Goal: Information Seeking & Learning: Learn about a topic

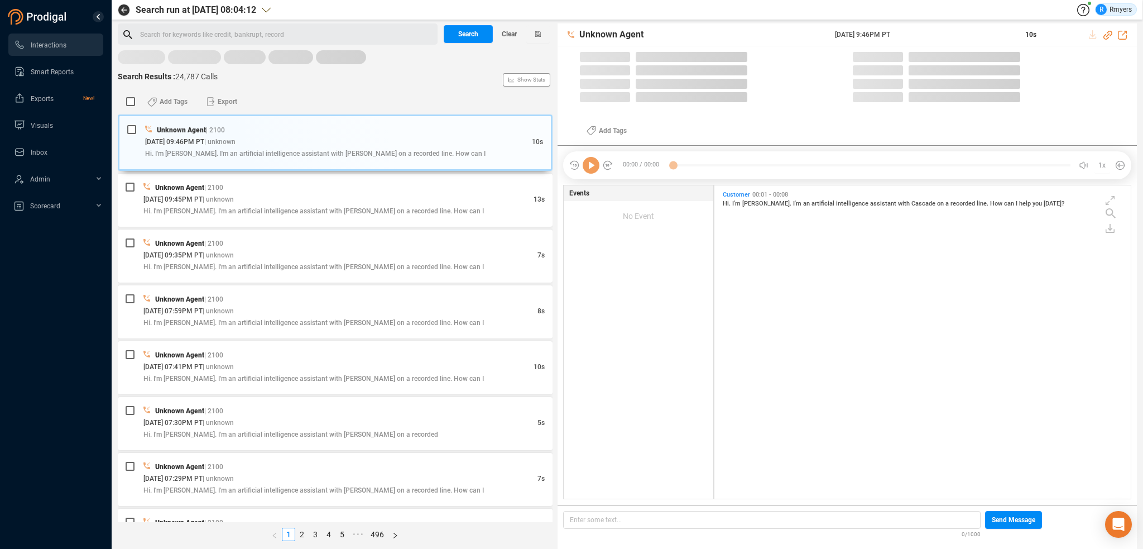
scroll to position [311, 411]
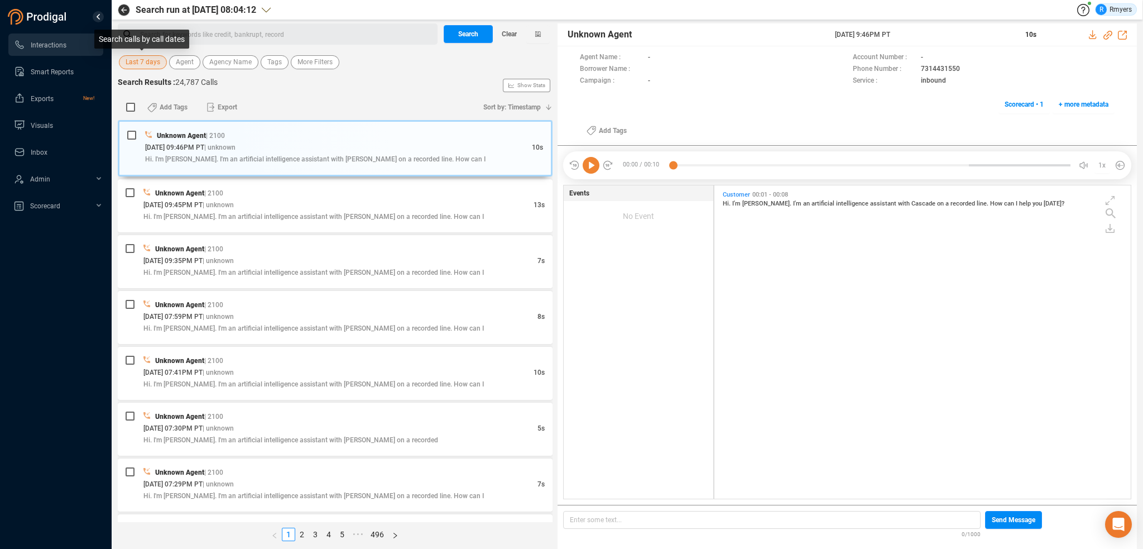
click at [143, 56] on span "Last 7 days" at bounding box center [143, 62] width 35 height 14
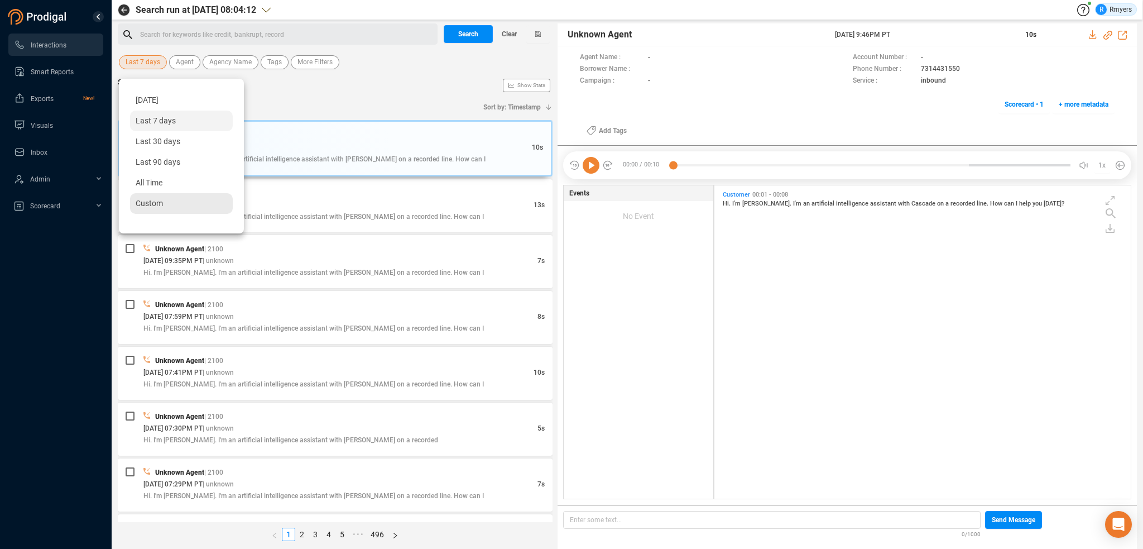
click at [151, 202] on span "Custom" at bounding box center [149, 203] width 27 height 9
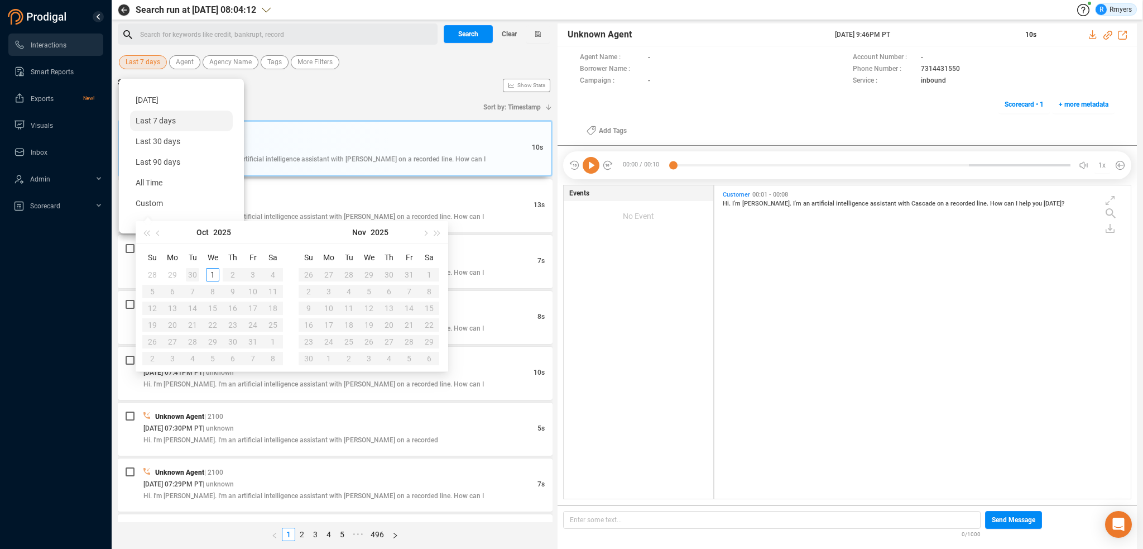
type input "2025-09-30"
click at [191, 276] on div "30" at bounding box center [192, 274] width 13 height 13
click at [191, 275] on div "2" at bounding box center [192, 274] width 13 height 13
type input "2025-09-02"
type input "2025-08-31"
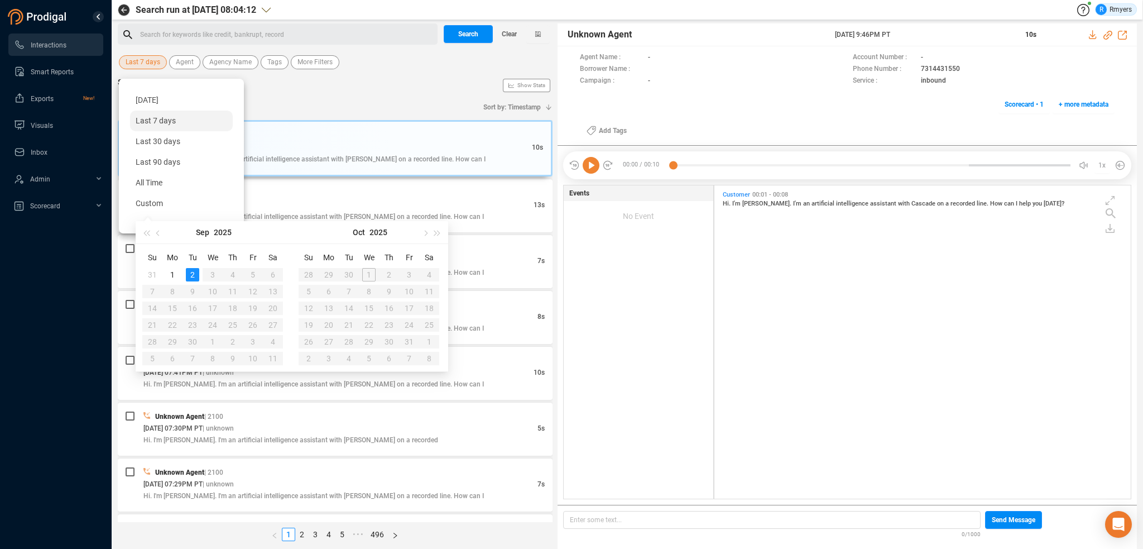
type input "2025-09-01"
type input "2025-09-02"
click at [194, 341] on table "Su Mo Tu We Th Fr Sa 31 1 2 3 4 5 6 7 8 9 10 11 12 13 14 15 16 17 18 19 20 21 2…" at bounding box center [212, 307] width 141 height 118
type input "2025-09-02"
click at [162, 185] on span "All Time" at bounding box center [149, 182] width 27 height 9
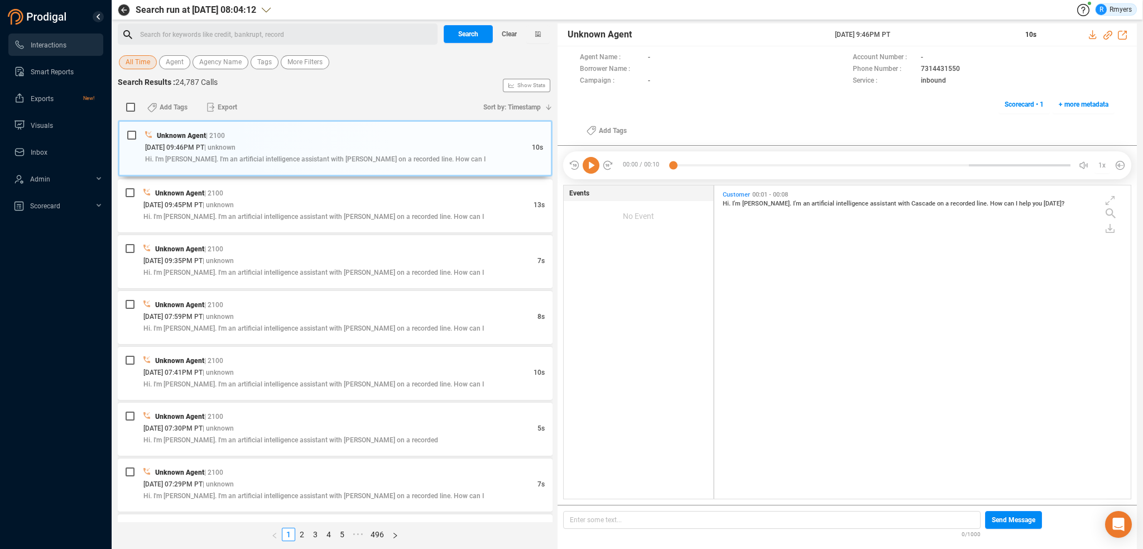
drag, startPoint x: 137, startPoint y: 62, endPoint x: 137, endPoint y: 68, distance: 6.1
click at [137, 62] on span "All Time" at bounding box center [138, 62] width 25 height 14
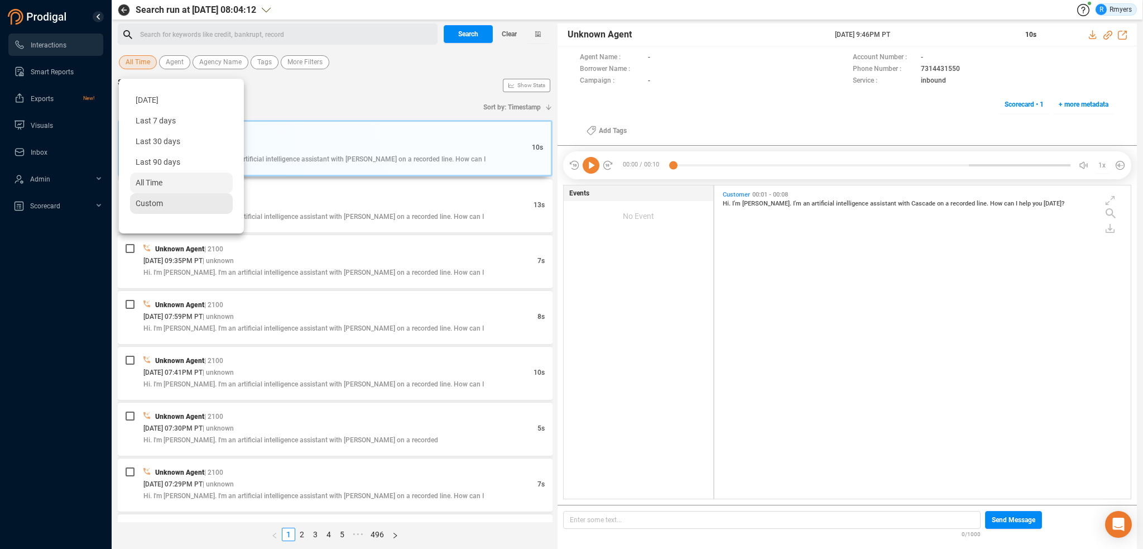
click at [154, 207] on span "Custom" at bounding box center [149, 203] width 27 height 9
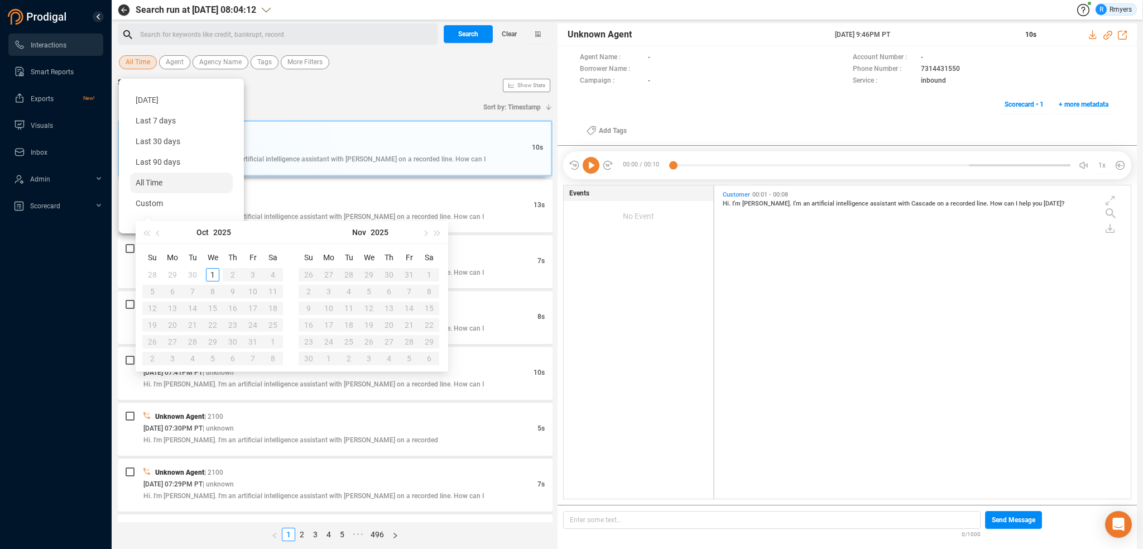
type input "2025-09-29"
type input "2025-09-30"
click at [192, 271] on div "30" at bounding box center [192, 274] width 13 height 13
type input "2025-09-30"
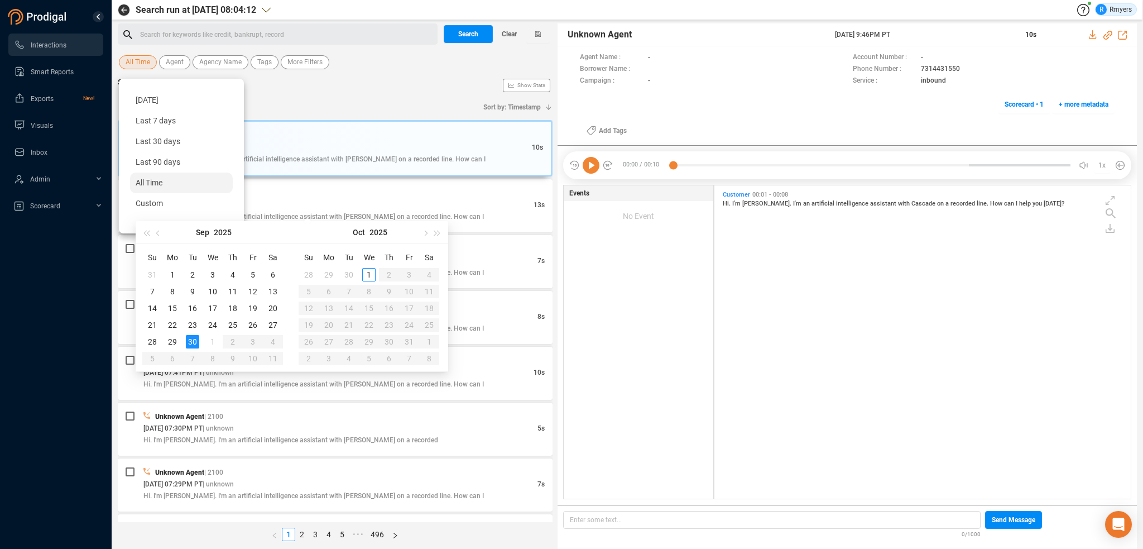
click at [194, 340] on div "30" at bounding box center [192, 341] width 13 height 13
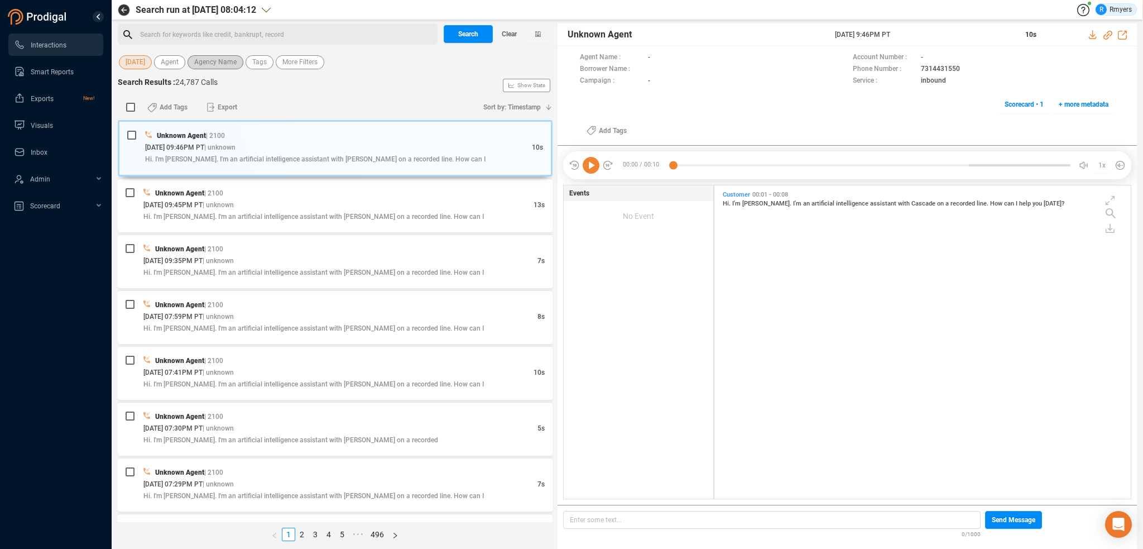
click at [205, 56] on span "Agency Name" at bounding box center [215, 62] width 42 height 14
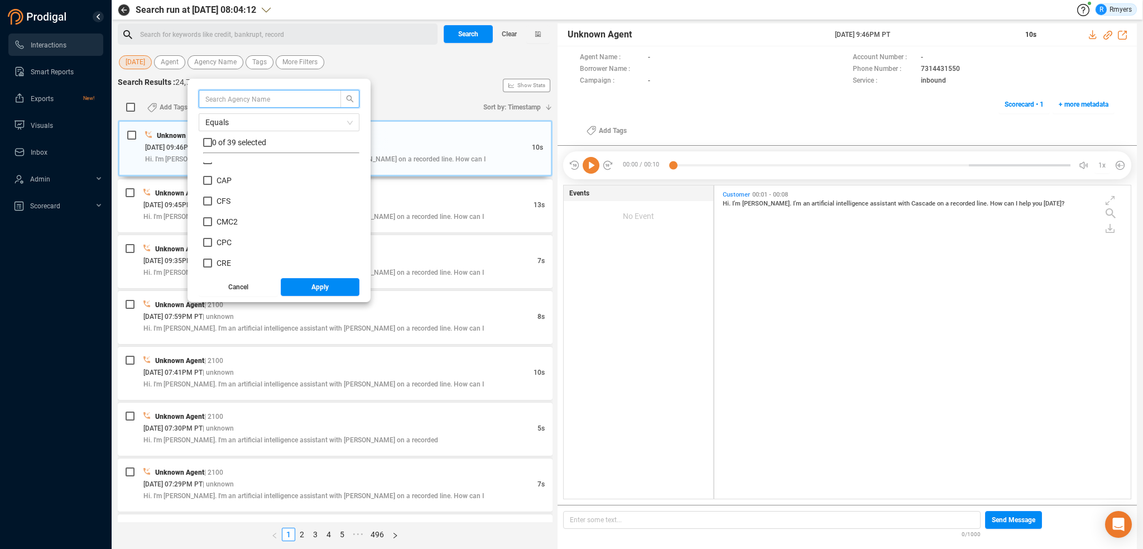
scroll to position [167, 0]
click at [224, 231] on span "CRM" at bounding box center [225, 227] width 17 height 9
click at [212, 231] on input "CRM" at bounding box center [207, 227] width 9 height 9
checkbox input "true"
click at [304, 288] on button "Apply" at bounding box center [320, 287] width 79 height 18
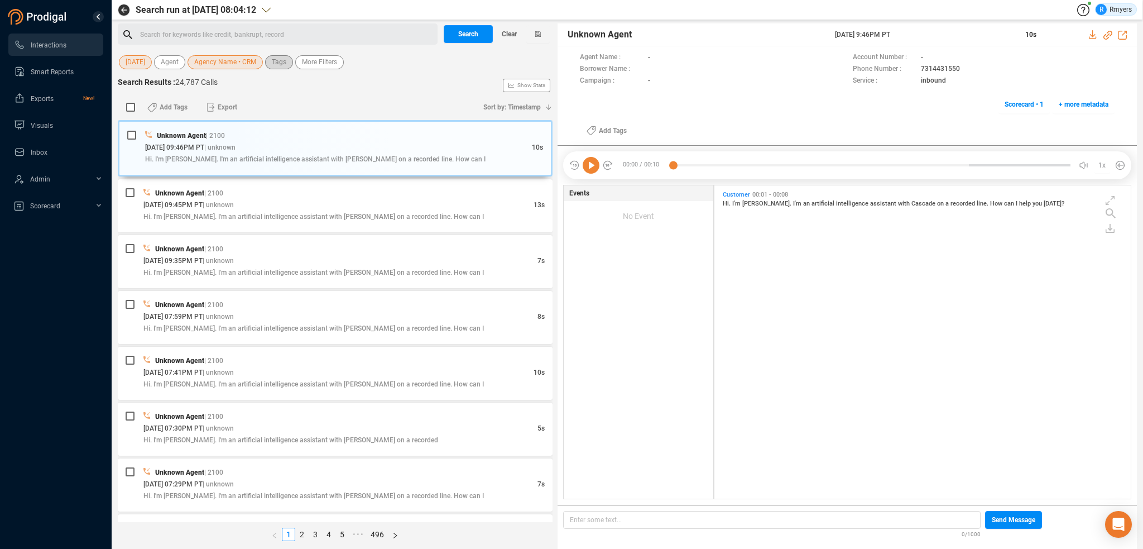
drag, startPoint x: 280, startPoint y: 65, endPoint x: 280, endPoint y: 71, distance: 6.1
click at [280, 65] on span "Tags" at bounding box center [279, 62] width 15 height 14
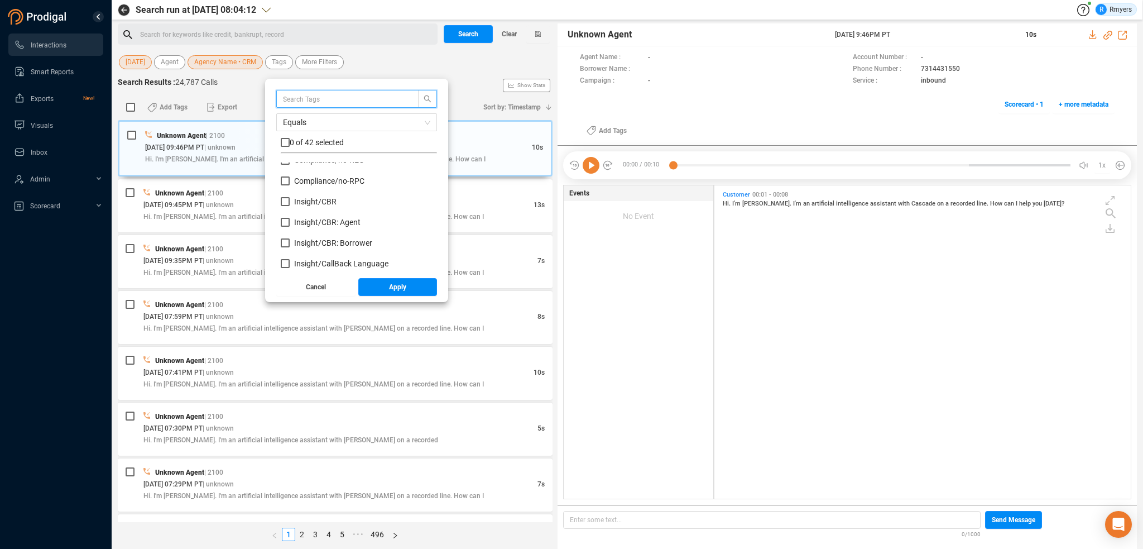
scroll to position [112, 0]
click at [315, 203] on span "Insight/ CBR" at bounding box center [315, 201] width 42 height 9
click at [290, 203] on input "Insight/ CBR" at bounding box center [285, 201] width 9 height 9
checkbox input "true"
drag, startPoint x: 309, startPoint y: 218, endPoint x: 309, endPoint y: 229, distance: 11.2
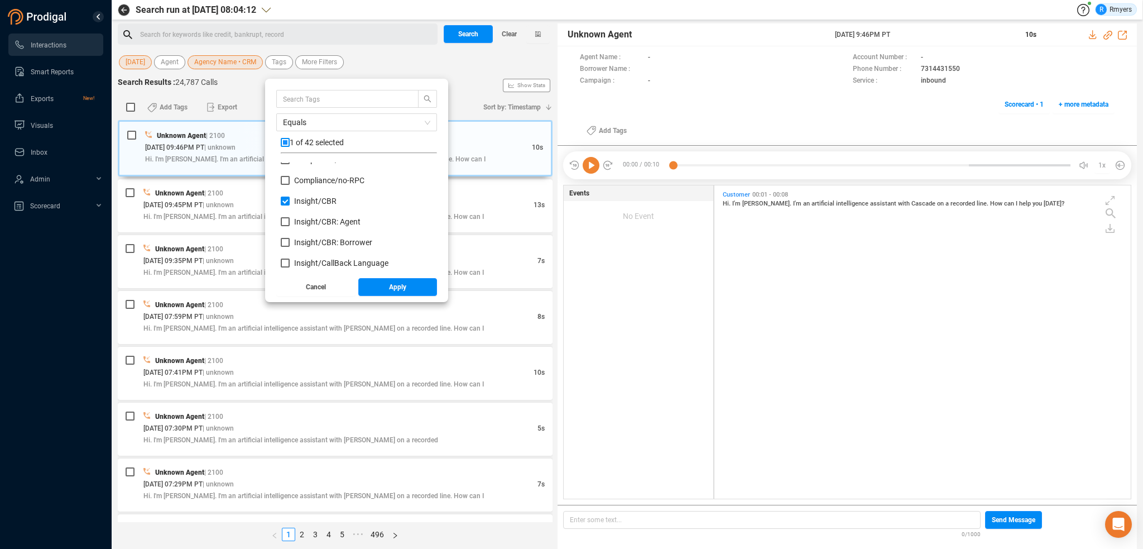
click at [309, 219] on span "Insight/ CBR: Agent" at bounding box center [327, 221] width 66 height 9
click at [290, 219] on input "Insight/ CBR: Agent" at bounding box center [285, 221] width 9 height 9
checkbox input "true"
click at [310, 240] on span "Insight/ CBR: Borrower" at bounding box center [333, 242] width 78 height 9
click at [290, 240] on input "Insight/ CBR: Borrower" at bounding box center [285, 242] width 9 height 9
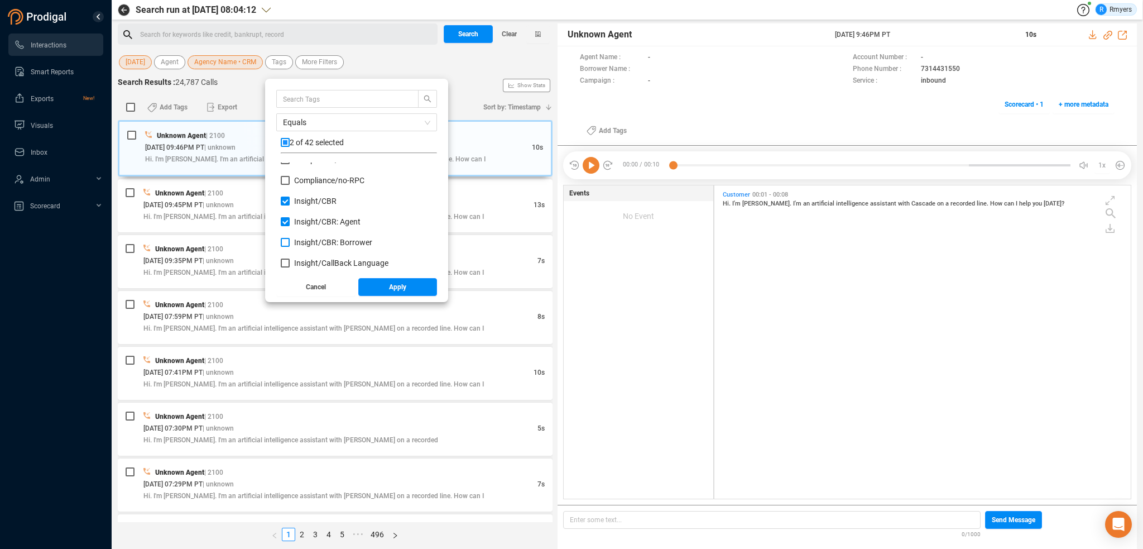
checkbox input "true"
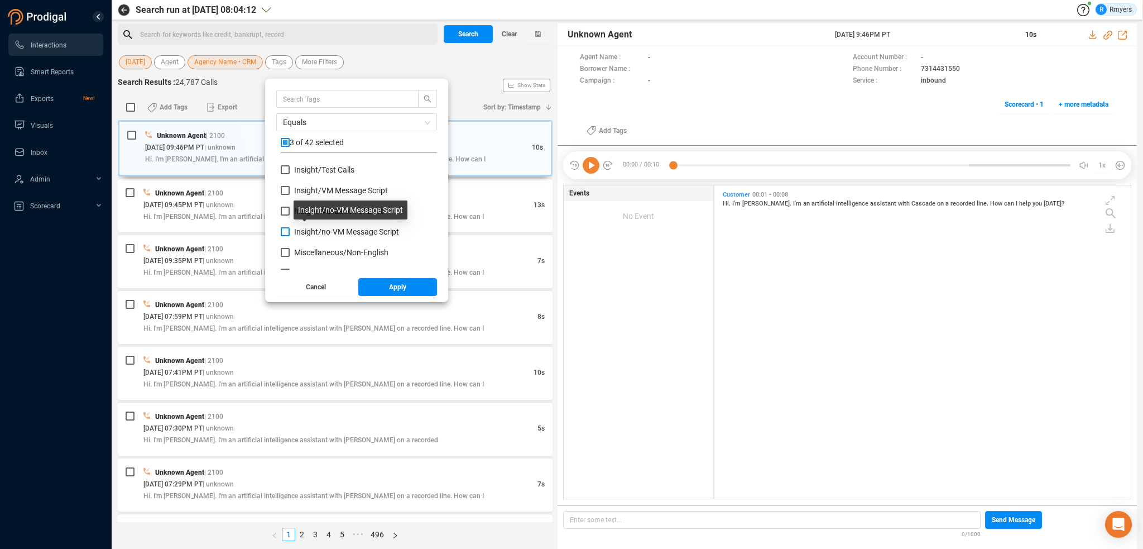
scroll to position [502, 0]
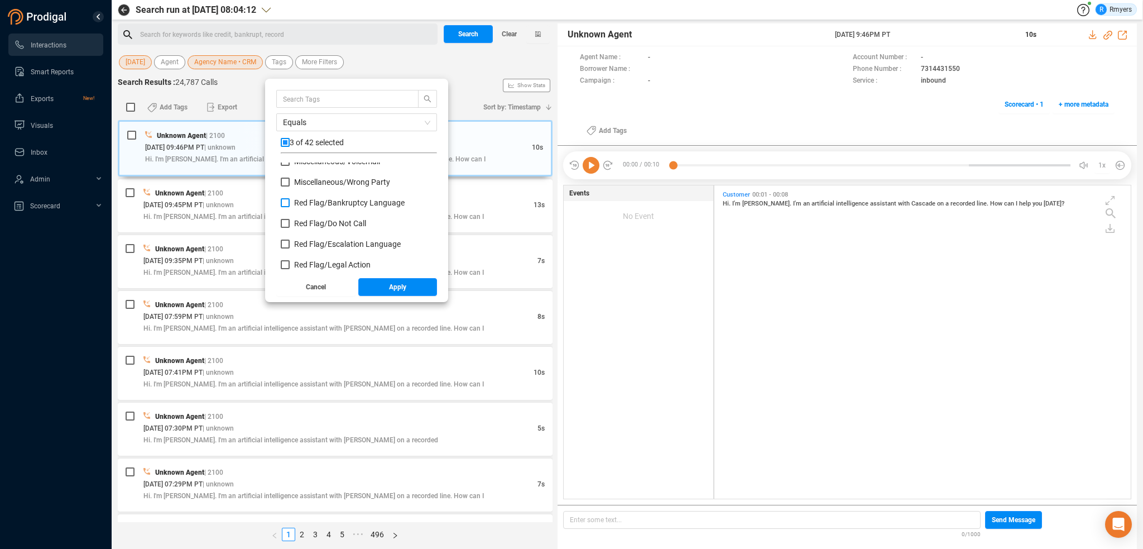
click at [305, 203] on span "Red Flag/ Bankruptcy Language" at bounding box center [349, 202] width 111 height 9
click at [290, 203] on input "Red Flag/ Bankruptcy Language" at bounding box center [285, 202] width 9 height 9
checkbox input "true"
click at [308, 243] on span "Red Flag/ Escalation Language" at bounding box center [347, 244] width 107 height 9
click at [290, 243] on input "Red Flag/ Escalation Language" at bounding box center [285, 244] width 9 height 9
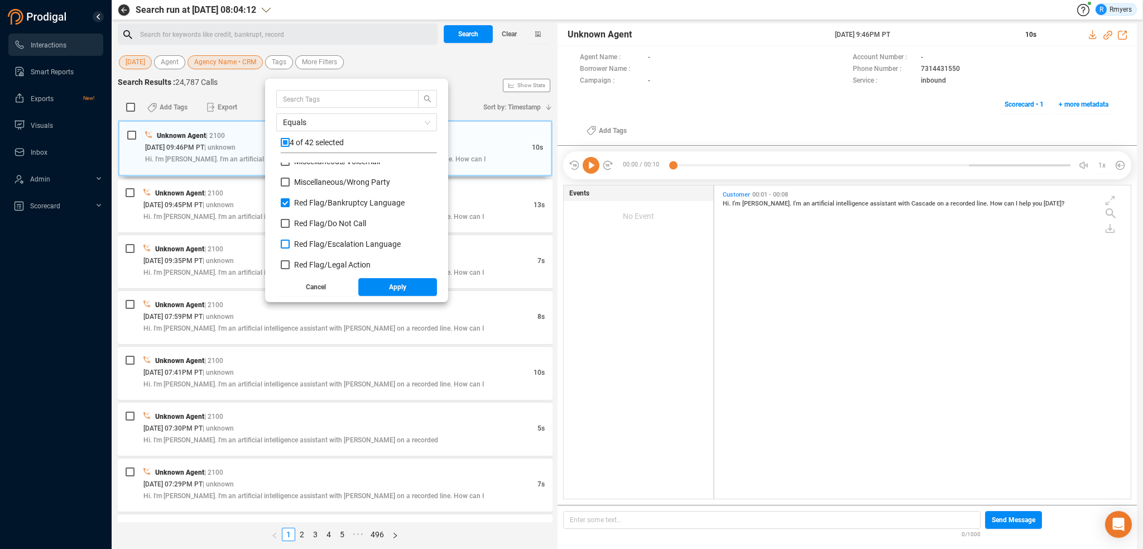
checkbox input "true"
click at [307, 263] on span "Red Flag/ Legal Action" at bounding box center [332, 264] width 76 height 9
click at [290, 263] on input "Red Flag/ Legal Action" at bounding box center [285, 264] width 9 height 9
checkbox input "true"
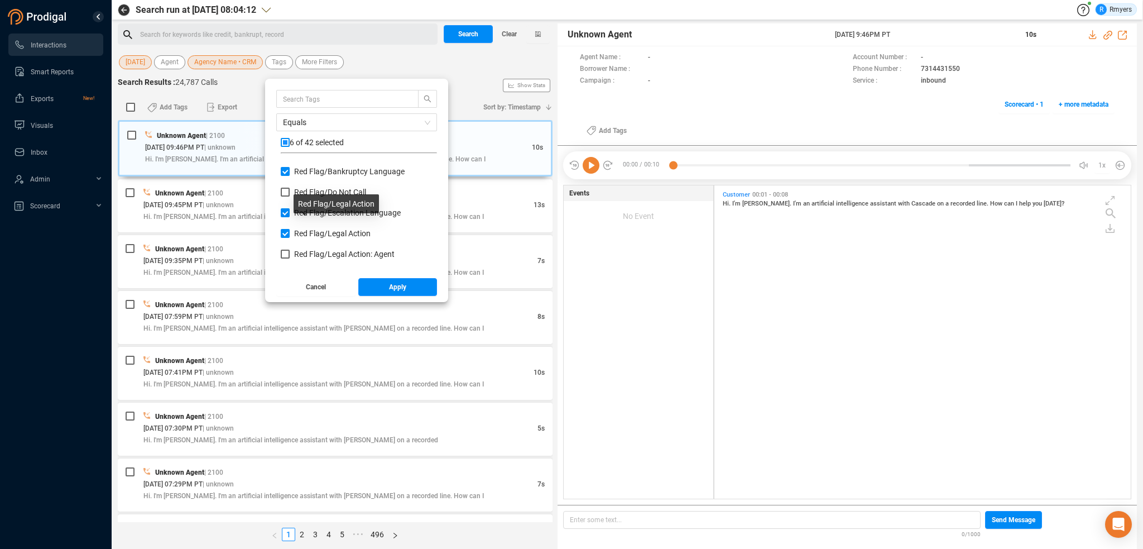
scroll to position [558, 0]
click at [307, 234] on span "Red Flag/ Legal Action: Agent" at bounding box center [344, 229] width 100 height 9
click at [290, 234] on input "Red Flag/ Legal Action: Agent" at bounding box center [285, 229] width 9 height 9
checkbox input "true"
click at [308, 246] on span "Red Flag/ Legal Action: Borrower" at bounding box center [350, 250] width 112 height 9
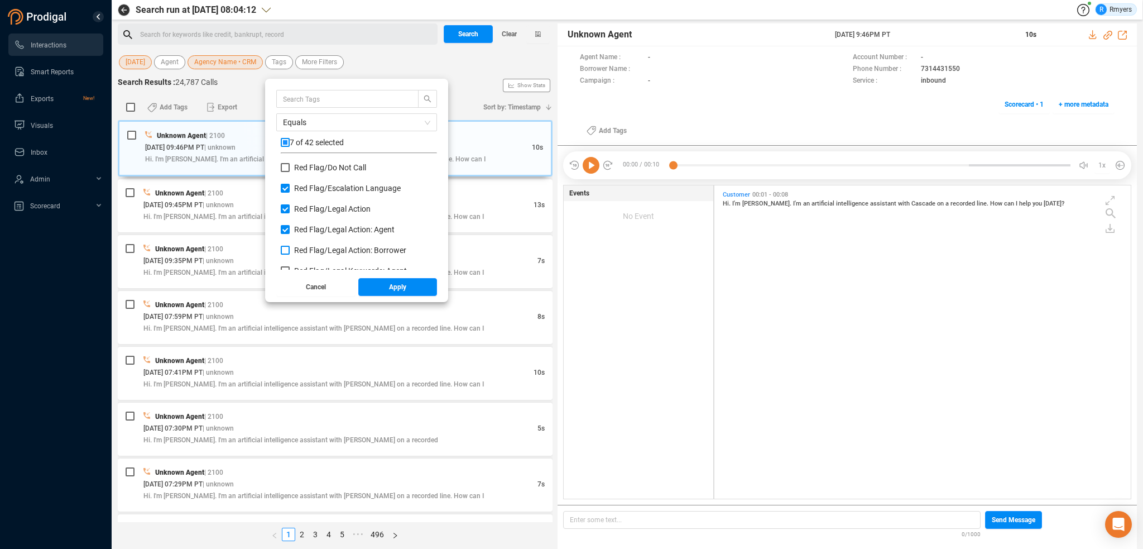
click at [290, 246] on input "Red Flag/ Legal Action: Borrower" at bounding box center [285, 250] width 9 height 9
checkbox input "true"
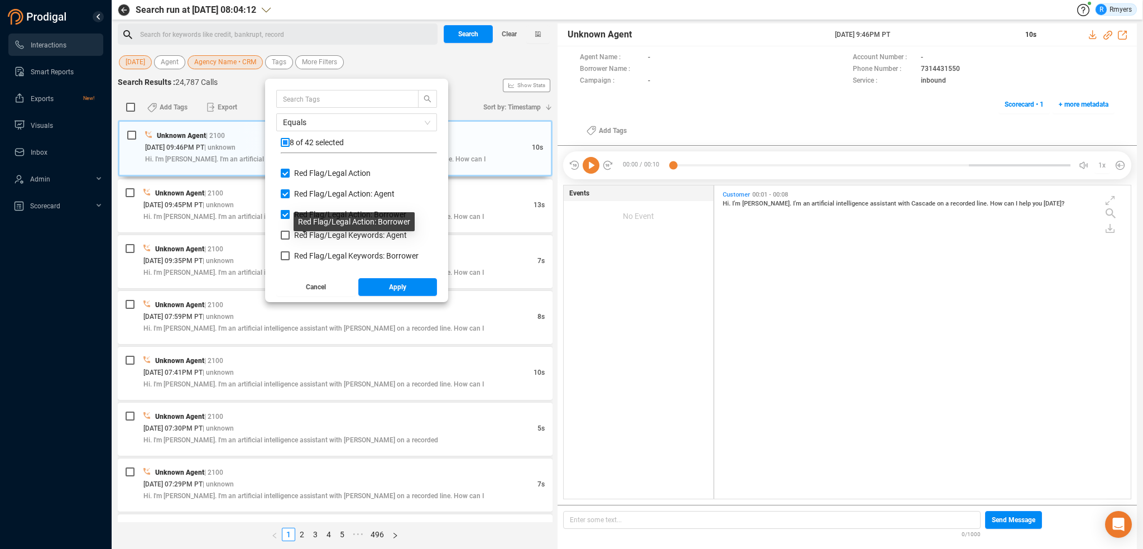
scroll to position [614, 0]
click at [304, 216] on span "Red Flag/ Legal Keywords: Agent" at bounding box center [350, 214] width 113 height 9
click at [290, 216] on input "Red Flag/ Legal Keywords: Agent" at bounding box center [285, 214] width 9 height 9
checkbox input "true"
click at [307, 232] on span "Red Flag/ Legal Keywords: Borrower" at bounding box center [356, 235] width 125 height 9
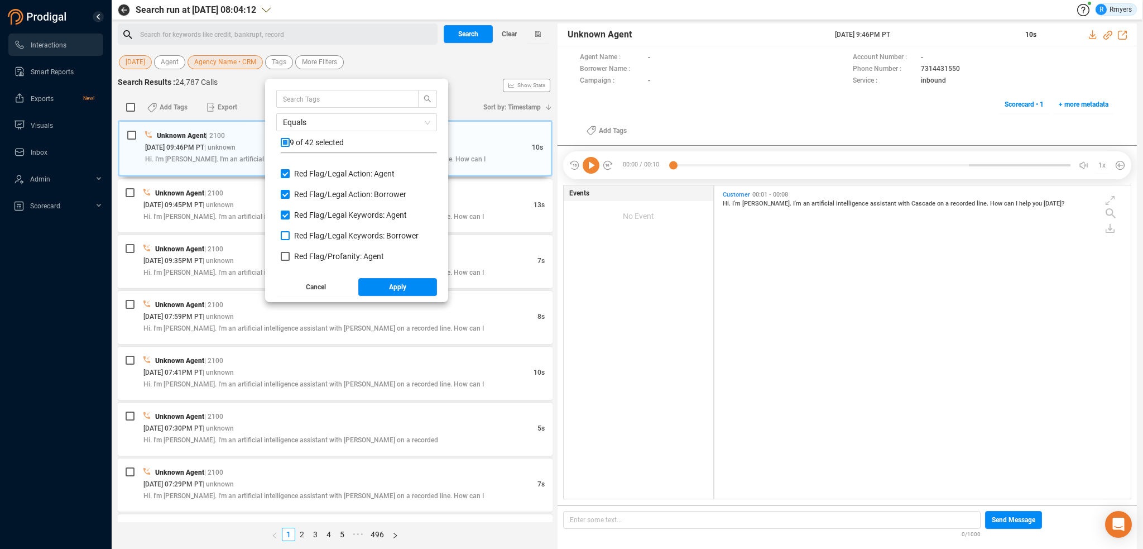
click at [290, 232] on input "Red Flag/ Legal Keywords: Borrower" at bounding box center [285, 235] width 9 height 9
checkbox input "true"
click at [308, 252] on span "Red Flag/ Profanity: Agent" at bounding box center [339, 256] width 90 height 9
click at [290, 252] on input "Red Flag/ Profanity: Agent" at bounding box center [285, 256] width 9 height 9
checkbox input "true"
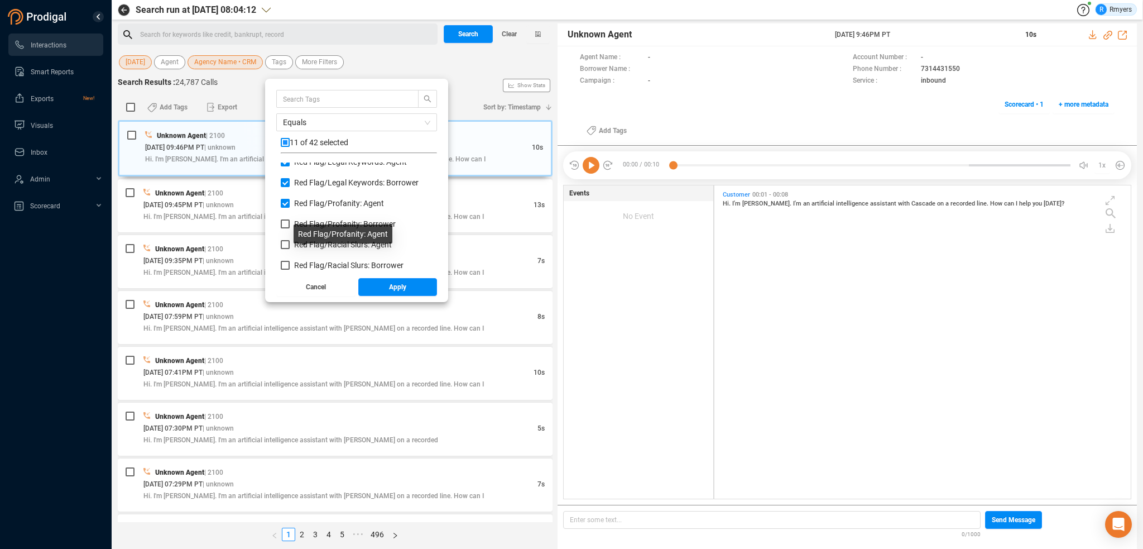
scroll to position [670, 0]
click at [307, 219] on span "Red Flag/ Profanity: Borrower" at bounding box center [345, 221] width 102 height 9
click at [290, 219] on input "Red Flag/ Profanity: Borrower" at bounding box center [285, 221] width 9 height 9
checkbox input "true"
click at [310, 242] on span "Red Flag/ Racial Slurs: Agent" at bounding box center [343, 241] width 98 height 9
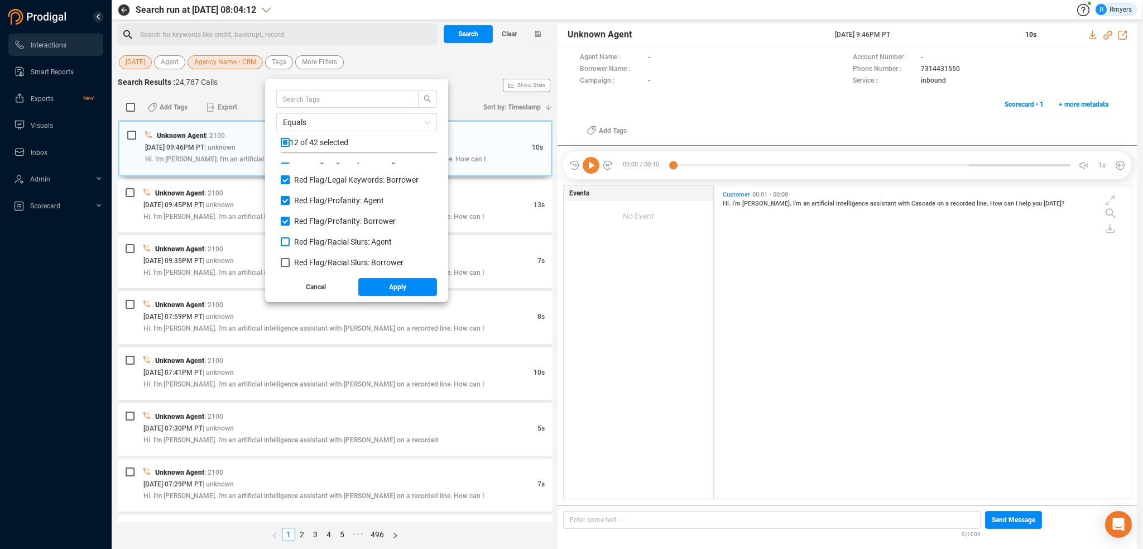
click at [290, 242] on input "Red Flag/ Racial Slurs: Agent" at bounding box center [285, 241] width 9 height 9
checkbox input "true"
click at [310, 258] on span "Red Flag/ Racial Slurs: Borrower" at bounding box center [348, 262] width 109 height 9
click at [290, 258] on input "Red Flag/ Racial Slurs: Borrower" at bounding box center [285, 262] width 9 height 9
checkbox input "true"
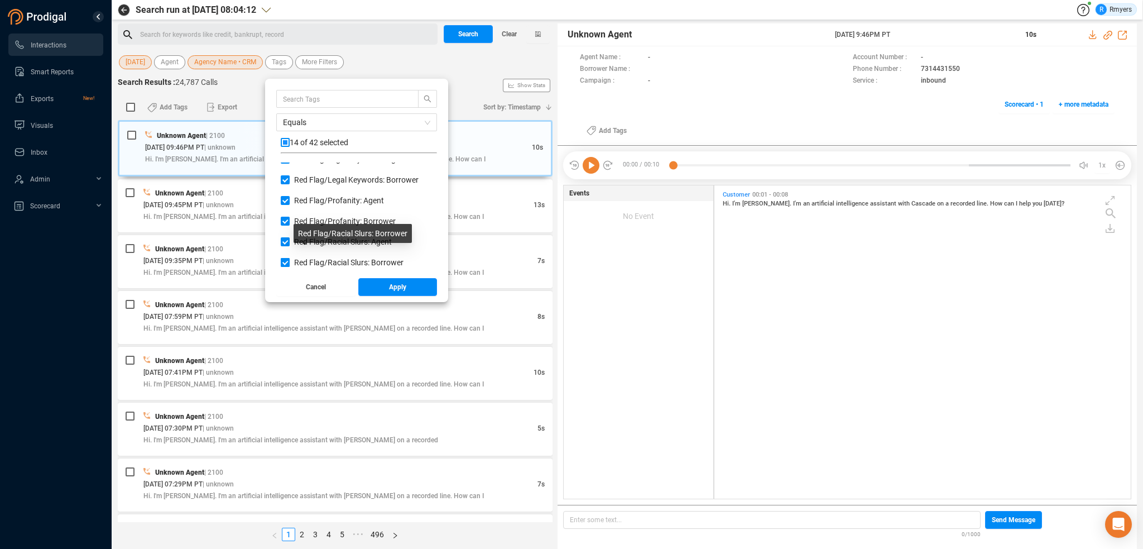
scroll to position [726, 0]
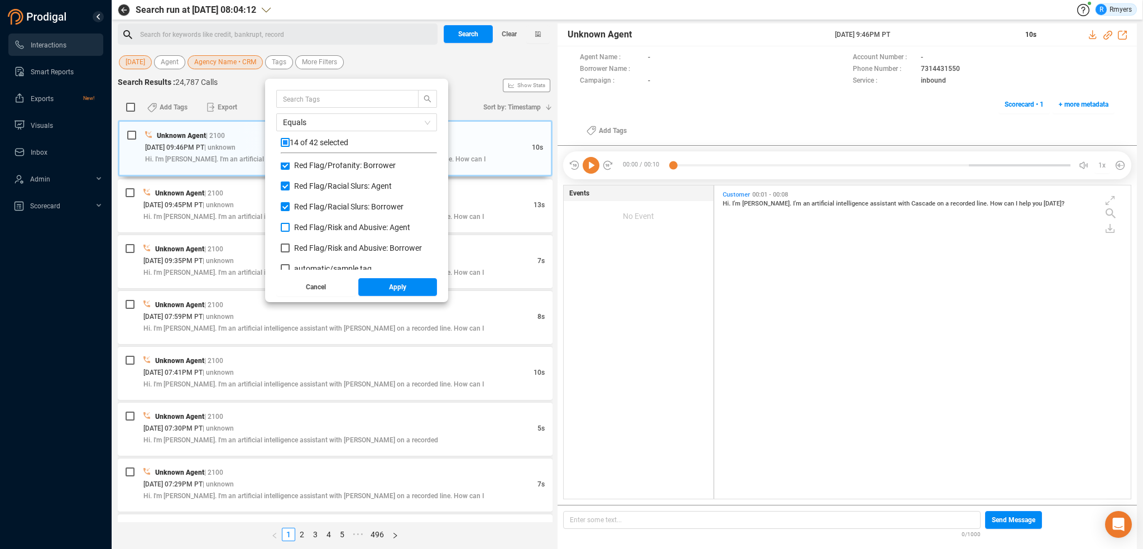
click at [307, 227] on span "Red Flag/ Risk and Abusive: Agent" at bounding box center [352, 227] width 116 height 9
click at [290, 227] on input "Red Flag/ Risk and Abusive: Agent" at bounding box center [285, 227] width 9 height 9
checkbox input "true"
click at [314, 248] on span "Red Flag/ Risk and Abusive: Borrower" at bounding box center [358, 247] width 128 height 9
click at [290, 248] on input "Red Flag/ Risk and Abusive: Borrower" at bounding box center [285, 247] width 9 height 9
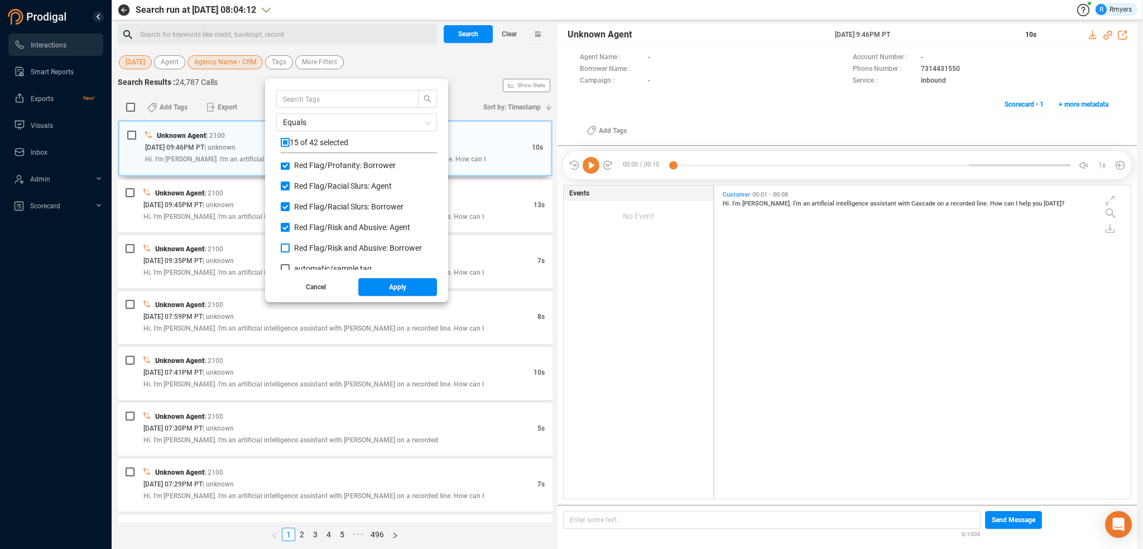
checkbox input "true"
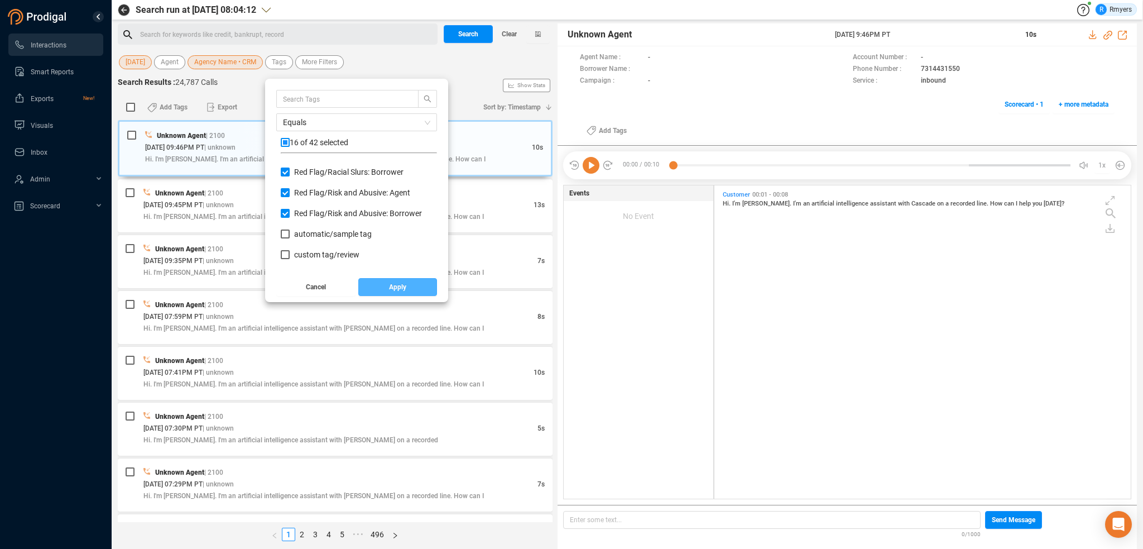
click at [381, 287] on button "Apply" at bounding box center [397, 287] width 79 height 18
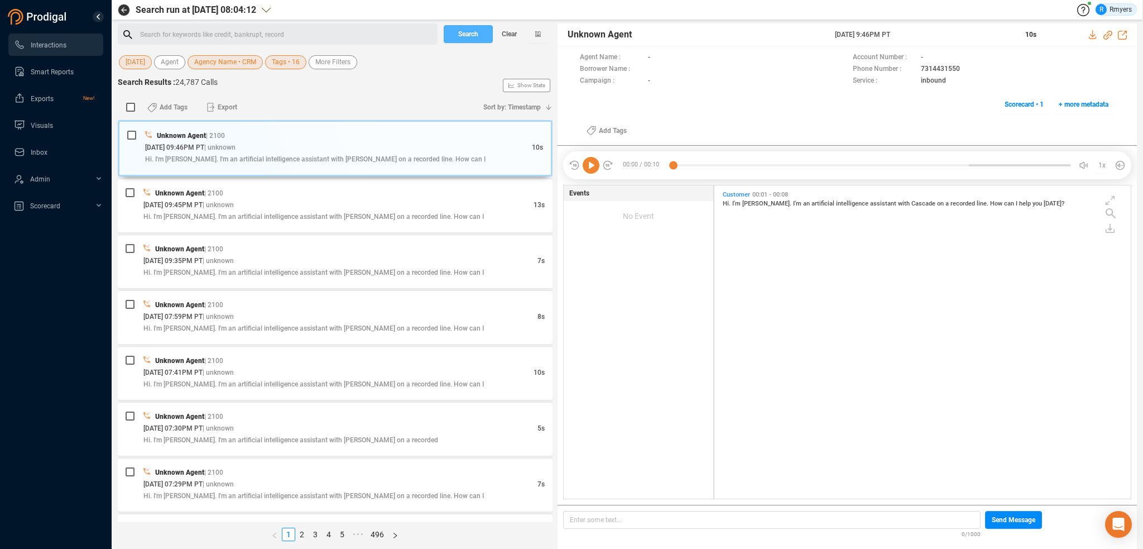
drag, startPoint x: 469, startPoint y: 31, endPoint x: 439, endPoint y: 49, distance: 34.8
click at [469, 32] on span "Search" at bounding box center [468, 34] width 20 height 18
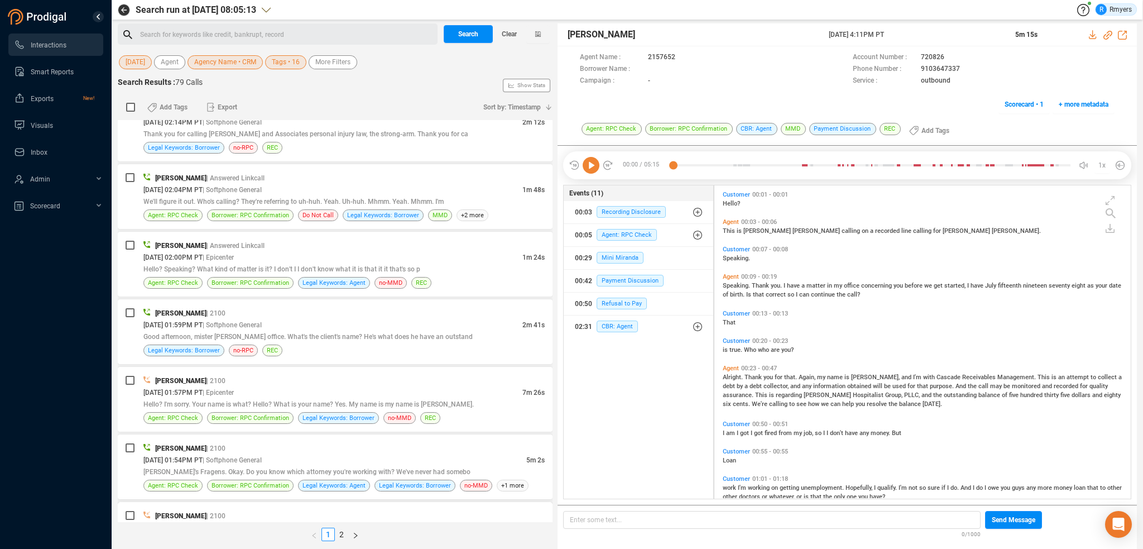
scroll to position [670, 0]
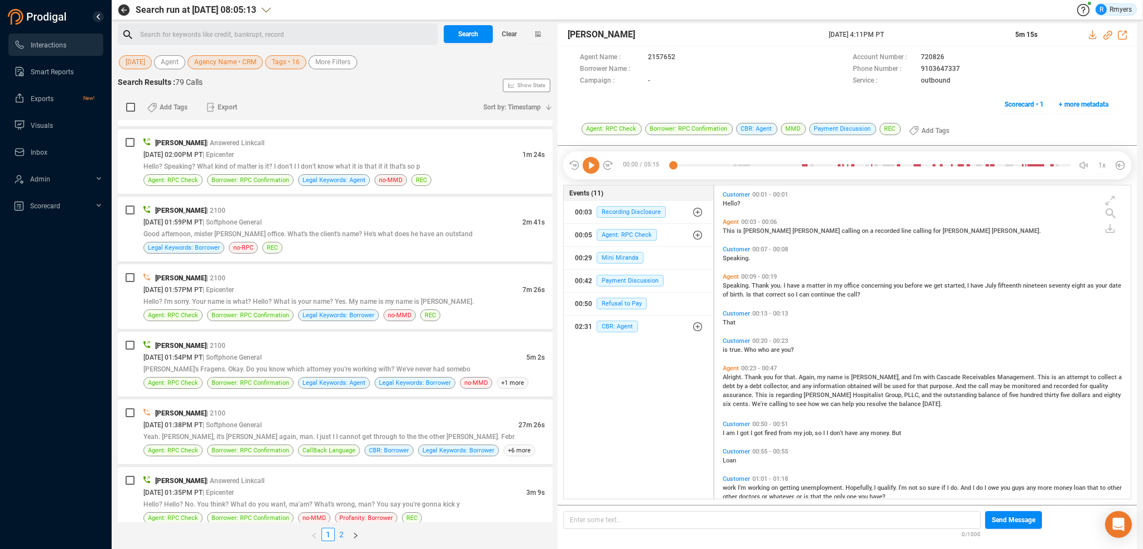
click at [344, 535] on link "2" at bounding box center [342, 534] width 12 height 12
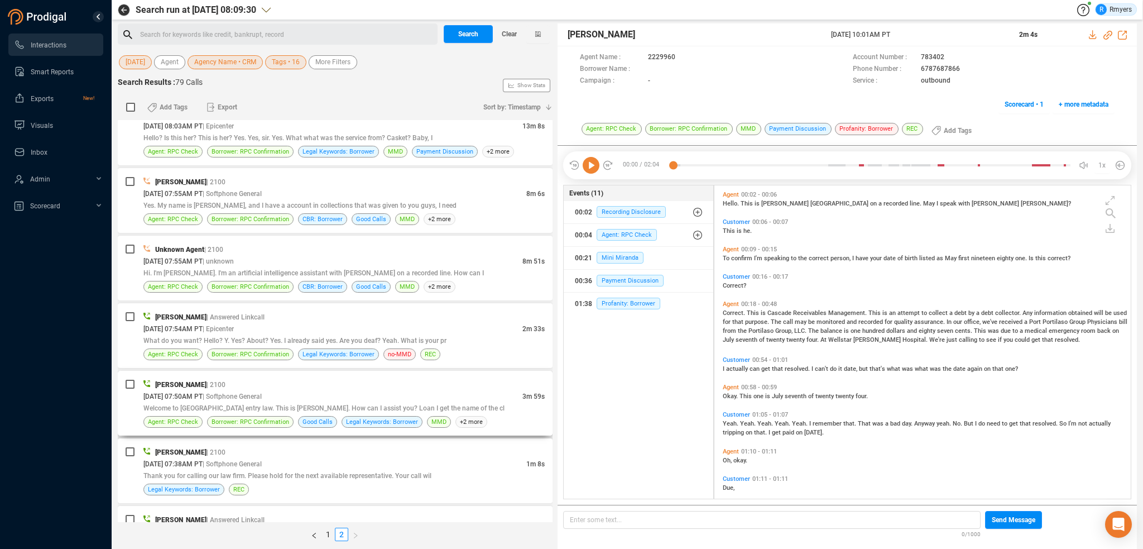
scroll to position [1553, 0]
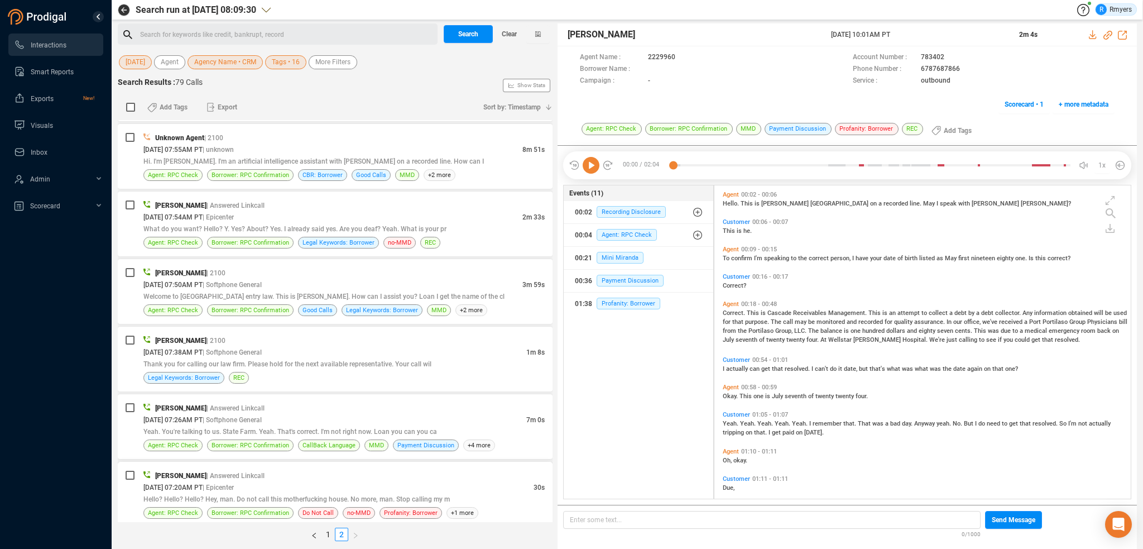
click at [260, 495] on span "Hello? Hello? Hello? Hey, man. Do not call this motherfucking house. No more, m…" at bounding box center [296, 499] width 307 height 8
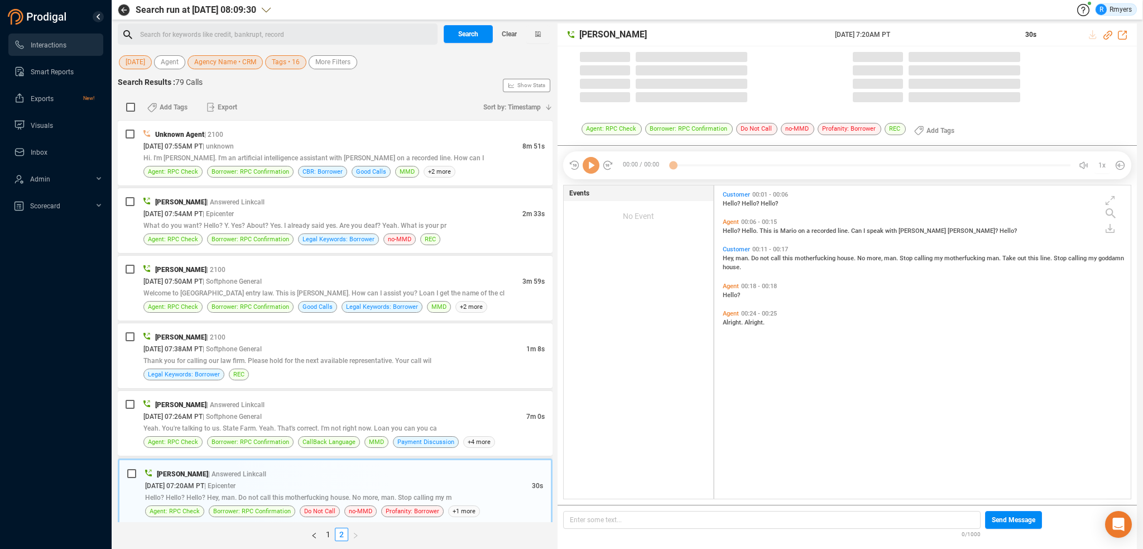
scroll to position [311, 411]
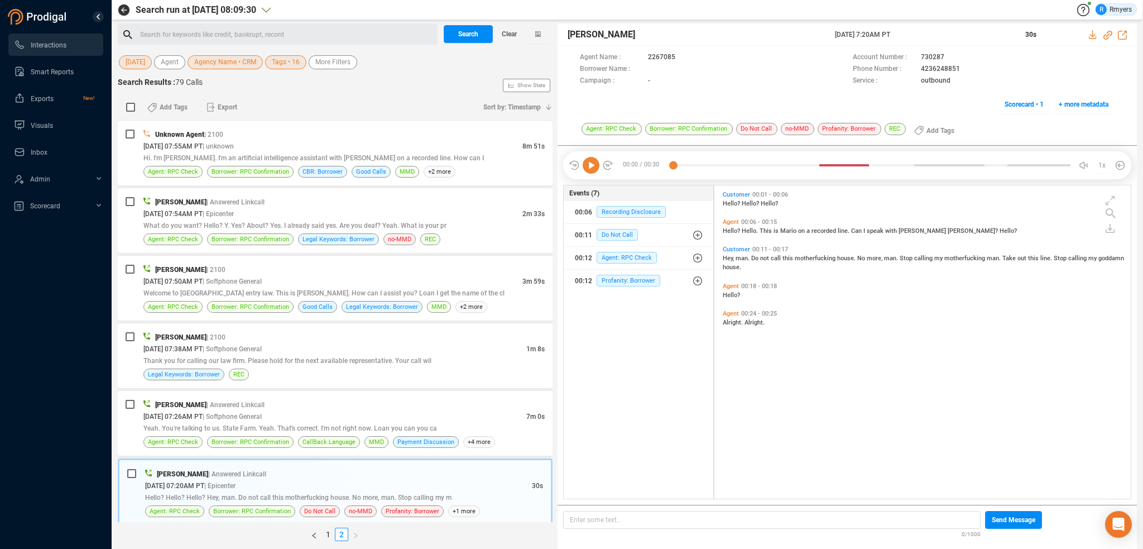
click at [590, 169] on icon at bounding box center [591, 165] width 17 height 17
drag, startPoint x: 157, startPoint y: 415, endPoint x: 198, endPoint y: 419, distance: 40.4
click at [157, 415] on div "09/30/2025 @ 07:26AM PT | Softphone General" at bounding box center [334, 416] width 383 height 12
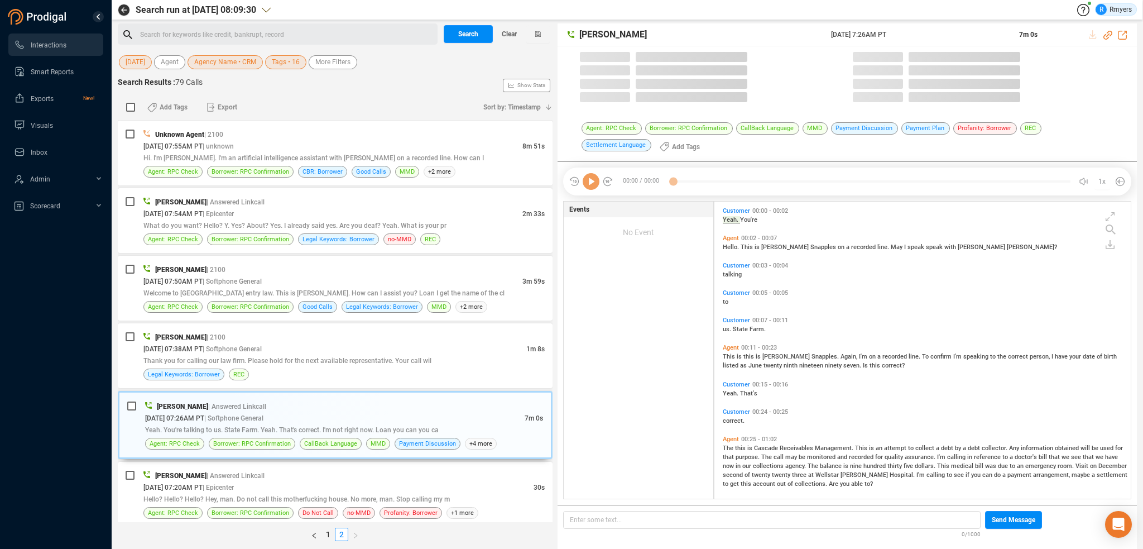
scroll to position [295, 411]
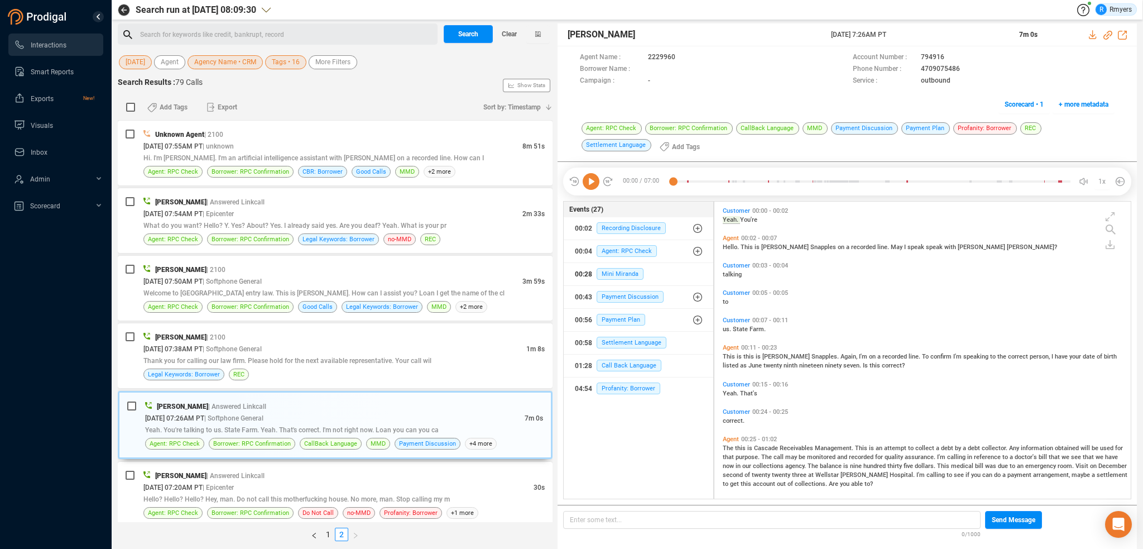
click at [604, 265] on div "00:28 Mini Miranda" at bounding box center [638, 274] width 127 height 18
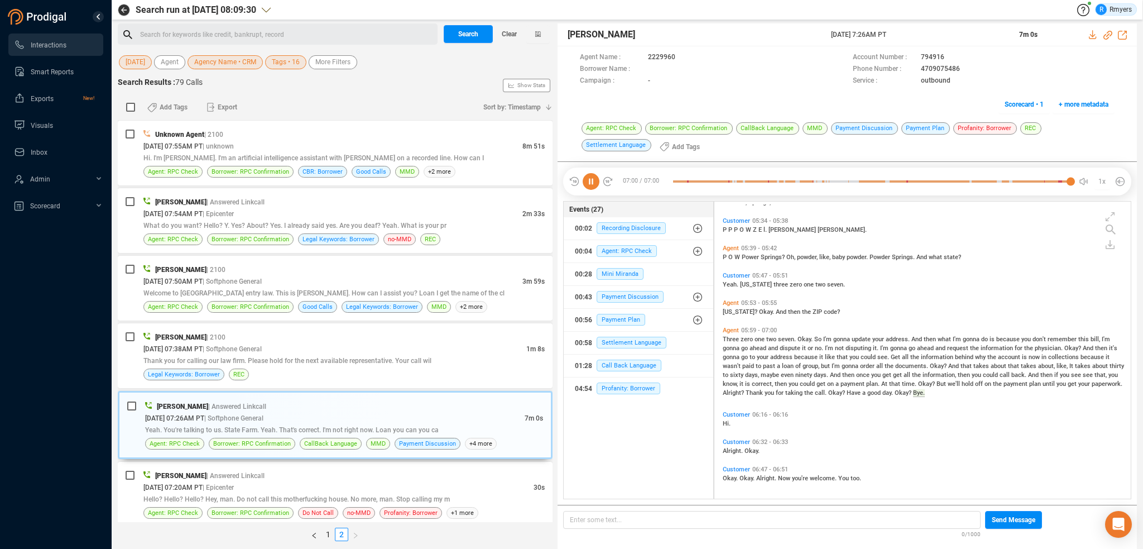
scroll to position [0, 0]
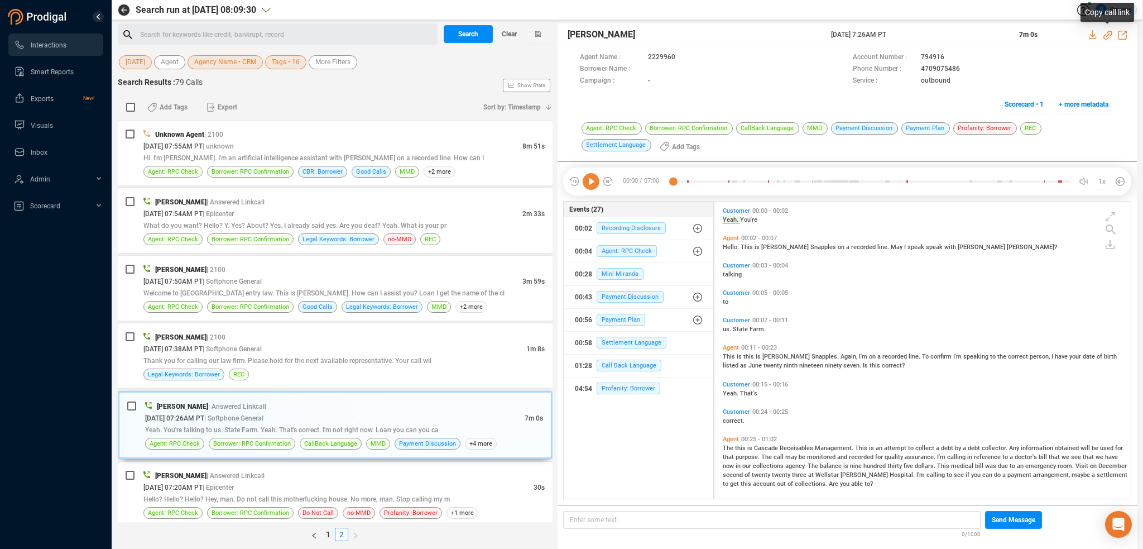
click at [1108, 35] on icon at bounding box center [1108, 35] width 9 height 9
drag, startPoint x: 829, startPoint y: 33, endPoint x: 912, endPoint y: 36, distance: 83.8
click at [912, 36] on div "Elizabeth Napoles 30 Sep 2025 @ 7:26AM PT 7m 0s" at bounding box center [848, 34] width 580 height 23
copy div "30 Sep 2025 @ 7:26AM PT"
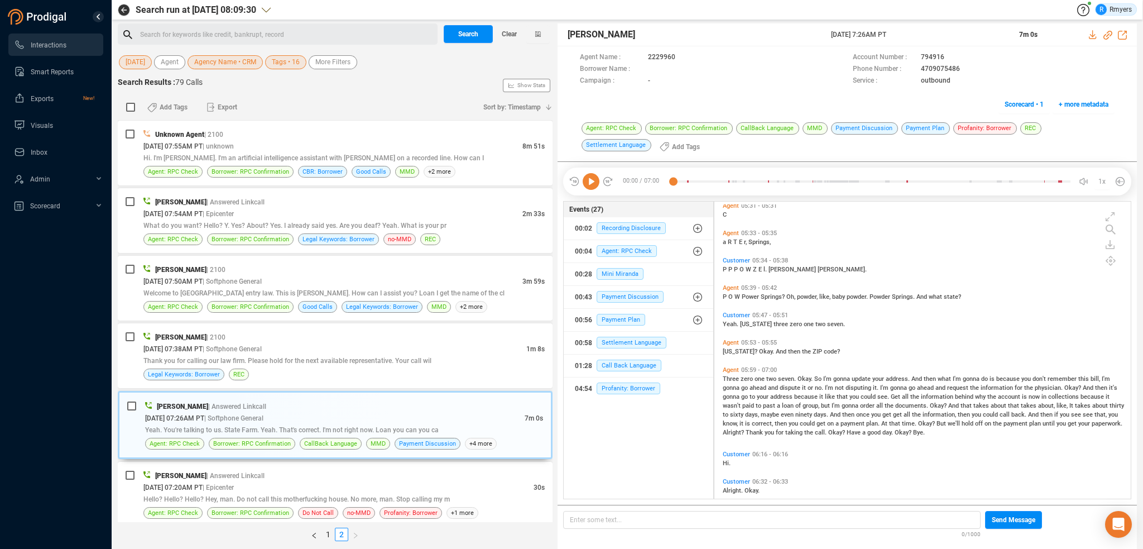
scroll to position [2034, 0]
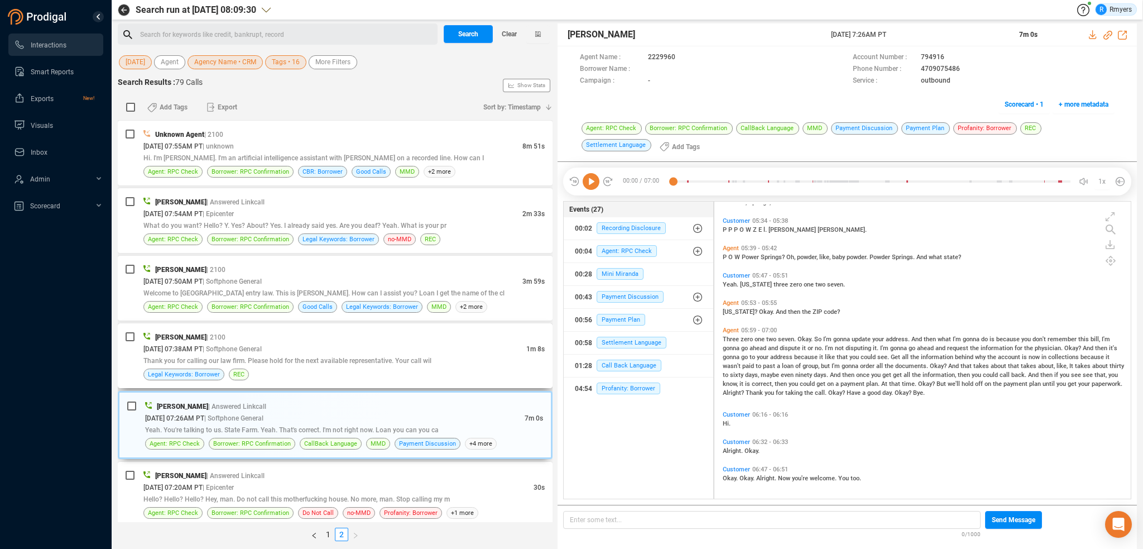
click at [319, 348] on div "09/30/2025 @ 07:38AM PT | Softphone General" at bounding box center [334, 349] width 383 height 12
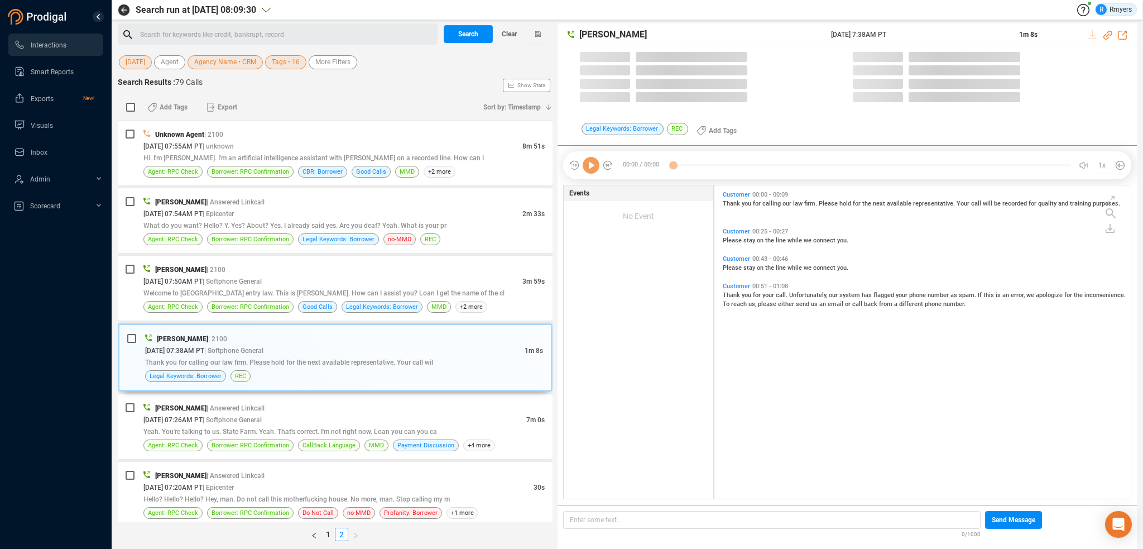
scroll to position [311, 411]
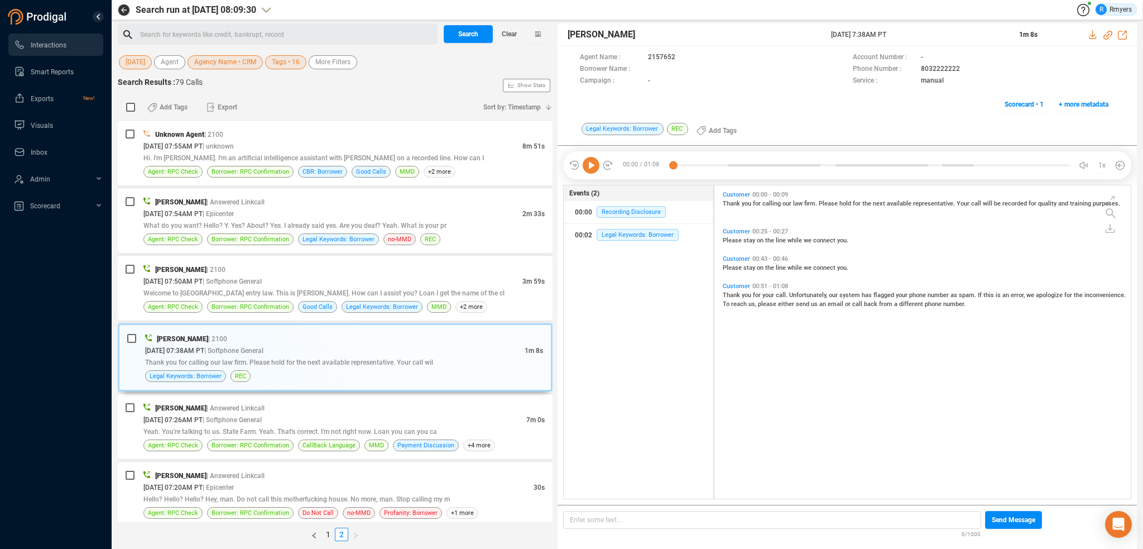
click at [596, 168] on icon at bounding box center [591, 165] width 17 height 17
click at [234, 294] on div "Jalil Farrakhan | 2100 09/30/2025 @ 07:50AM PT | Softphone General 3m 59s Welco…" at bounding box center [343, 288] width 401 height 49
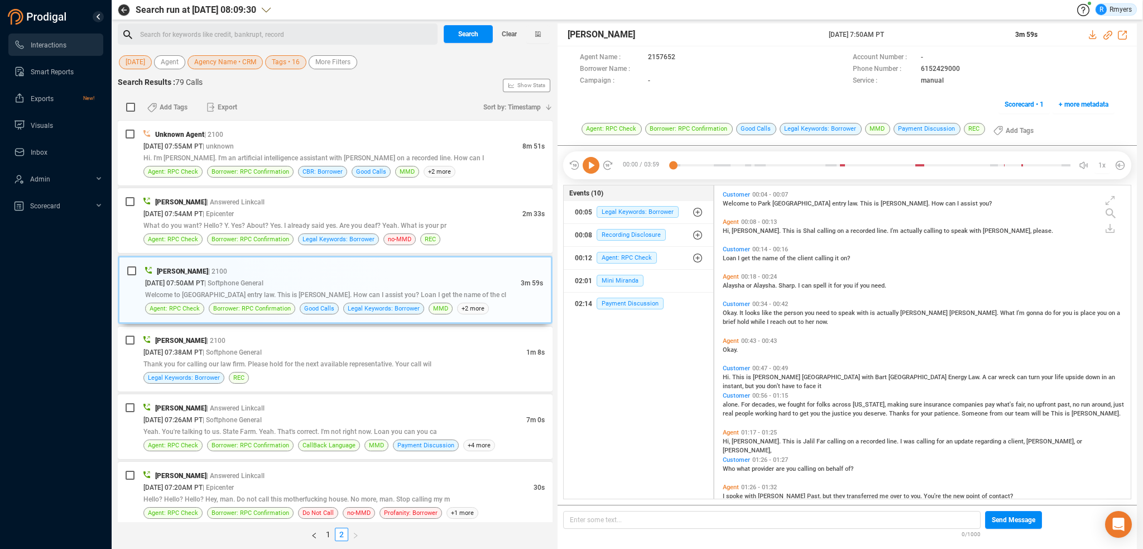
click at [591, 167] on icon at bounding box center [591, 165] width 17 height 17
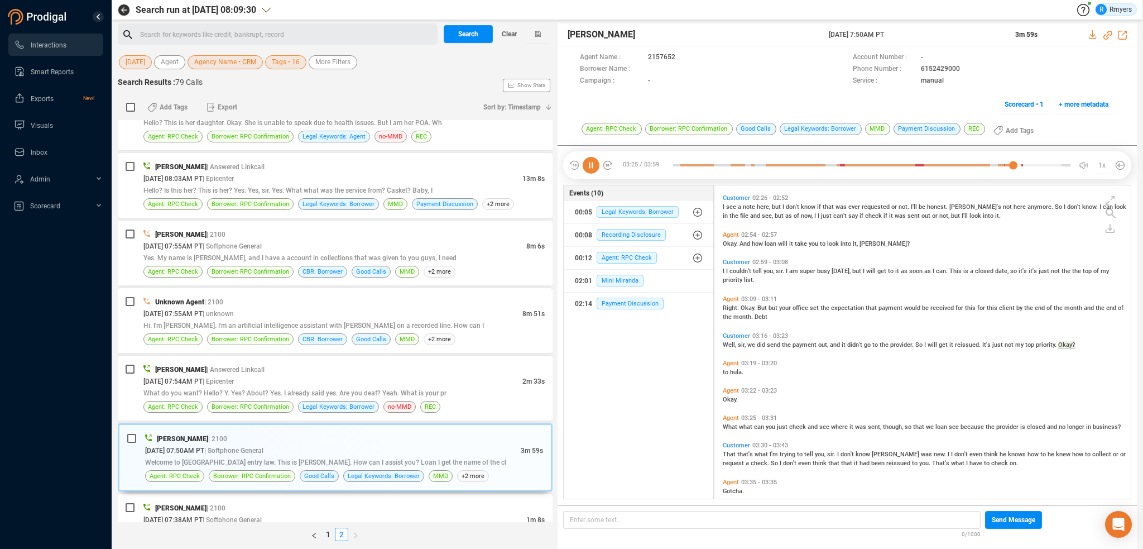
scroll to position [514, 0]
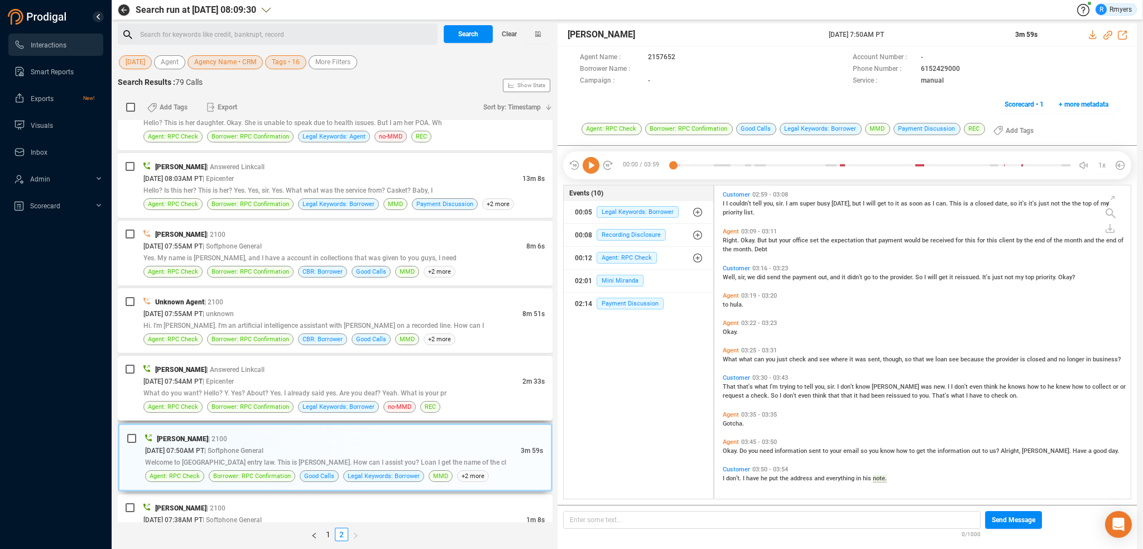
click at [341, 387] on div "What do you want? Hello? Y. Yes? About? Yes. I already said yes. Are you deaf? …" at bounding box center [343, 393] width 401 height 12
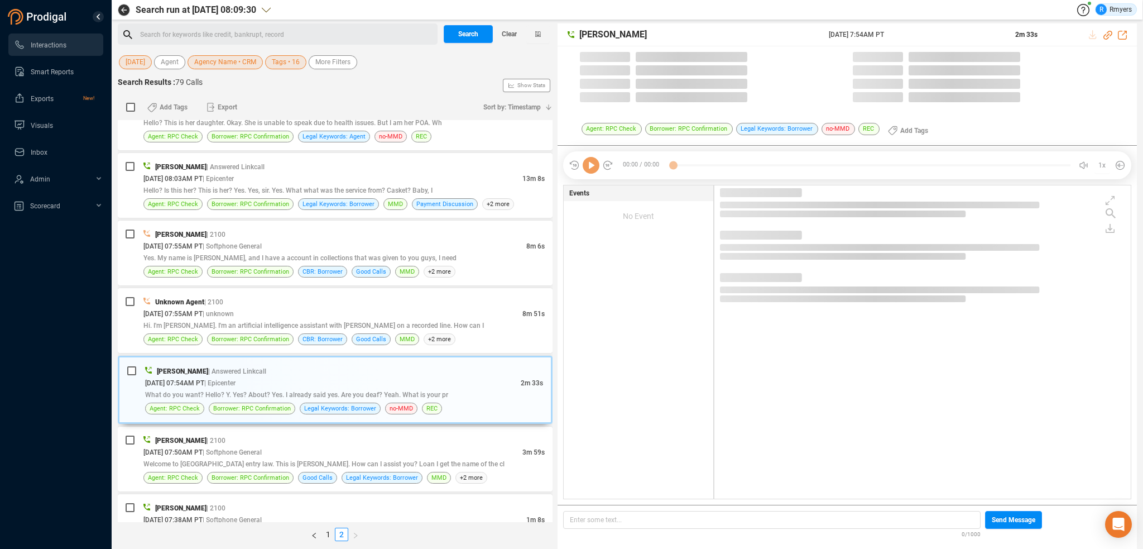
click at [588, 171] on icon at bounding box center [591, 165] width 17 height 17
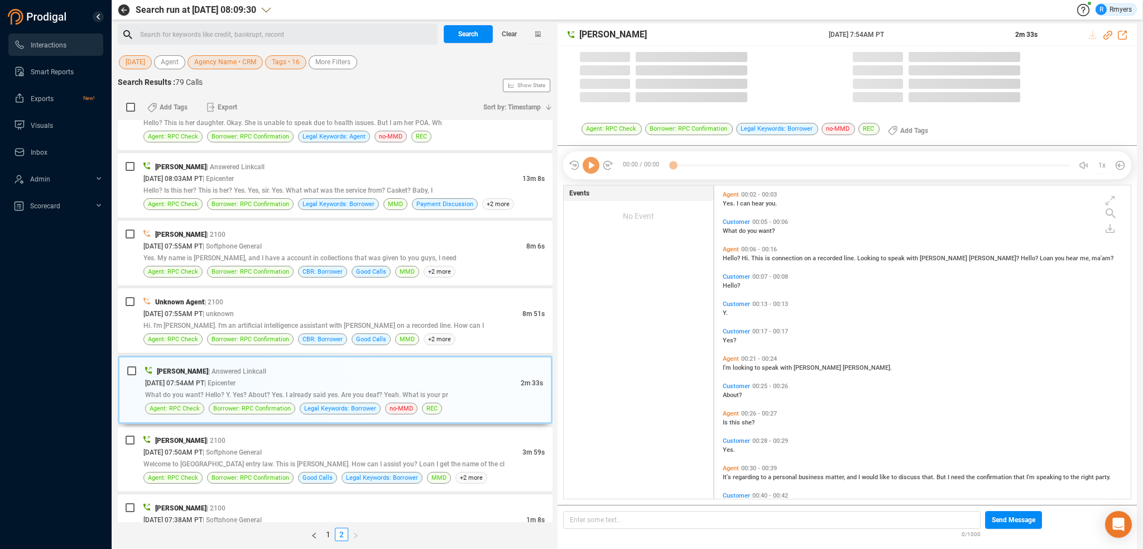
scroll to position [311, 411]
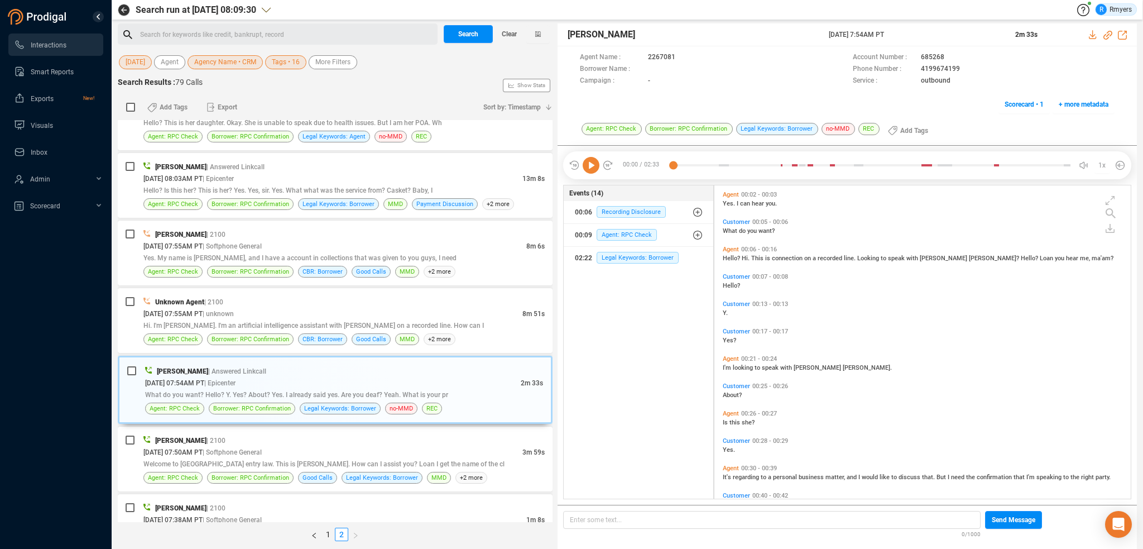
click at [592, 159] on icon at bounding box center [591, 165] width 17 height 17
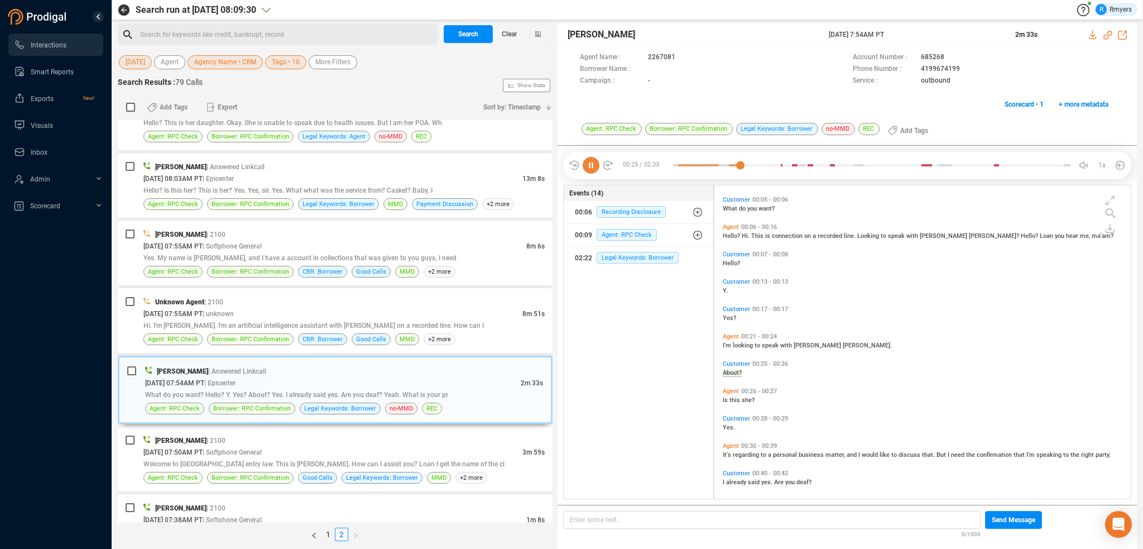
scroll to position [50, 0]
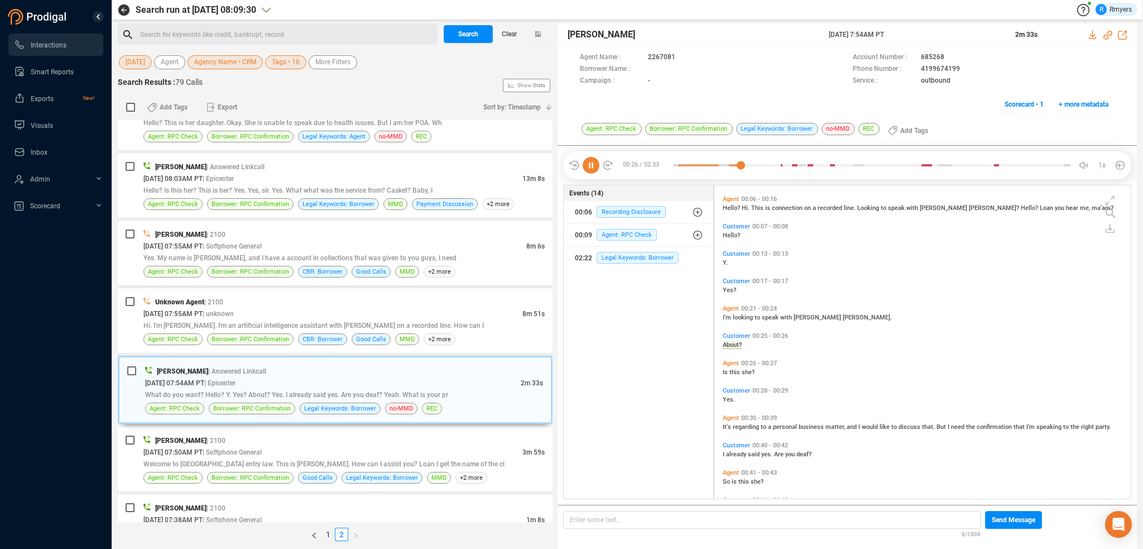
click at [595, 167] on icon at bounding box center [591, 165] width 17 height 17
click at [591, 165] on icon at bounding box center [591, 165] width 17 height 17
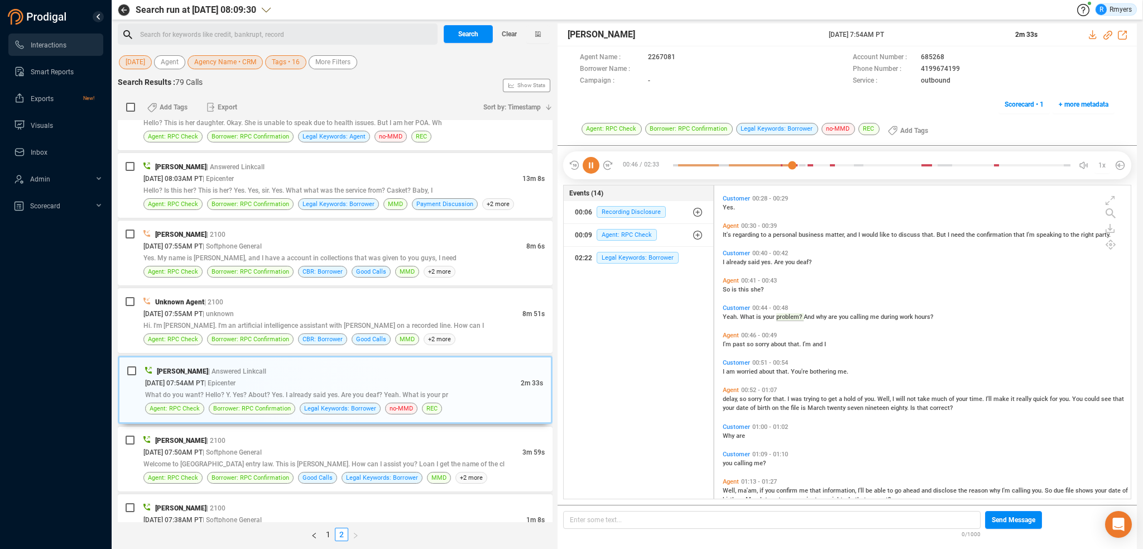
scroll to position [243, 0]
drag, startPoint x: 240, startPoint y: 322, endPoint x: 243, endPoint y: 336, distance: 14.5
click at [240, 322] on span "Hi. I'm Sophie. I'm an artificial intelligence assistant with Cascade on a reco…" at bounding box center [313, 326] width 341 height 8
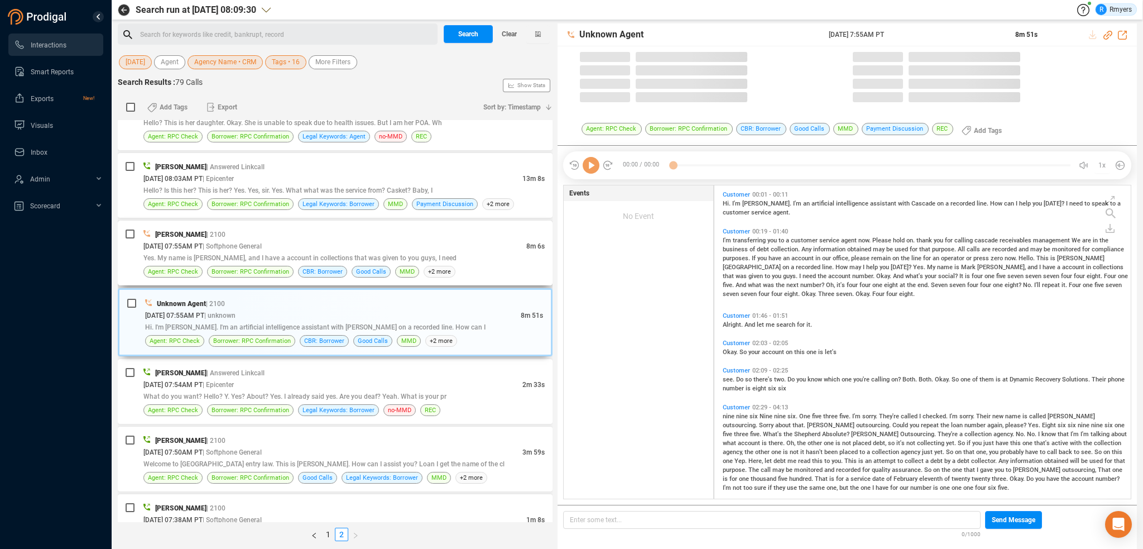
scroll to position [311, 411]
click at [390, 259] on div "Elizabeth Napoles | 2100 09/30/2025 @ 07:55AM PT | Softphone General 8m 6s Yes.…" at bounding box center [343, 252] width 401 height 49
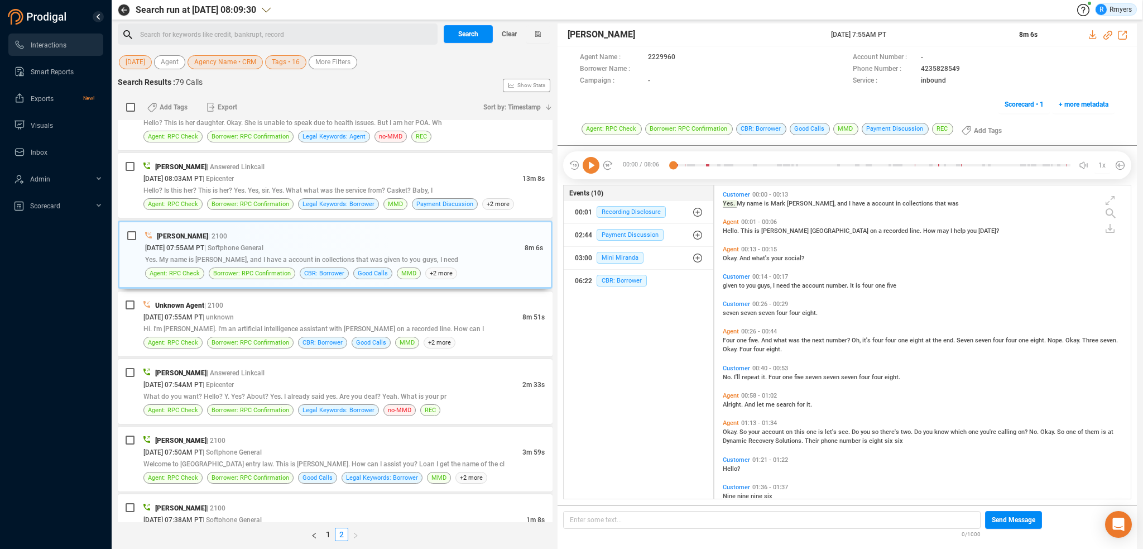
click at [593, 170] on icon at bounding box center [591, 165] width 17 height 17
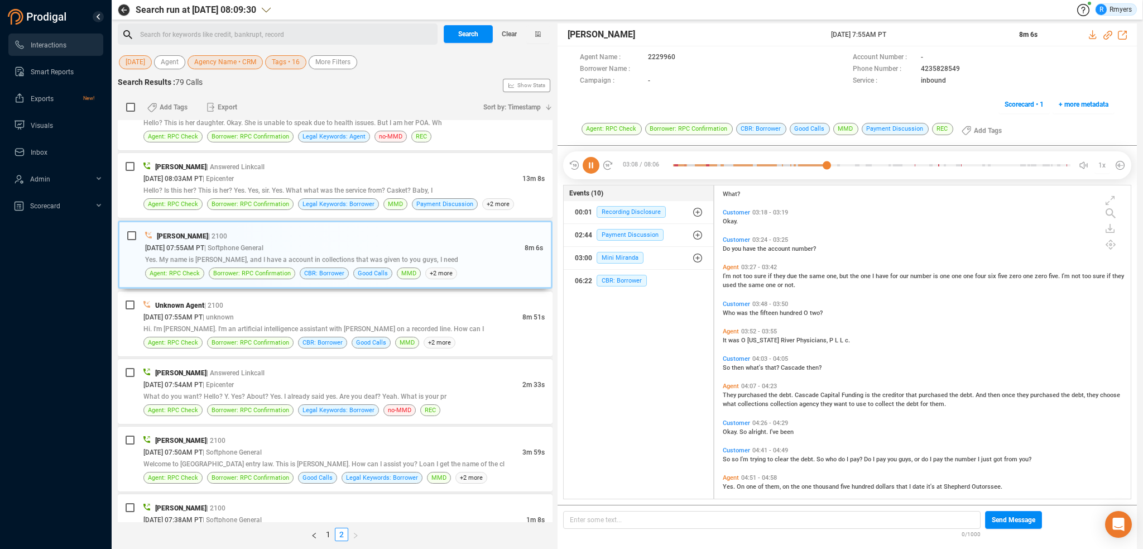
scroll to position [693, 0]
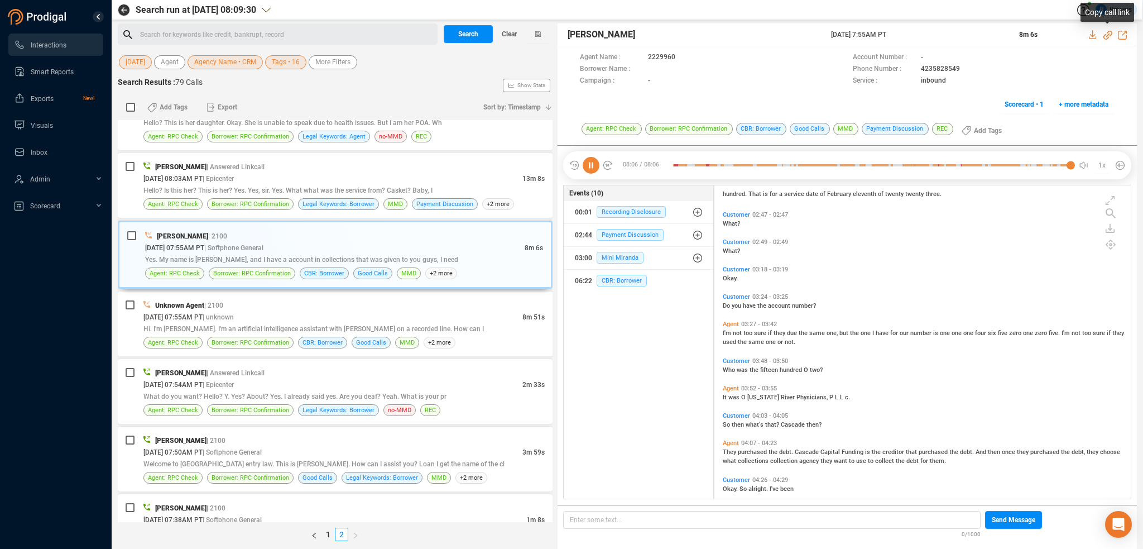
click at [1108, 35] on icon at bounding box center [1108, 35] width 9 height 9
drag, startPoint x: 830, startPoint y: 36, endPoint x: 918, endPoint y: 33, distance: 88.8
click at [918, 33] on div "Elizabeth Napoles 30 Sep 2025 @ 7:55AM PT 8m 6s" at bounding box center [848, 34] width 580 height 23
copy div "30 Sep 2025 @ 7:55AM PT"
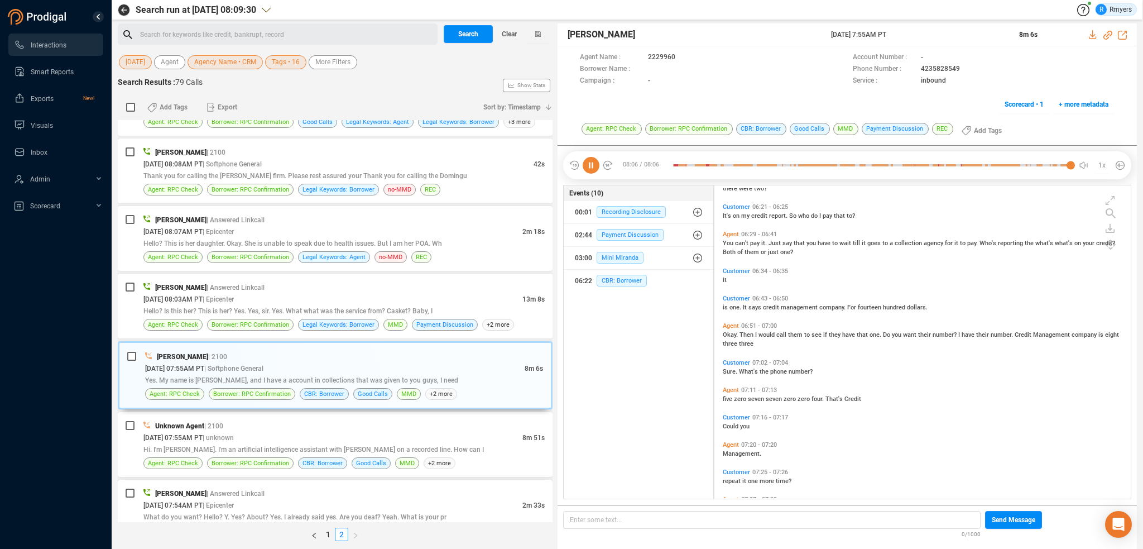
scroll to position [1218, 0]
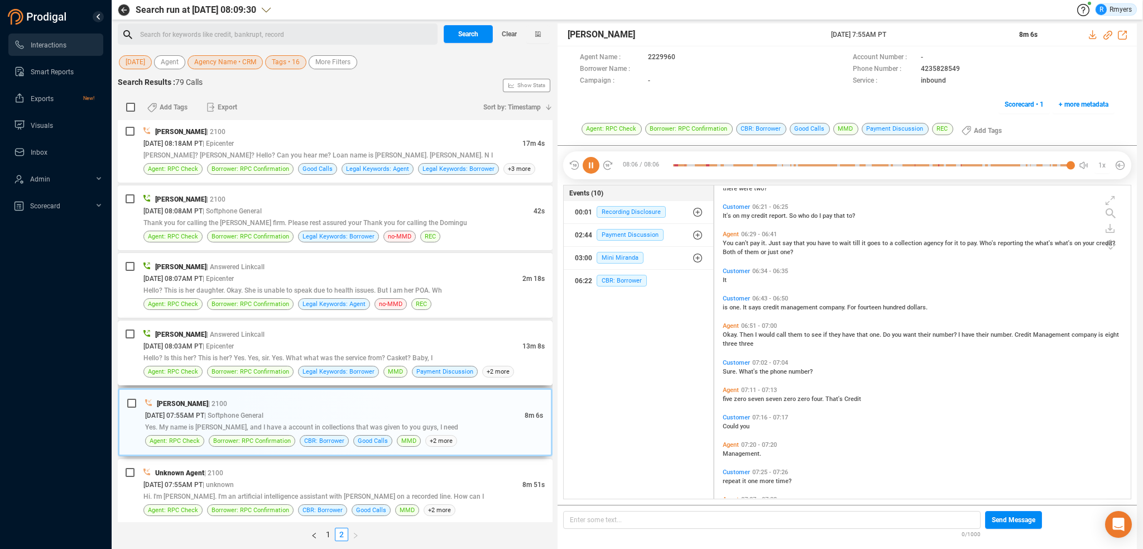
click at [277, 358] on div "Hello? Is this her? This is her? Yes. Yes, sir. Yes. What what was the service …" at bounding box center [343, 358] width 401 height 12
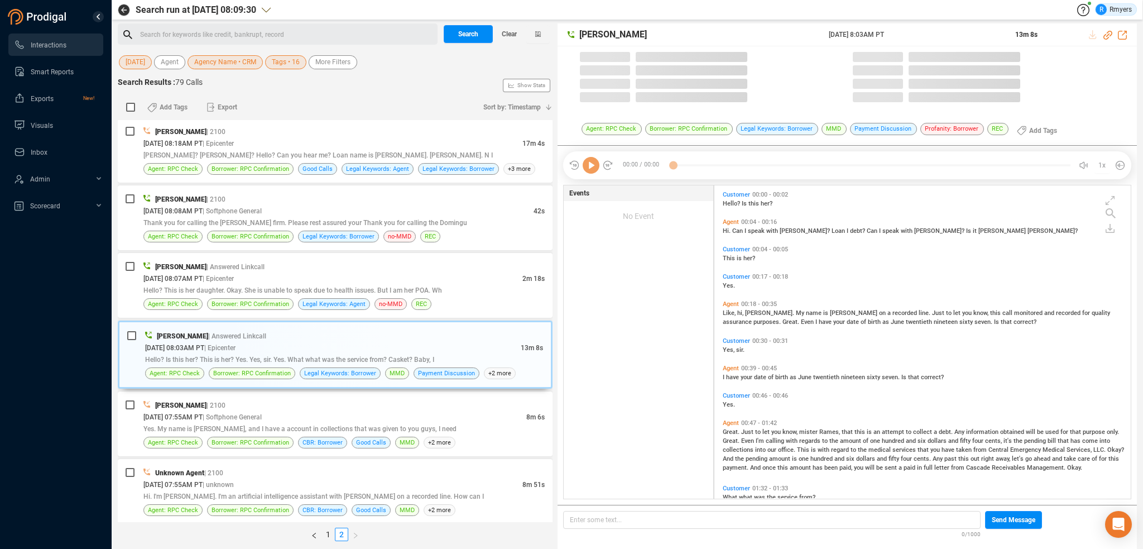
scroll to position [311, 411]
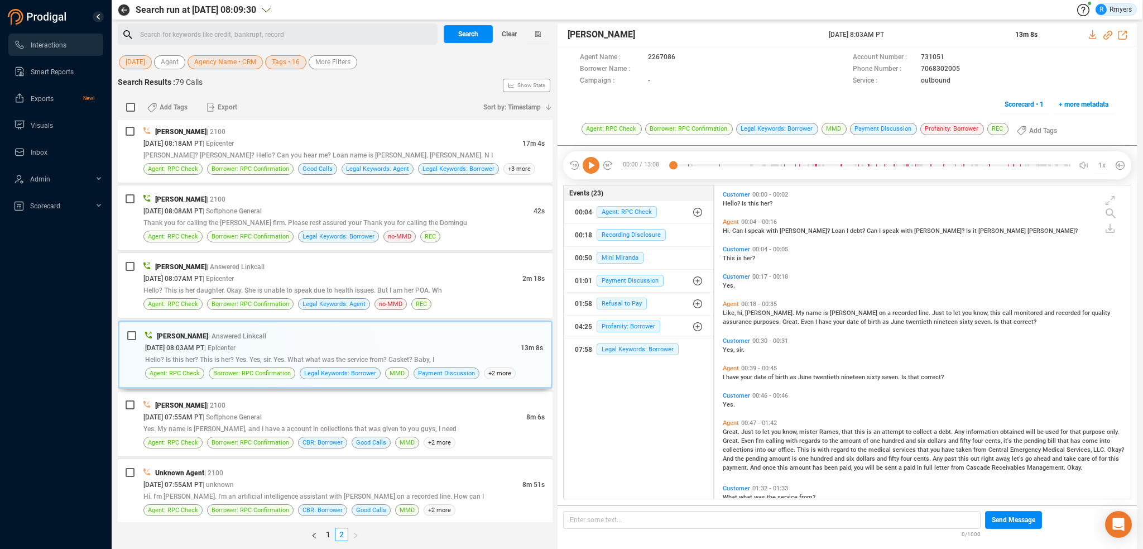
click at [593, 171] on icon at bounding box center [591, 165] width 17 height 17
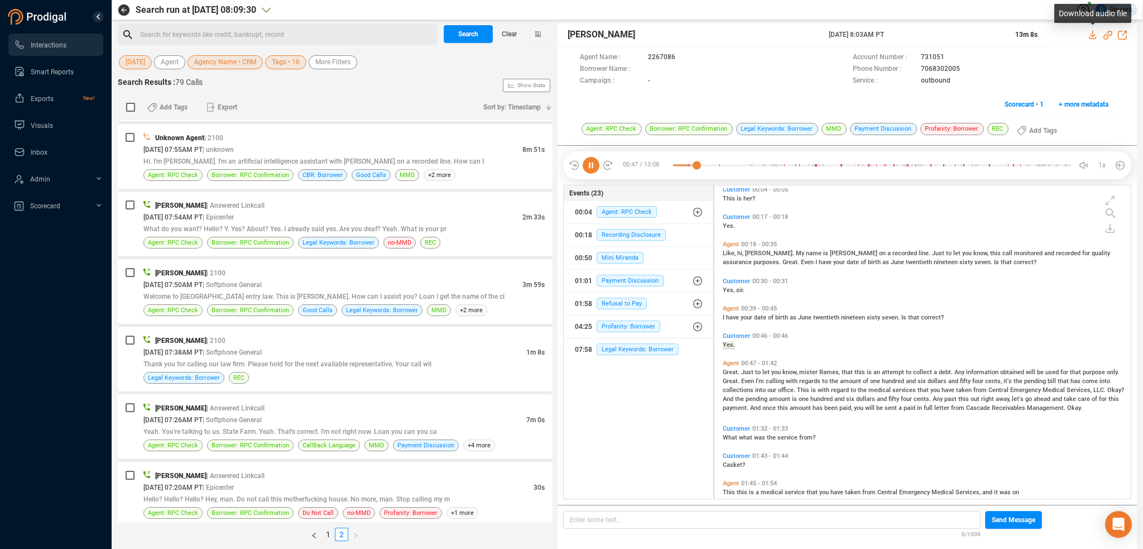
scroll to position [106, 0]
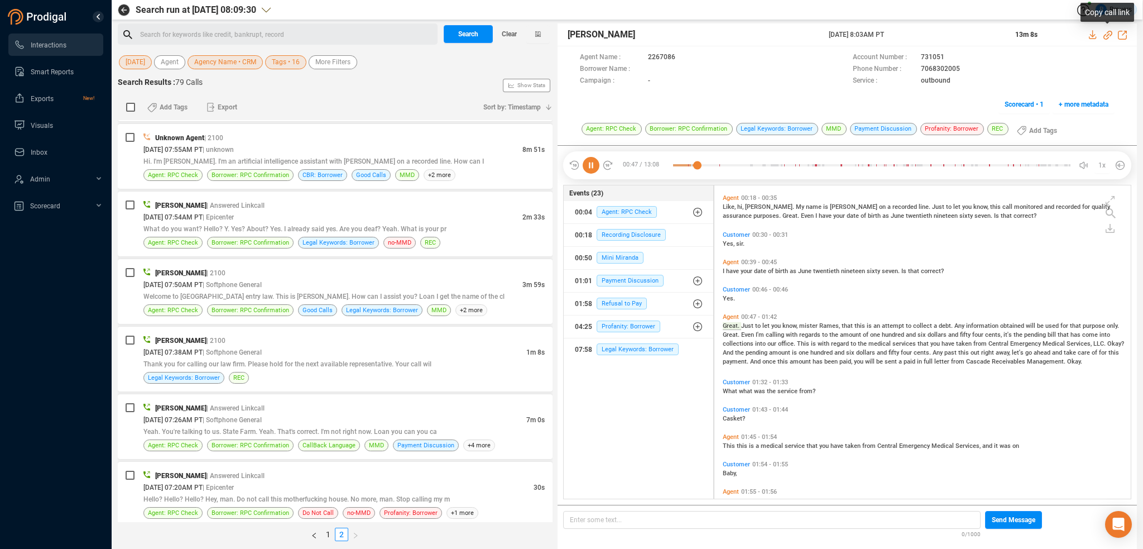
click at [1108, 33] on icon at bounding box center [1108, 35] width 9 height 9
drag, startPoint x: 820, startPoint y: 35, endPoint x: 920, endPoint y: 35, distance: 99.9
click at [920, 35] on div "Premchand Rawat 30 Sep 2025 @ 8:03AM PT 13m 8s" at bounding box center [848, 34] width 580 height 23
copy div "30 Sep 2025 @ 8:03AM PT"
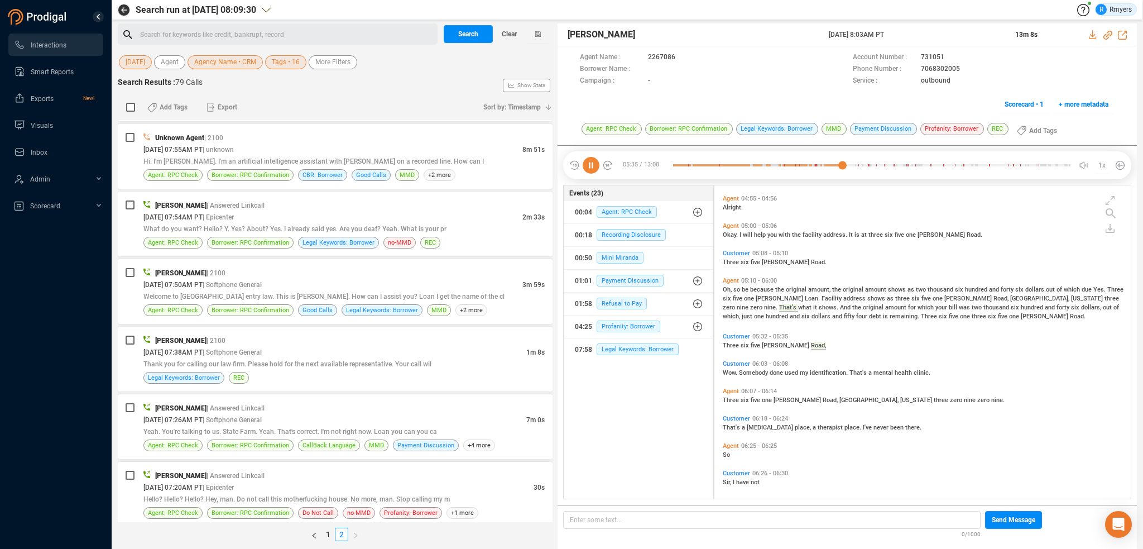
scroll to position [1426, 0]
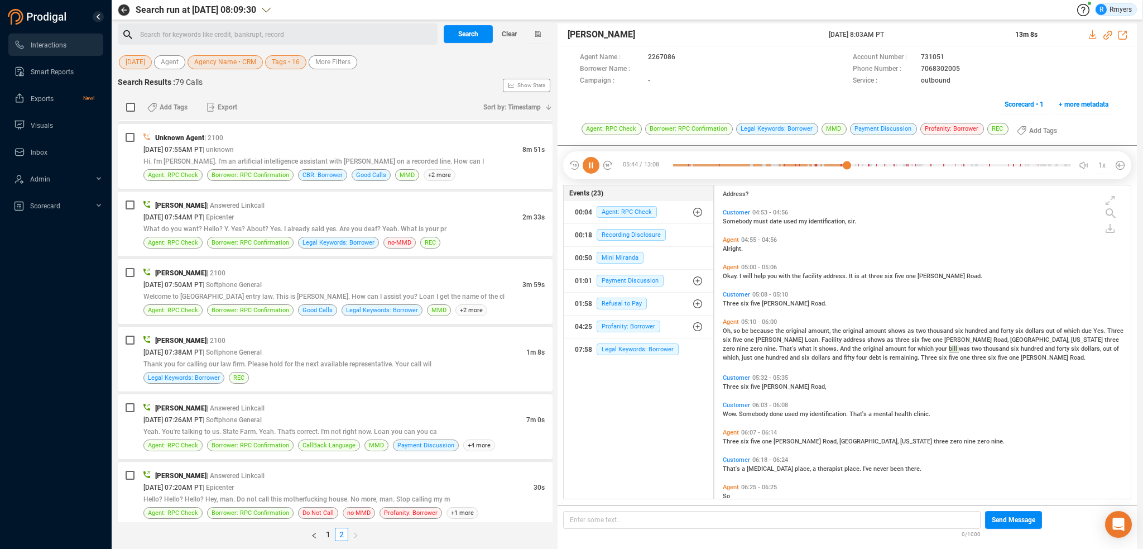
click at [586, 163] on icon at bounding box center [591, 165] width 17 height 17
click at [593, 165] on icon at bounding box center [591, 165] width 17 height 17
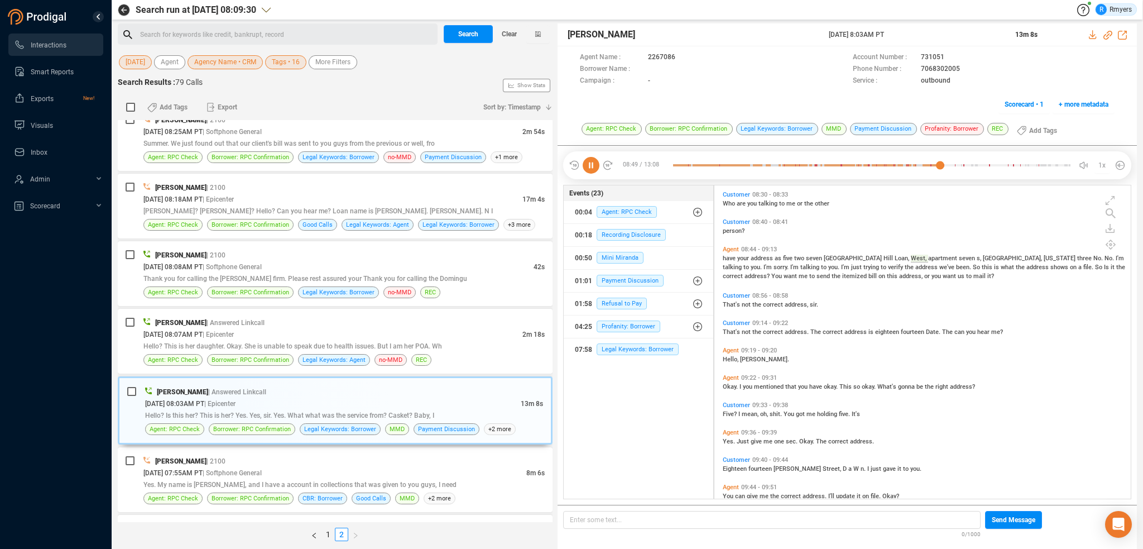
scroll to position [2401, 0]
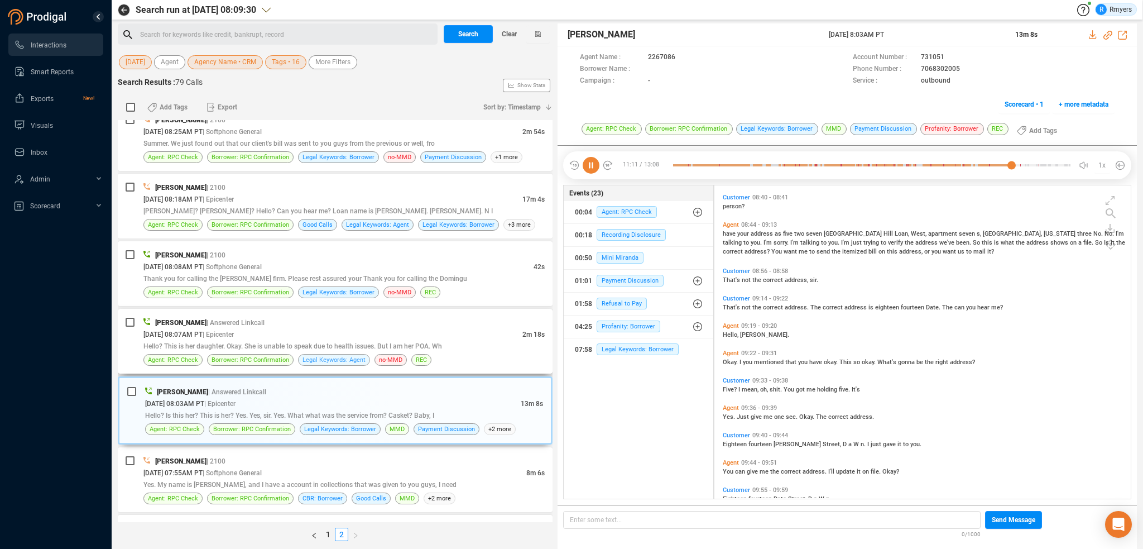
click at [352, 357] on span "Legal Keywords: Agent" at bounding box center [334, 360] width 63 height 11
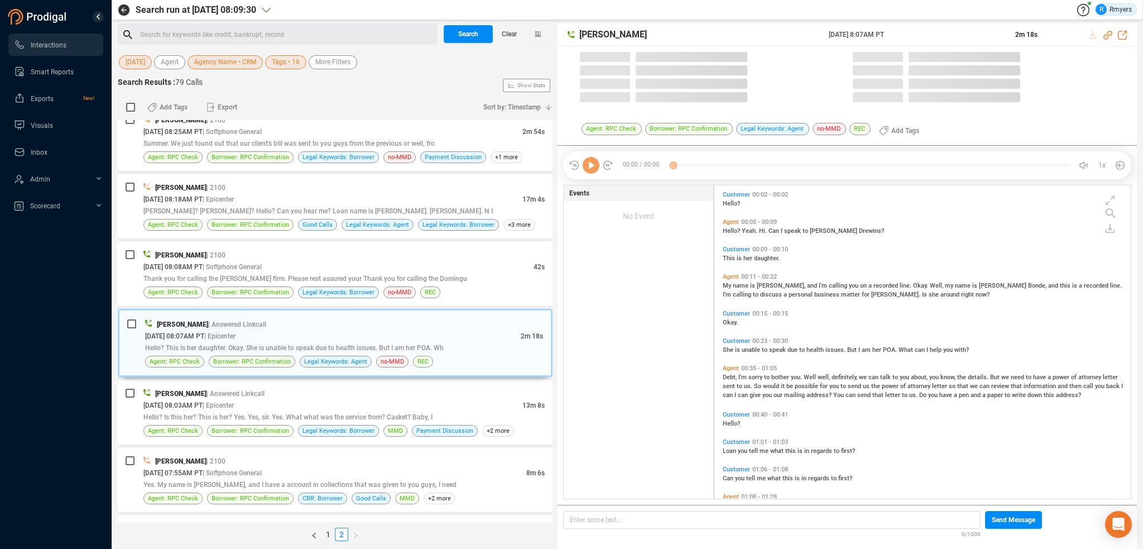
scroll to position [311, 411]
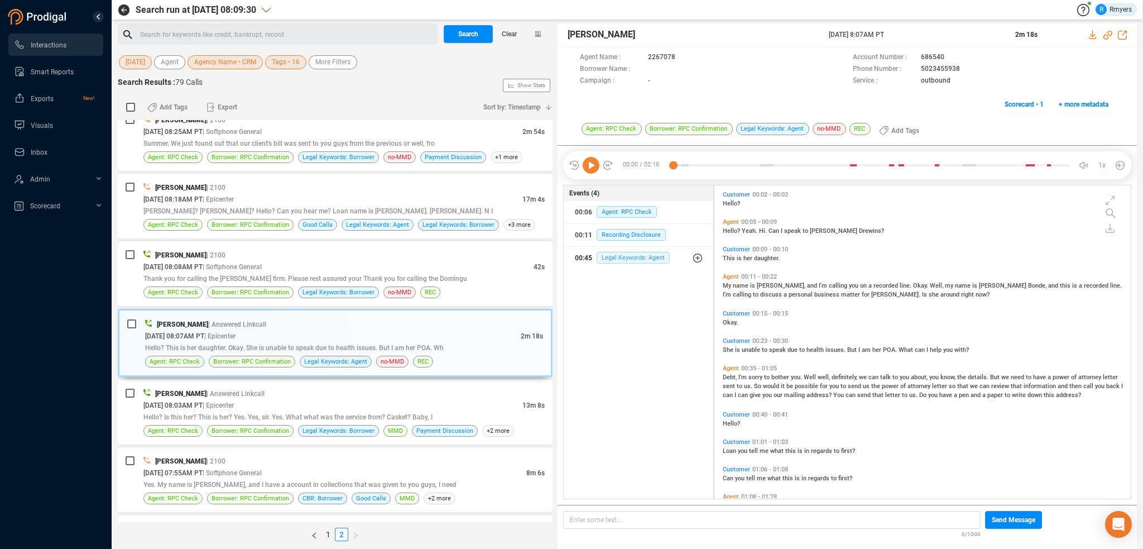
click at [611, 258] on span "Legal Keywords: Agent" at bounding box center [633, 258] width 73 height 12
click at [647, 304] on span "Legal Keywords: Agent" at bounding box center [641, 303] width 73 height 12
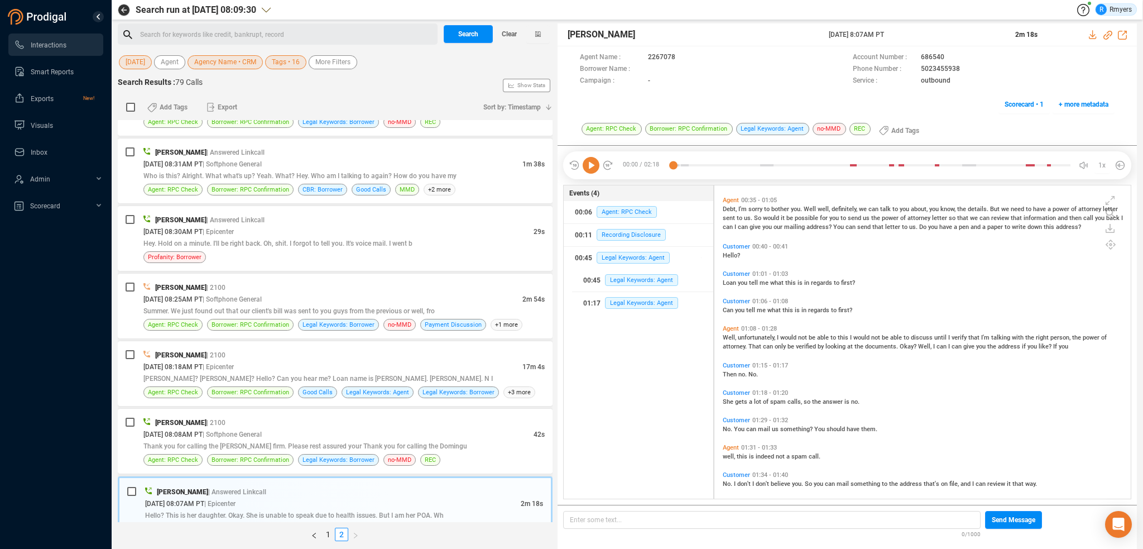
scroll to position [223, 0]
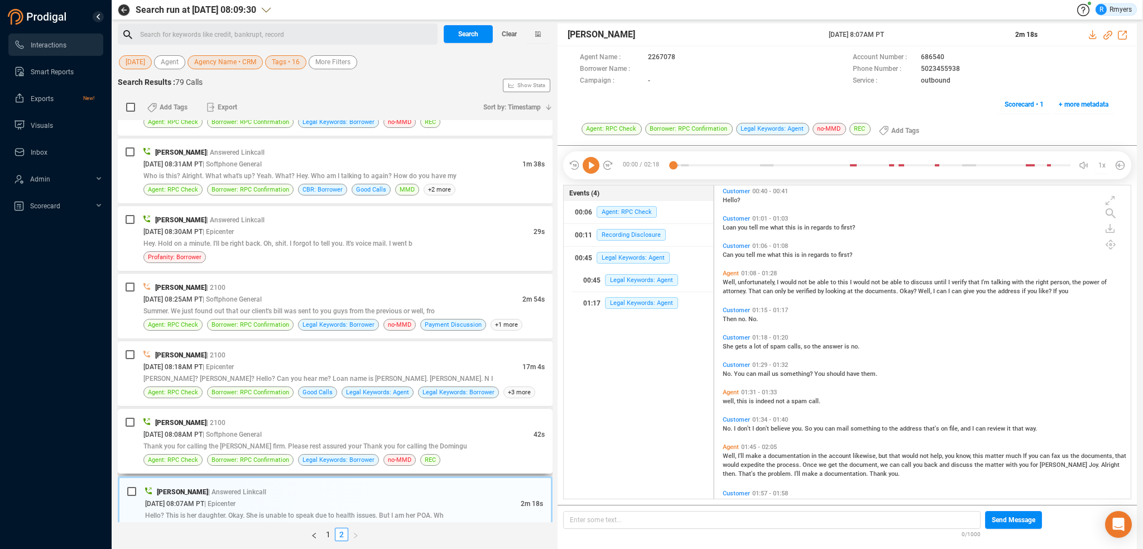
click at [279, 418] on div "Jalil Farrakhan | 2100" at bounding box center [343, 422] width 401 height 12
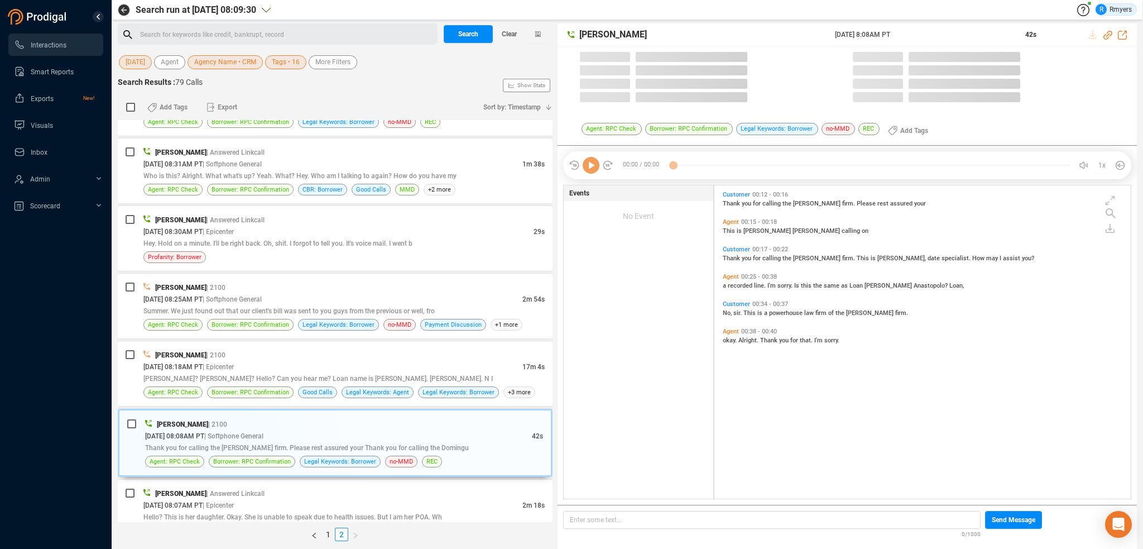
scroll to position [311, 411]
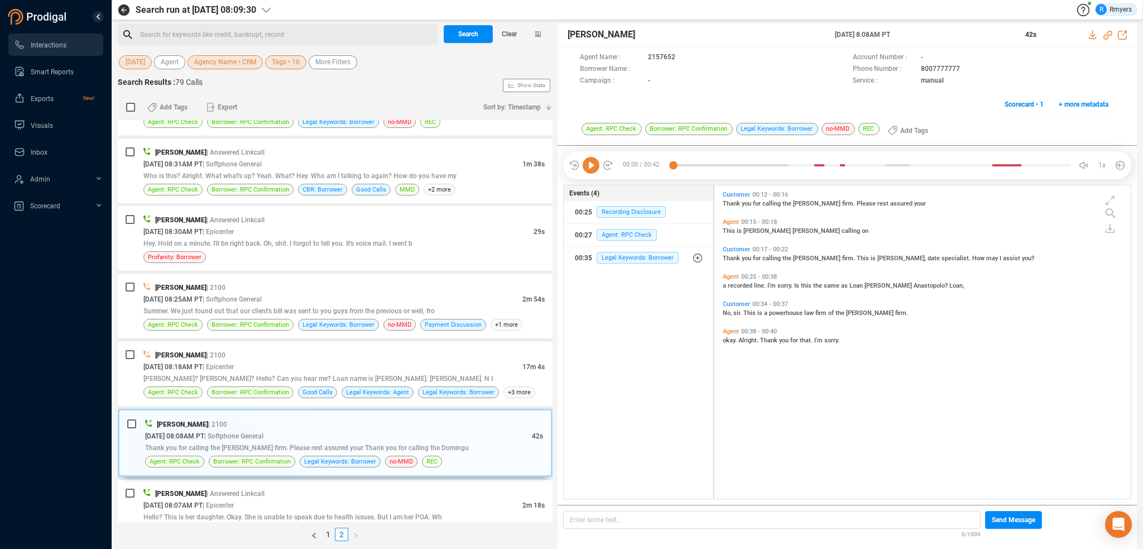
click at [591, 165] on icon at bounding box center [591, 165] width 17 height 17
click at [791, 164] on div at bounding box center [872, 165] width 398 height 17
click at [304, 363] on div "09/30/2025 @ 08:18AM PT | Epicenter" at bounding box center [332, 367] width 379 height 12
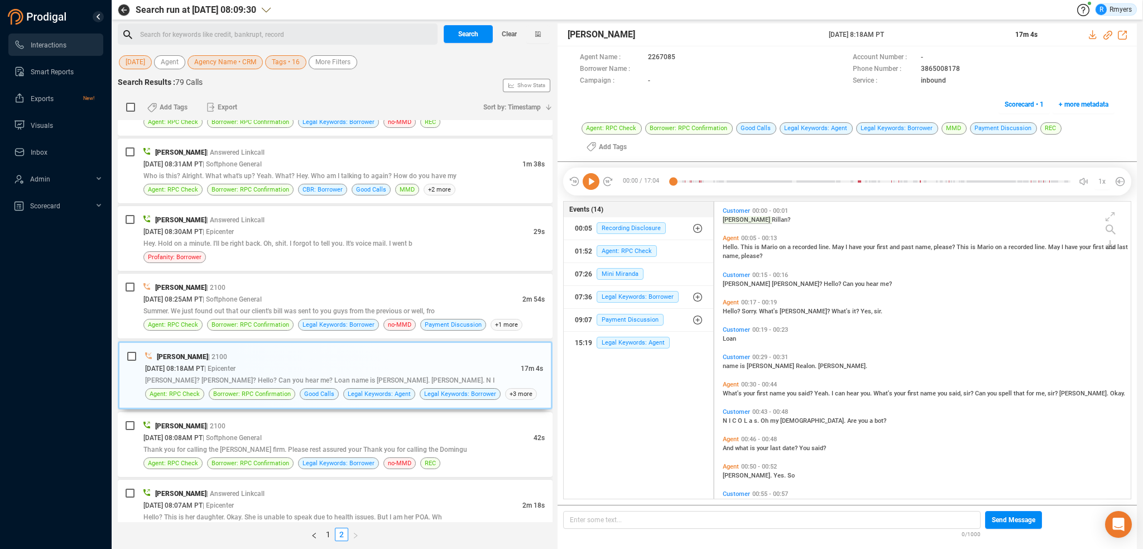
click at [592, 173] on icon at bounding box center [591, 181] width 17 height 17
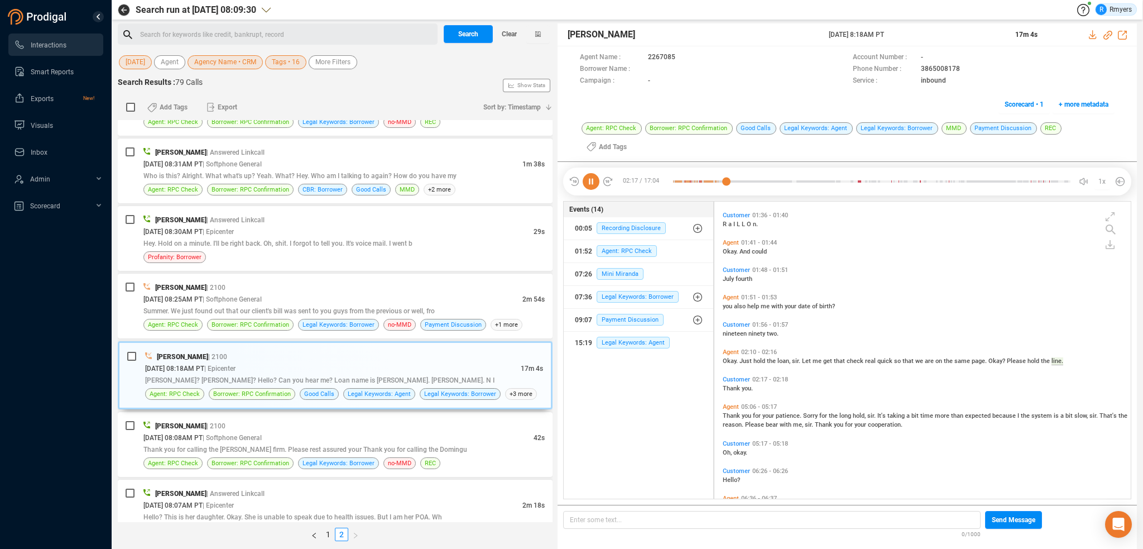
scroll to position [552, 0]
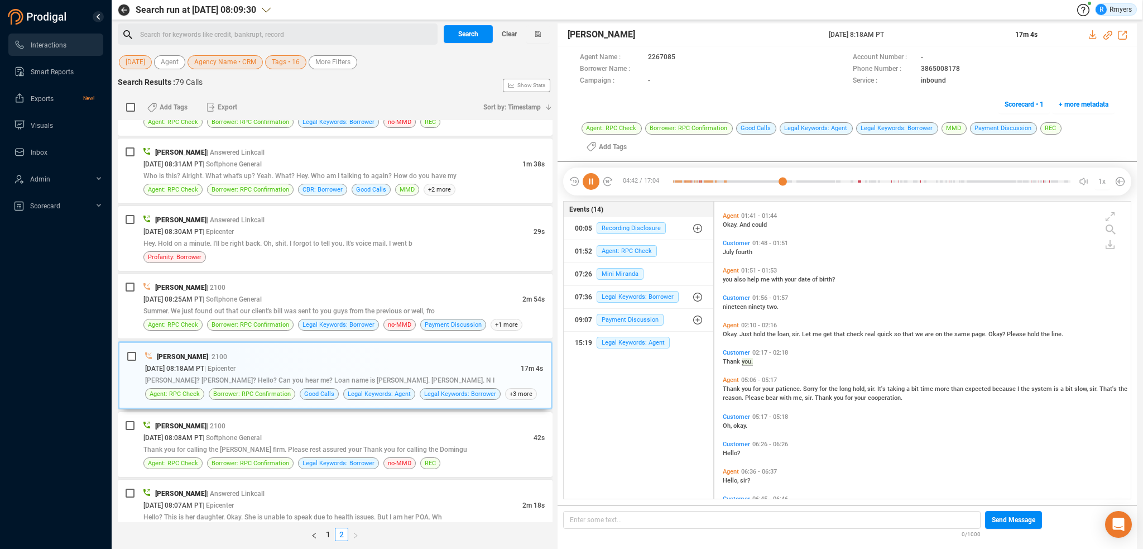
click at [588, 173] on icon at bounding box center [591, 181] width 17 height 17
click at [594, 173] on icon at bounding box center [591, 181] width 17 height 17
drag, startPoint x: 408, startPoint y: 439, endPoint x: 401, endPoint y: 385, distance: 55.1
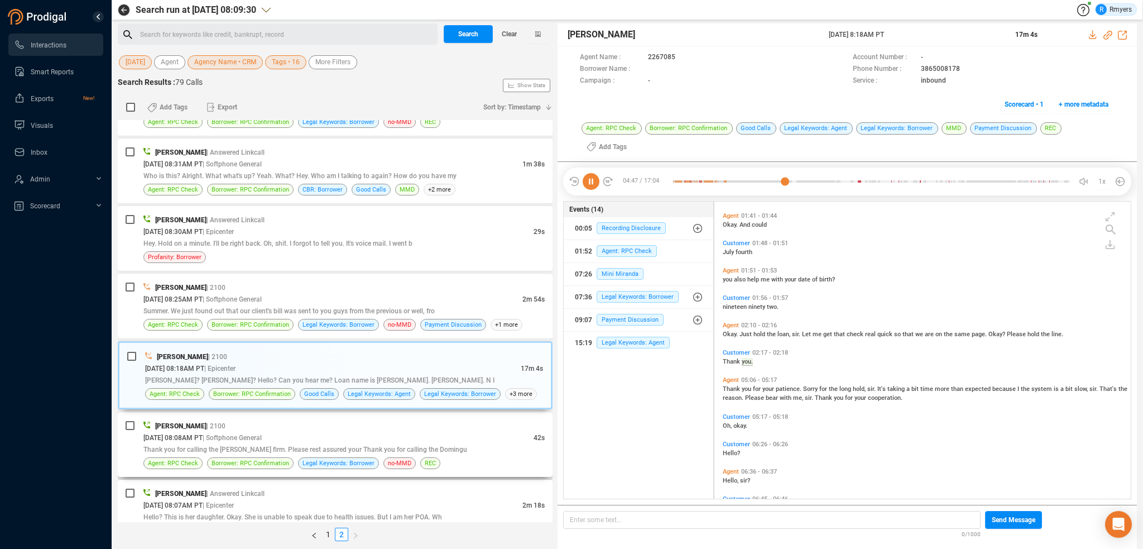
click at [408, 443] on div "Thank you for calling the Dominguez firm. Please rest assured your Thank you fo…" at bounding box center [343, 449] width 401 height 12
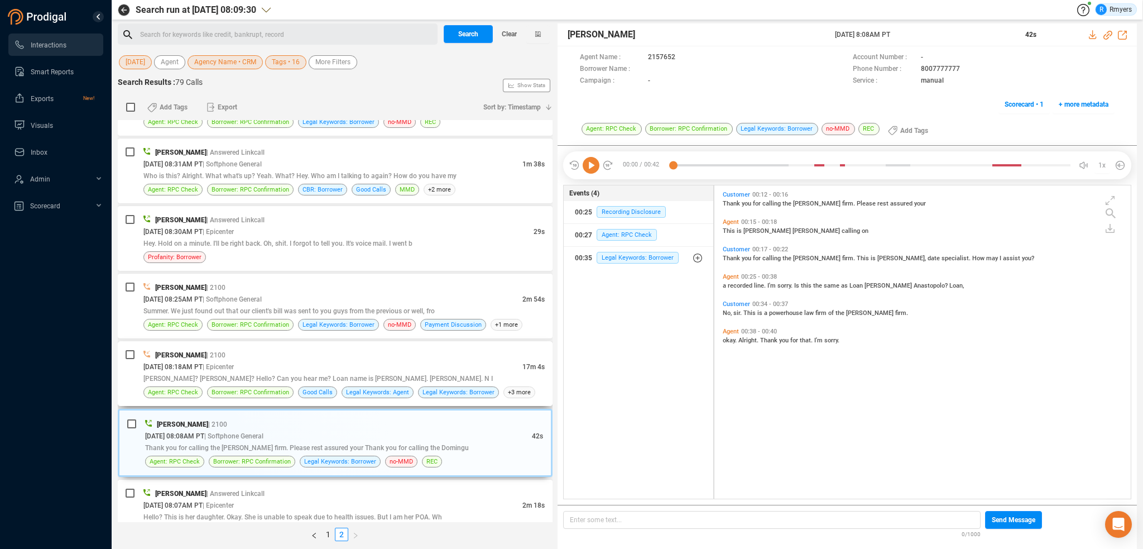
scroll to position [311, 411]
click at [401, 380] on div "Mario Borges | 2100 09/30/2025 @ 08:18AM PT | Epicenter 17m 4s Nicholas Rillan?…" at bounding box center [343, 373] width 401 height 49
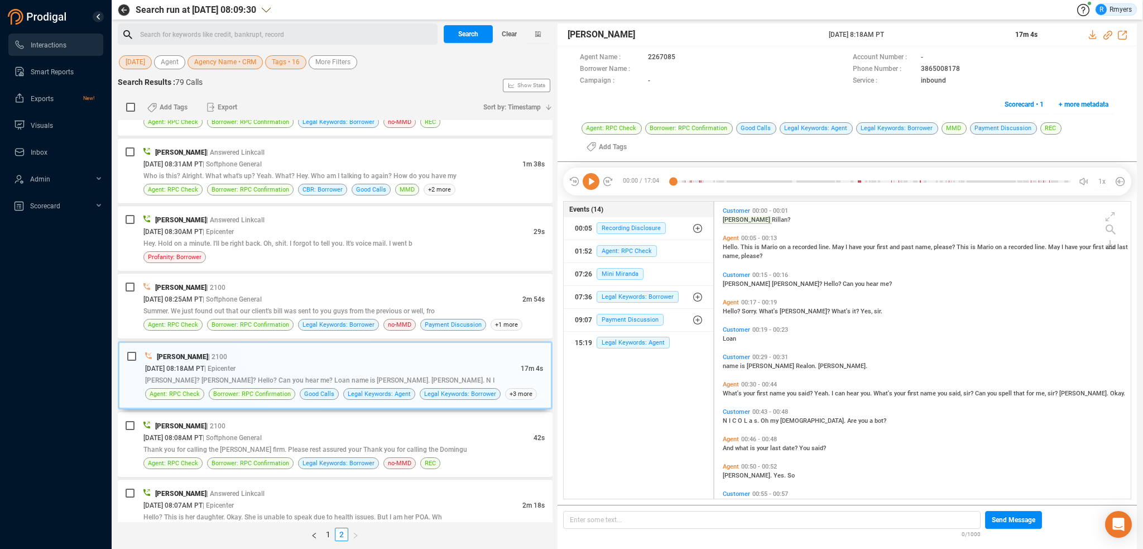
drag, startPoint x: 585, startPoint y: 162, endPoint x: 645, endPoint y: 156, distance: 60.6
click at [586, 173] on icon at bounding box center [591, 181] width 17 height 17
click at [800, 173] on div at bounding box center [872, 181] width 398 height 17
click at [840, 173] on div at bounding box center [872, 181] width 398 height 17
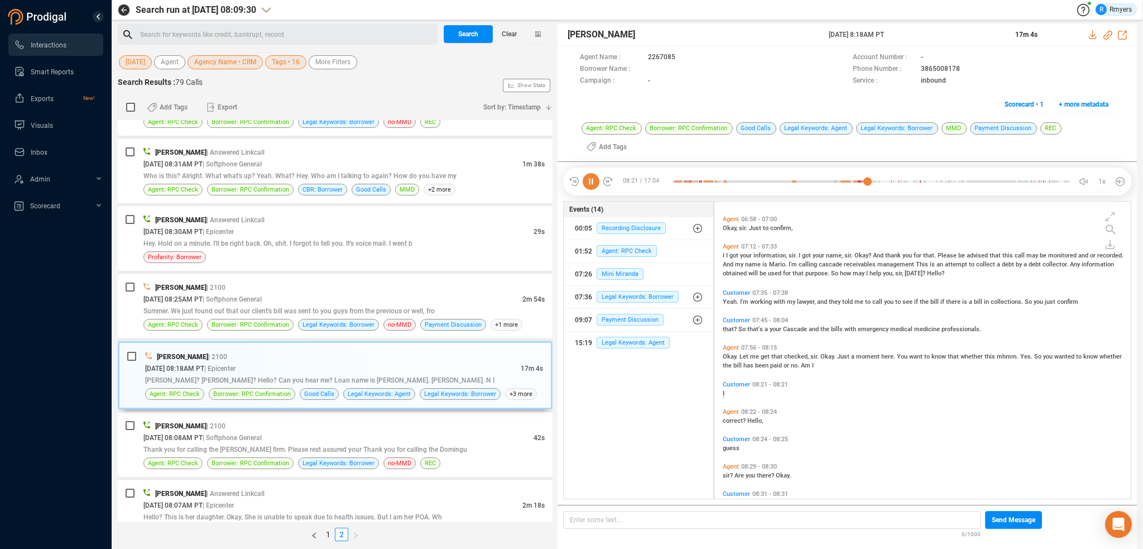
scroll to position [918, 0]
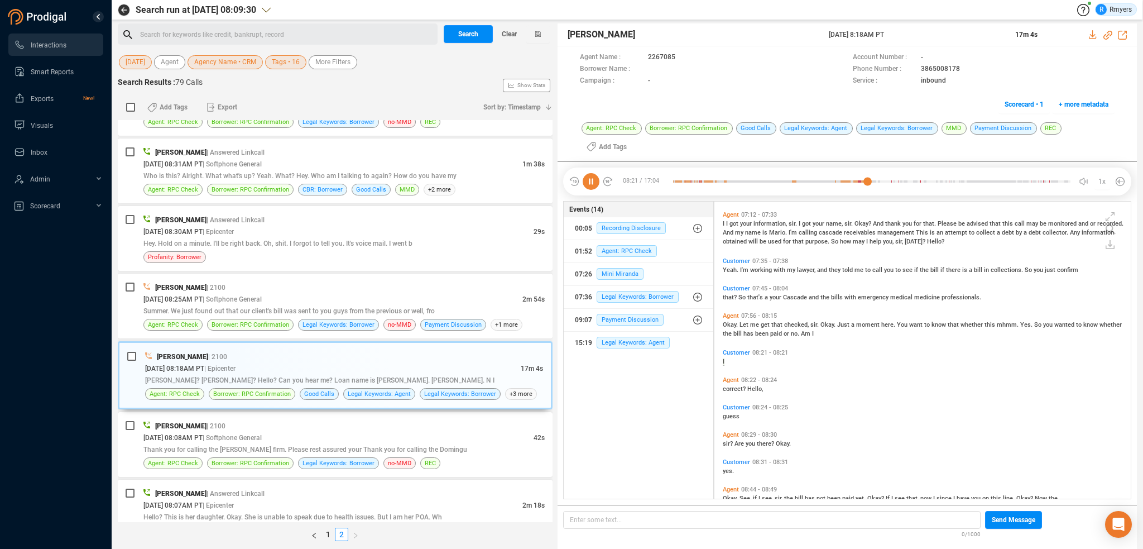
click at [592, 173] on icon at bounding box center [591, 181] width 17 height 17
click at [595, 173] on icon at bounding box center [591, 181] width 17 height 17
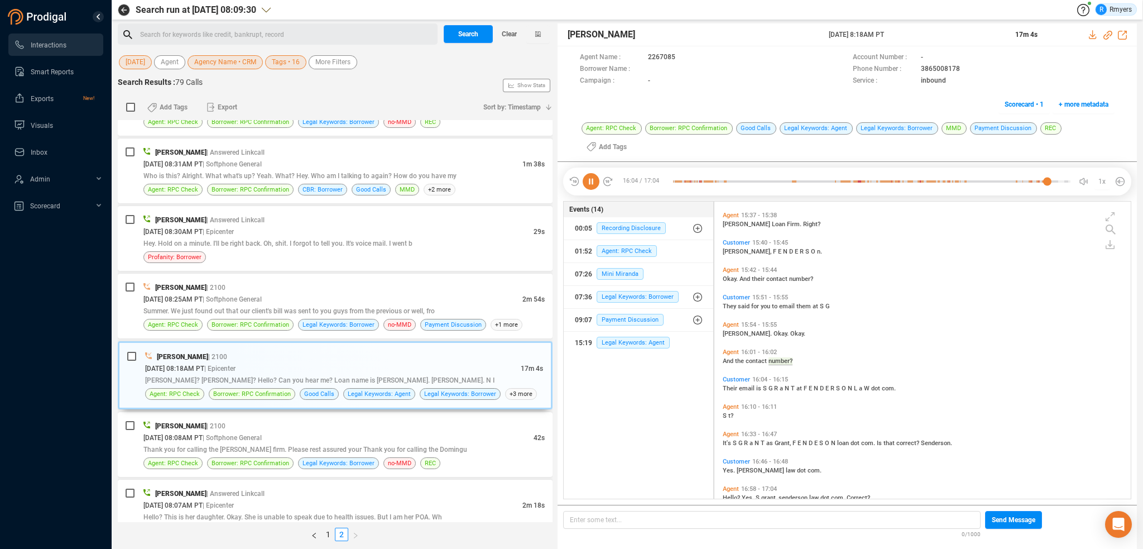
scroll to position [2437, 0]
click at [593, 173] on icon at bounding box center [591, 181] width 17 height 17
click at [297, 305] on div "Summer. We just found out that our client's bill was sent to you guys from the …" at bounding box center [343, 311] width 401 height 12
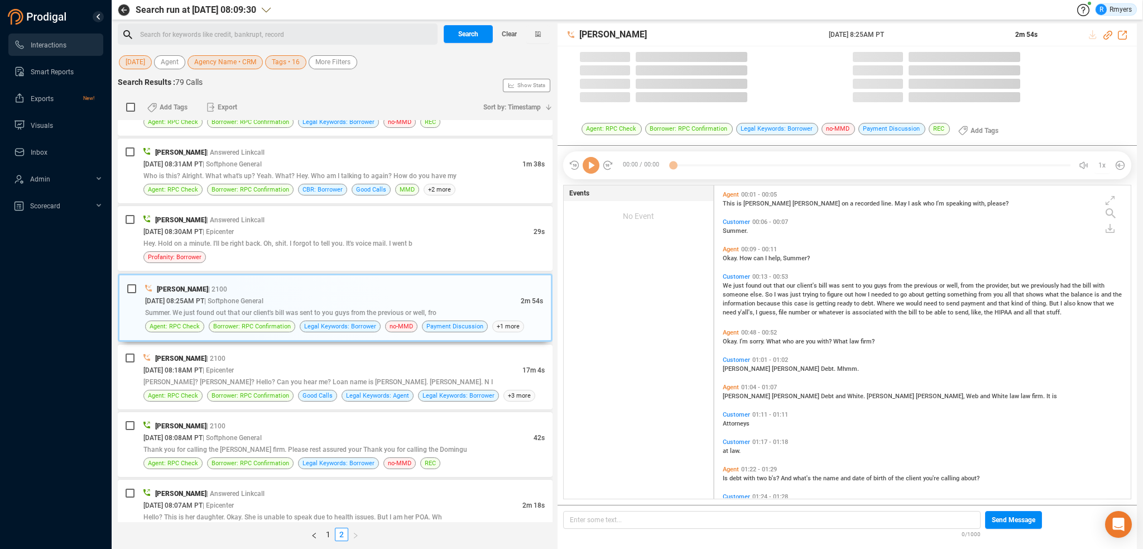
scroll to position [311, 411]
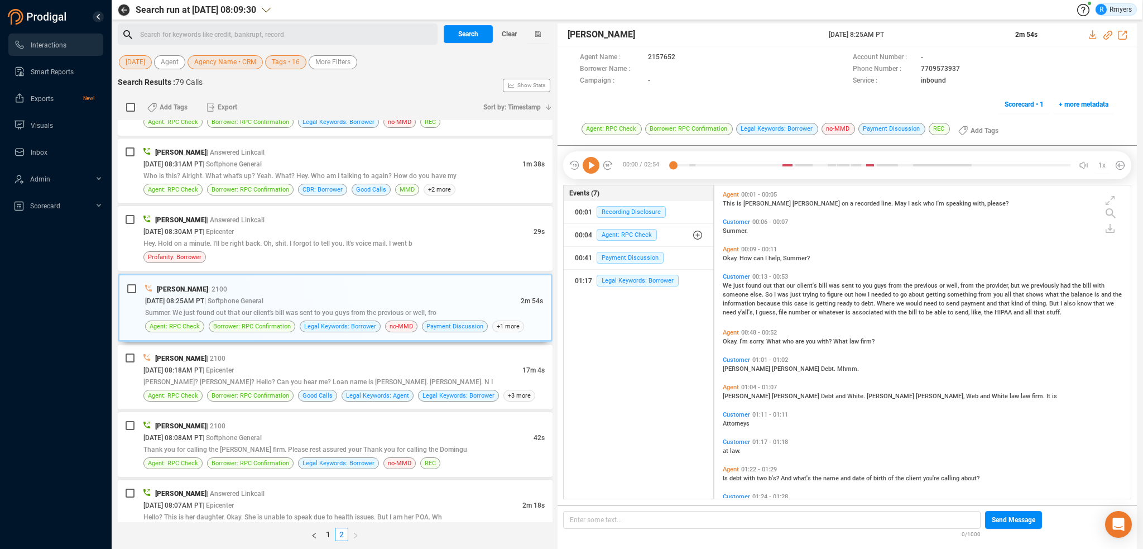
drag, startPoint x: 589, startPoint y: 162, endPoint x: 196, endPoint y: 297, distance: 415.4
click at [588, 163] on icon at bounding box center [591, 165] width 17 height 17
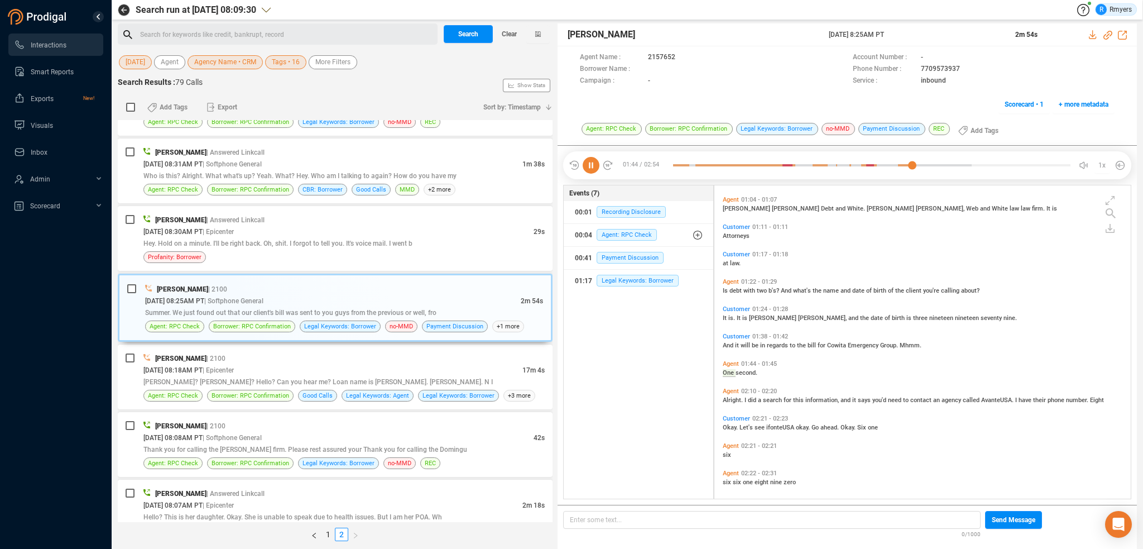
scroll to position [216, 0]
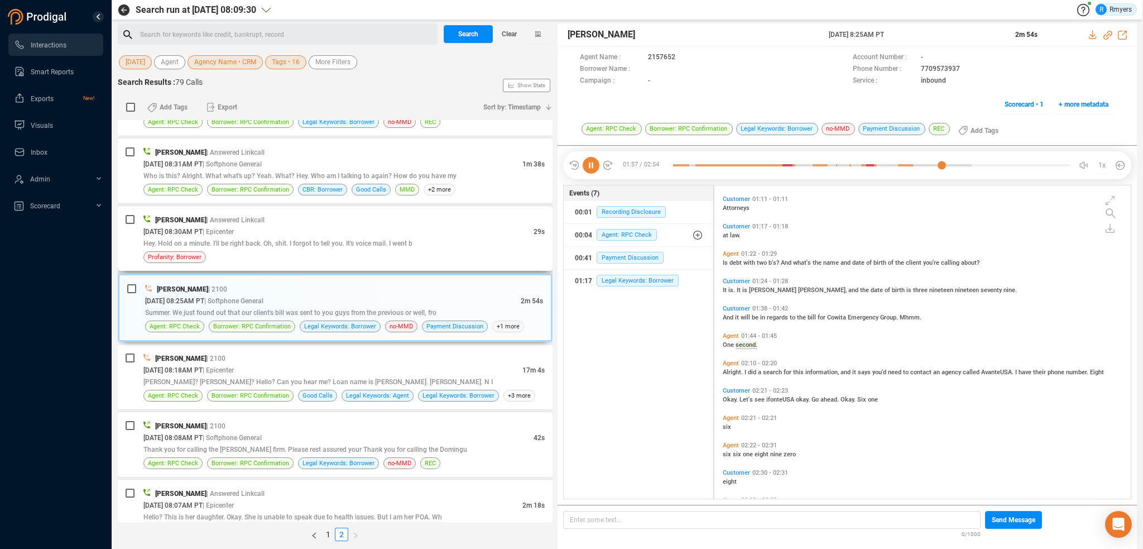
drag, startPoint x: 262, startPoint y: 224, endPoint x: 293, endPoint y: 254, distance: 42.6
click at [262, 226] on div "09/30/2025 @ 08:30AM PT | Epicenter" at bounding box center [338, 232] width 390 height 12
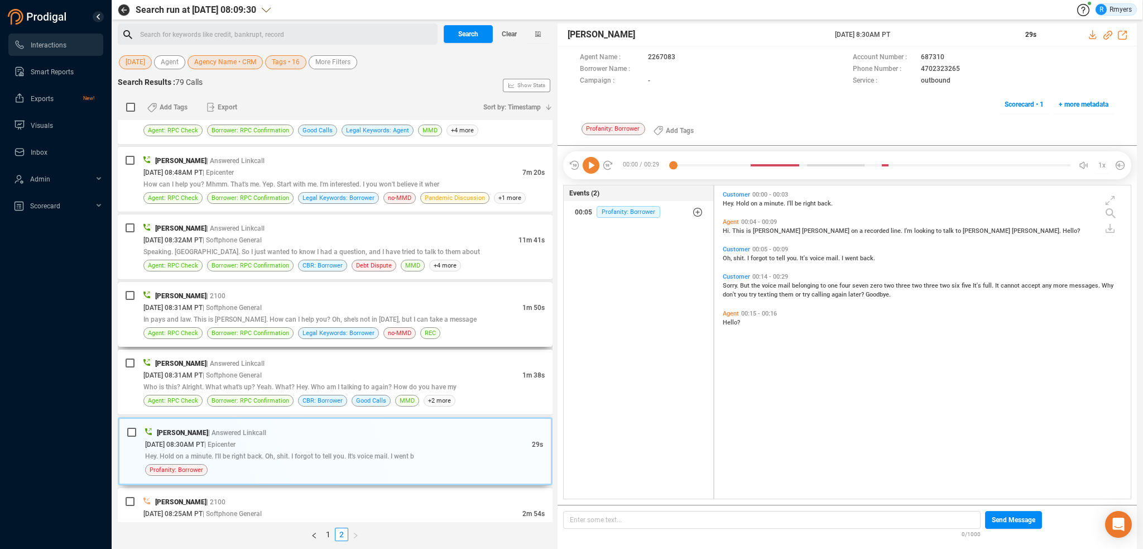
scroll to position [772, 0]
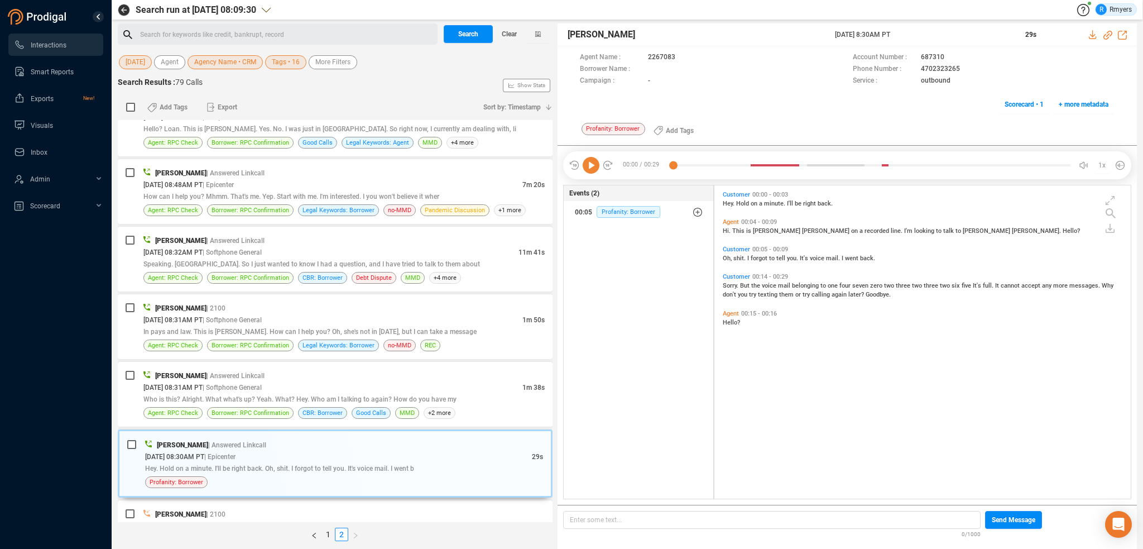
click at [590, 167] on icon at bounding box center [591, 165] width 17 height 17
click at [319, 408] on span "CBR: Borrower" at bounding box center [323, 413] width 40 height 11
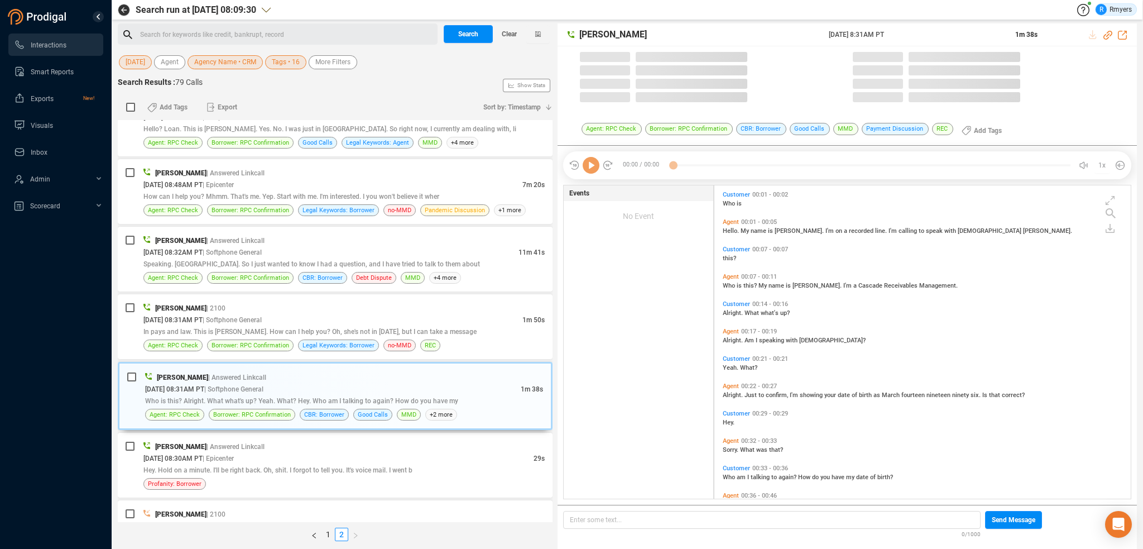
scroll to position [311, 411]
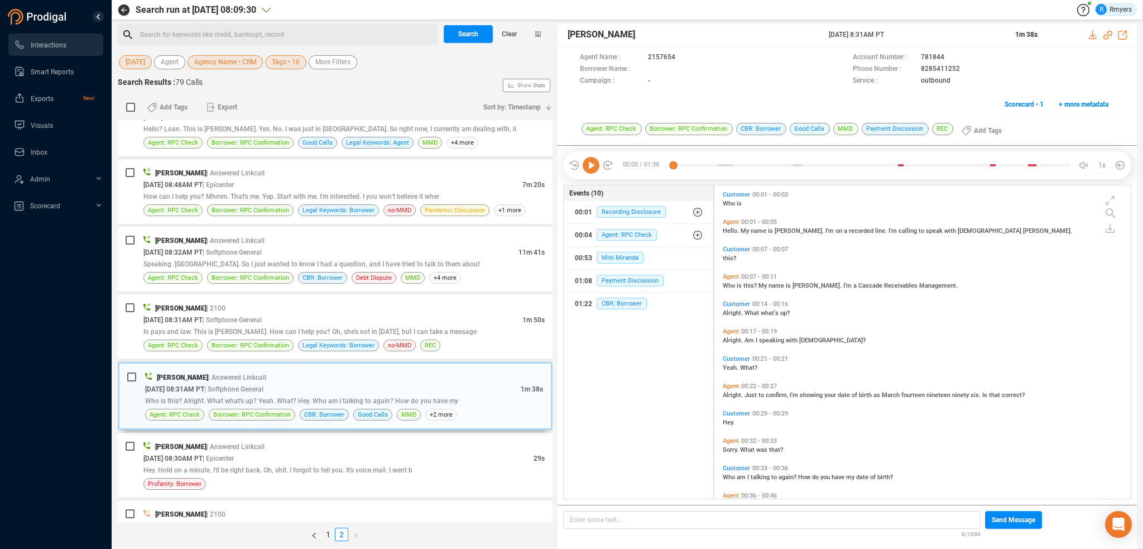
click at [590, 173] on icon at bounding box center [591, 165] width 17 height 17
click at [609, 229] on span "Agent: RPC Check" at bounding box center [627, 235] width 60 height 12
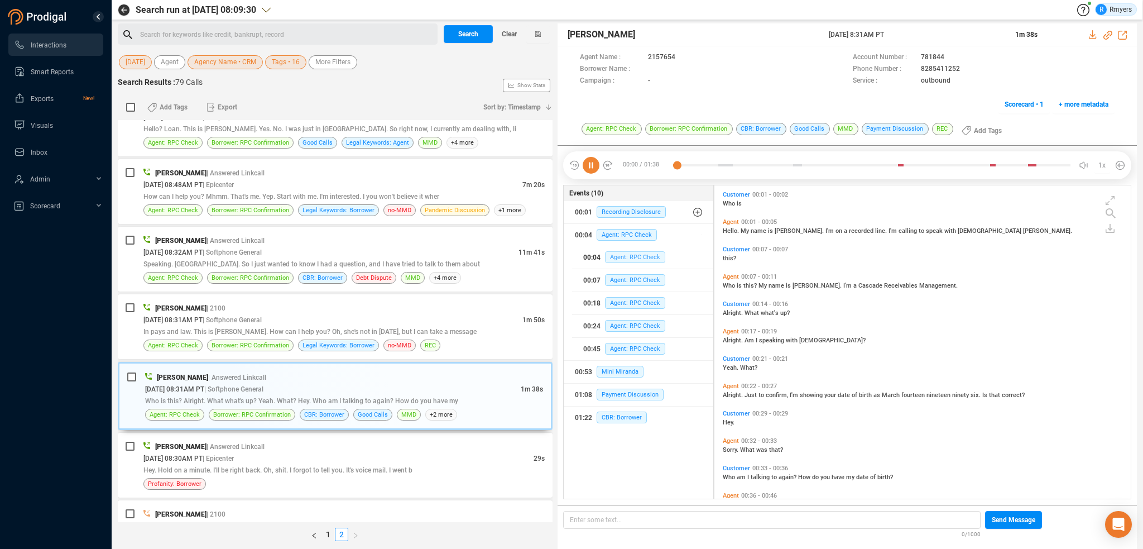
click at [619, 260] on span "Agent: RPC Check" at bounding box center [635, 257] width 60 height 12
click at [620, 280] on span "Agent: RPC Check" at bounding box center [635, 280] width 60 height 12
click at [622, 323] on span "Agent: RPC Check" at bounding box center [635, 326] width 60 height 12
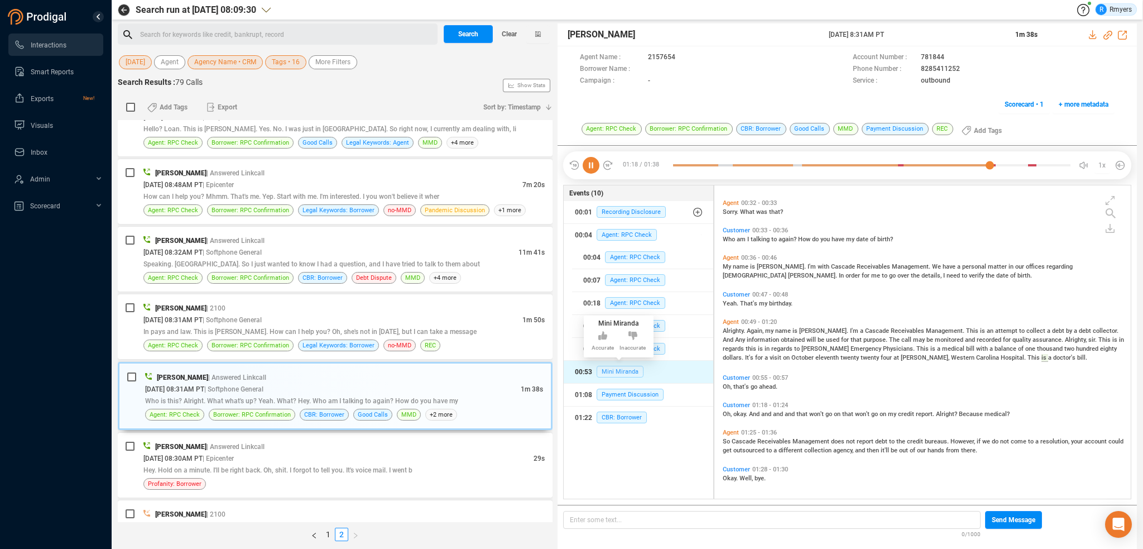
scroll to position [238, 0]
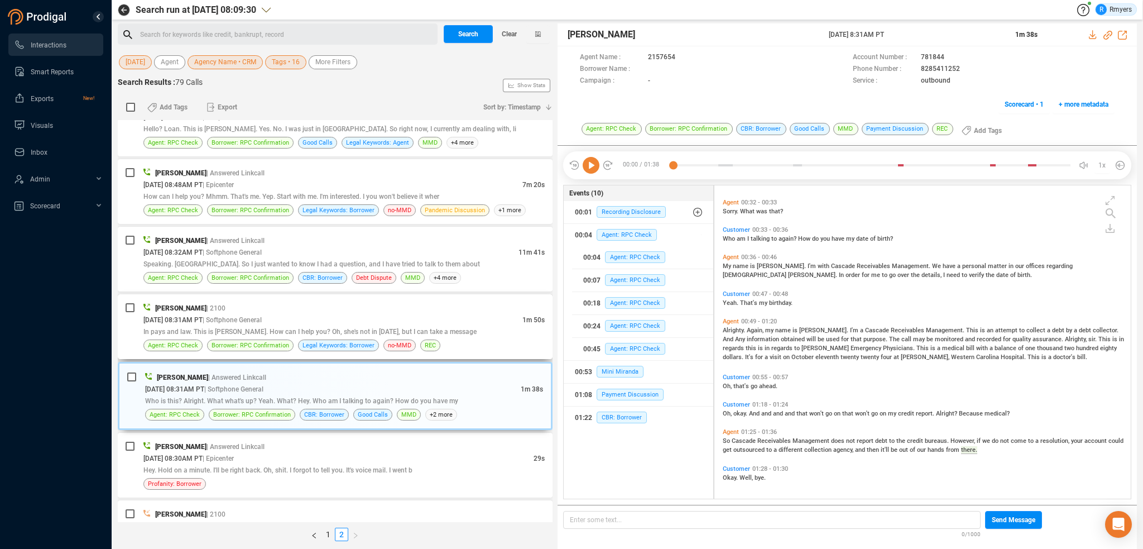
drag, startPoint x: 260, startPoint y: 307, endPoint x: 269, endPoint y: 308, distance: 9.0
click at [264, 308] on div "Elizabeth Thorpe | 2100" at bounding box center [343, 308] width 401 height 12
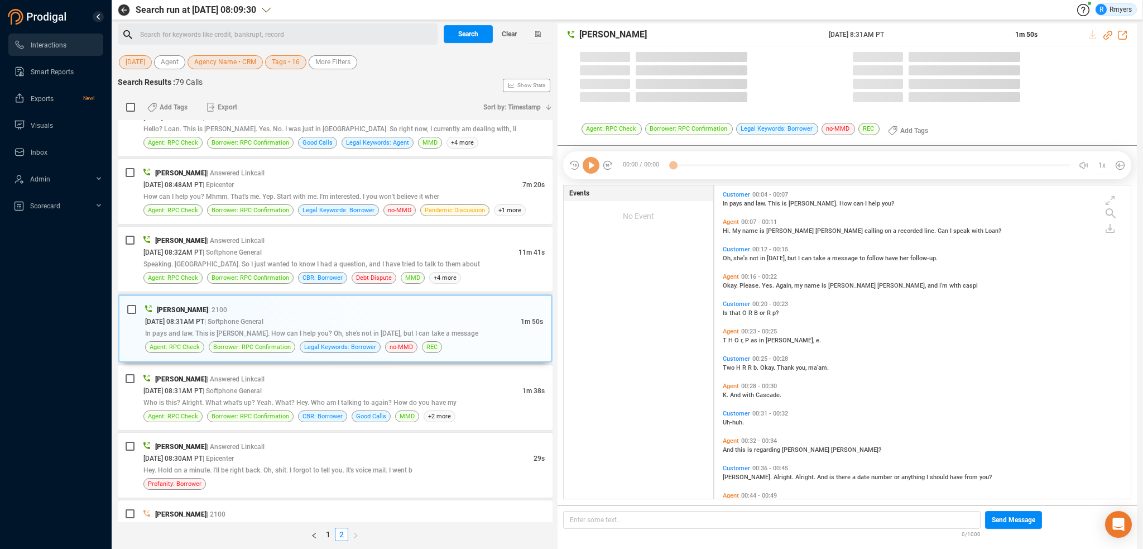
scroll to position [311, 411]
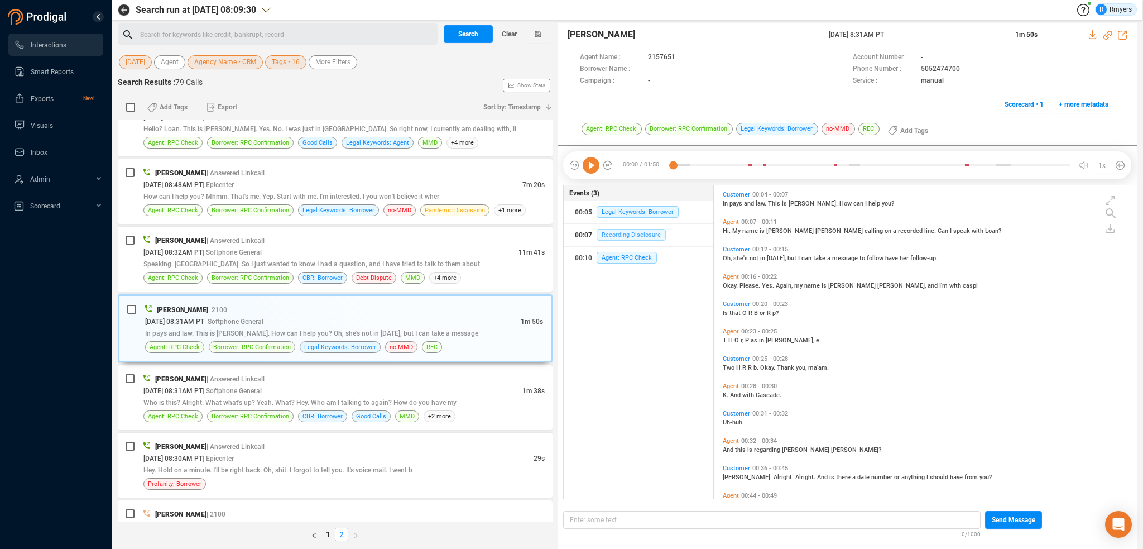
click at [609, 229] on span "Recording Disclosure" at bounding box center [631, 235] width 69 height 12
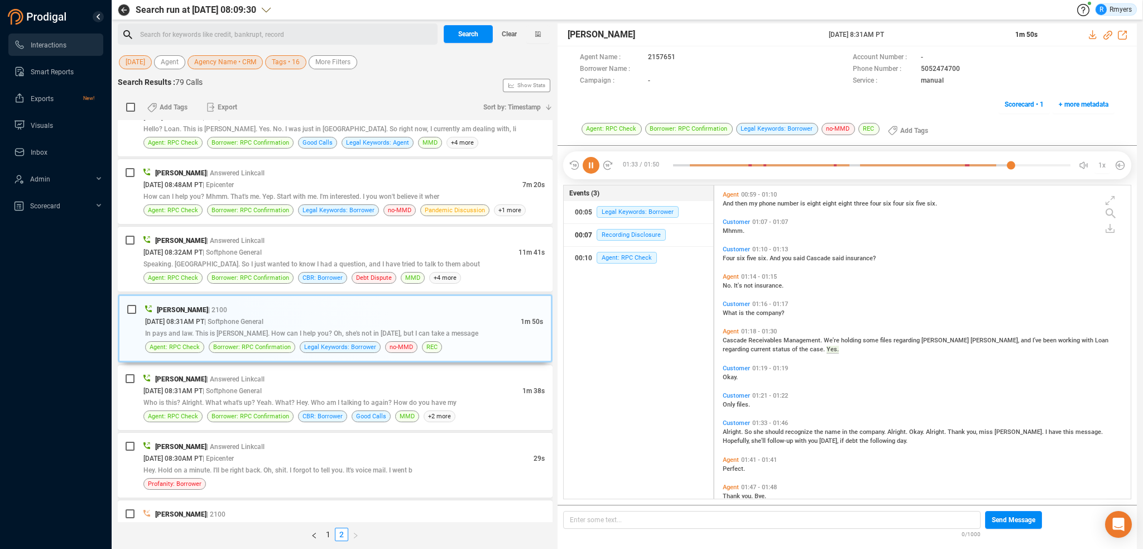
scroll to position [456, 0]
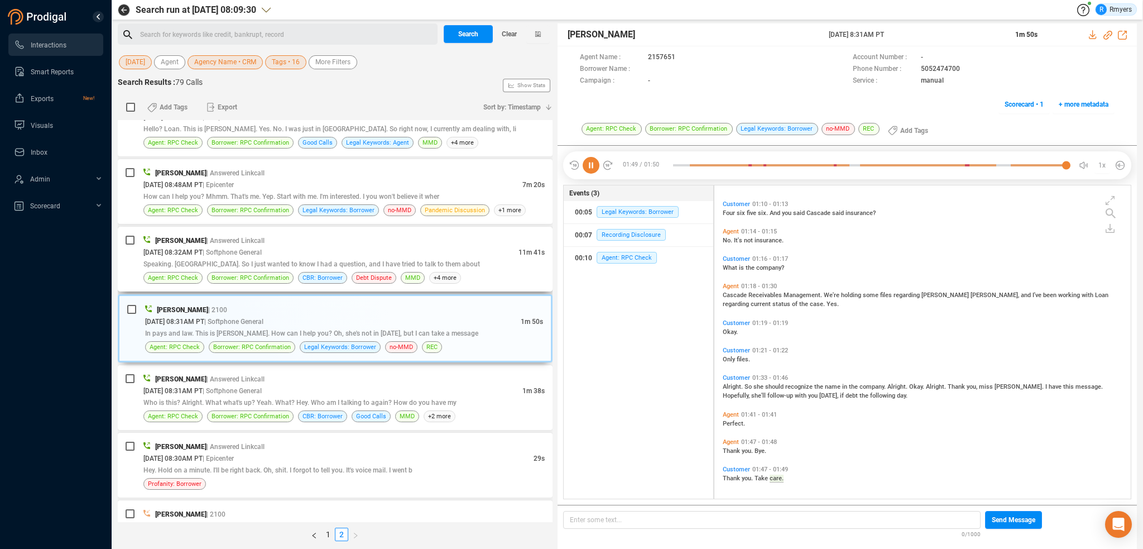
click at [375, 251] on div "09/30/2025 @ 08:32AM PT | Softphone General" at bounding box center [330, 252] width 375 height 12
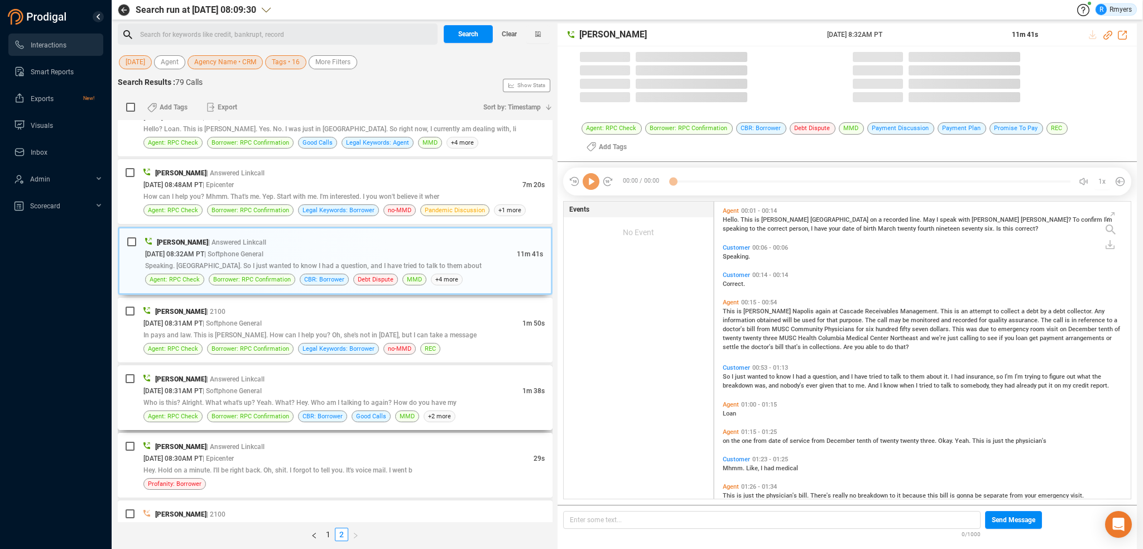
scroll to position [295, 411]
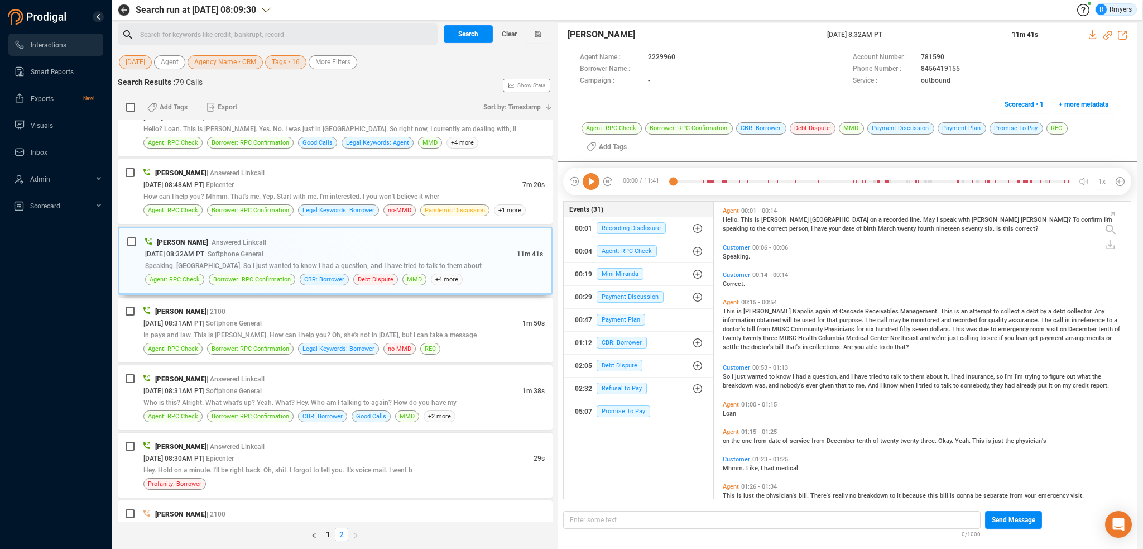
click at [596, 182] on icon at bounding box center [591, 181] width 17 height 17
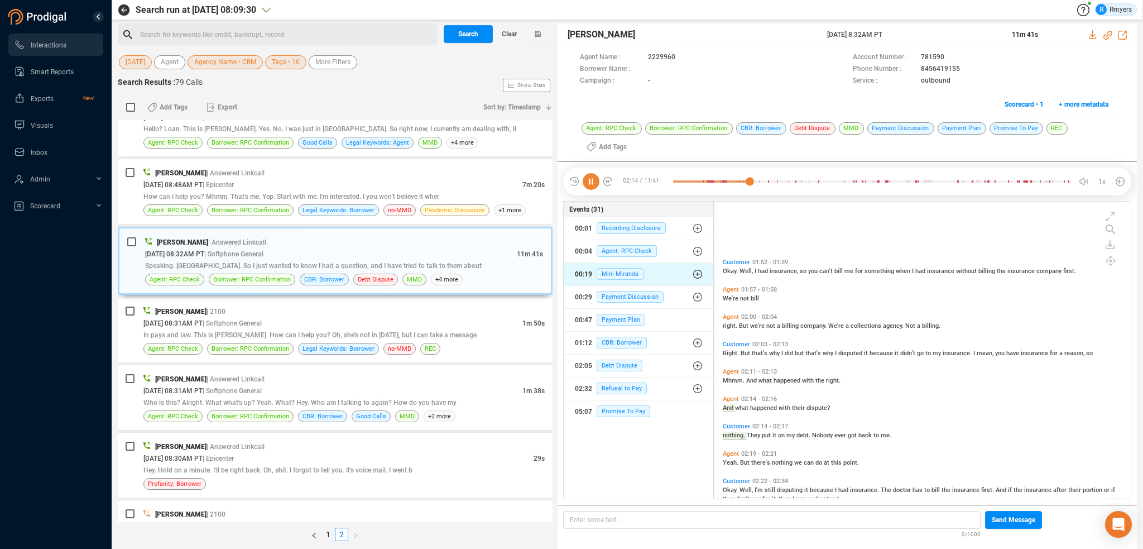
scroll to position [398, 0]
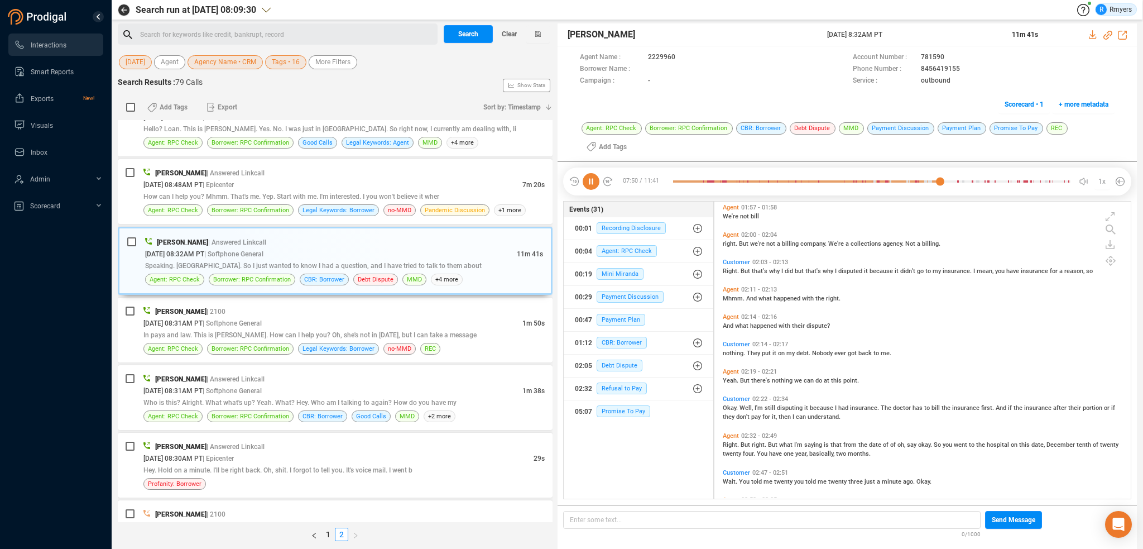
click at [594, 185] on icon at bounding box center [591, 181] width 17 height 17
click at [594, 179] on icon at bounding box center [591, 181] width 17 height 17
click at [971, 181] on div at bounding box center [872, 181] width 398 height 17
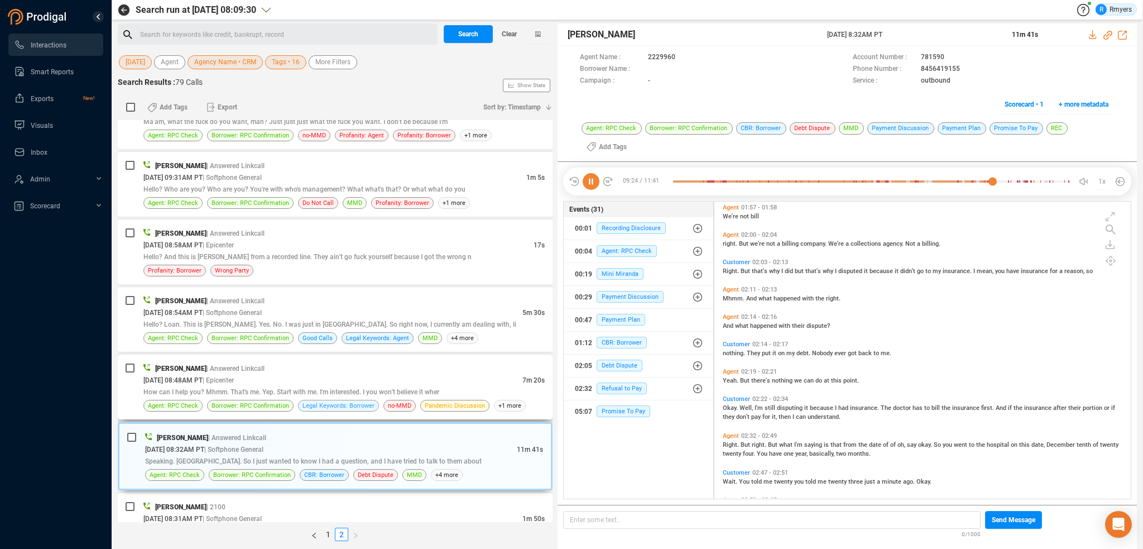
scroll to position [548, 0]
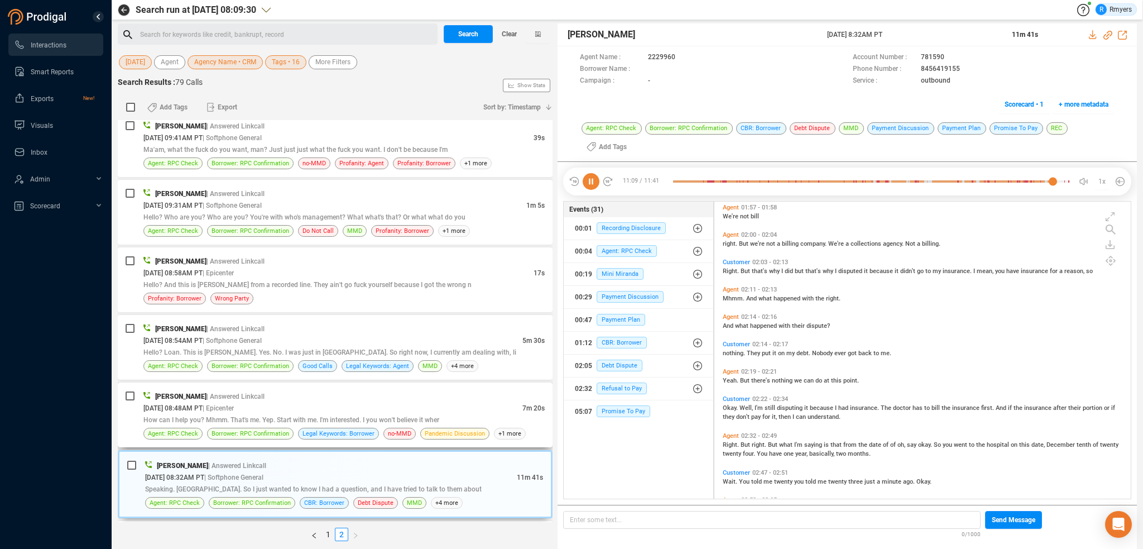
click at [269, 408] on div "09/30/2025 @ 08:48AM PT | Epicenter" at bounding box center [332, 408] width 379 height 12
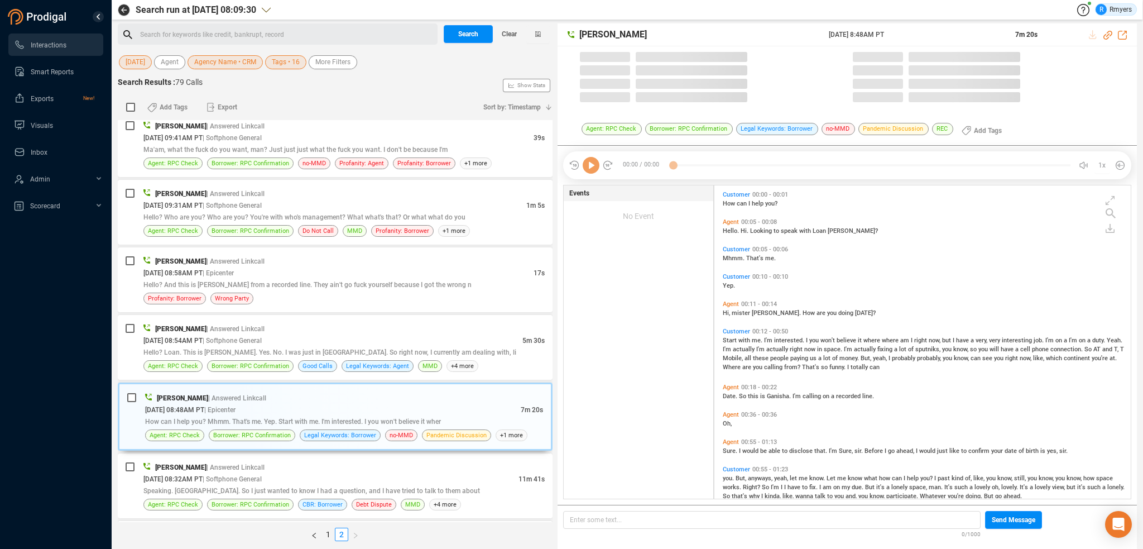
scroll to position [311, 411]
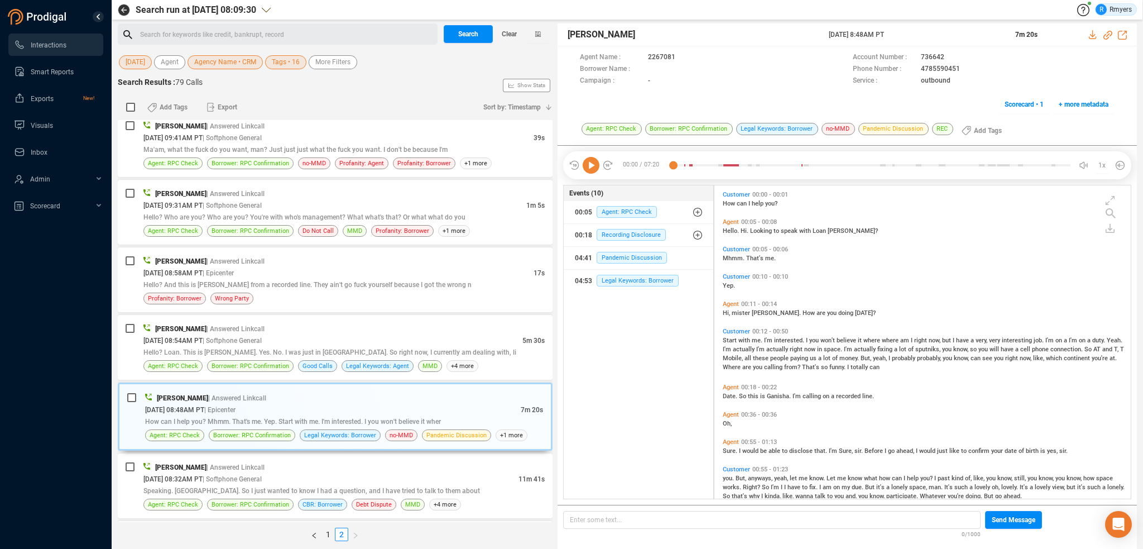
click at [598, 162] on icon at bounding box center [591, 165] width 17 height 17
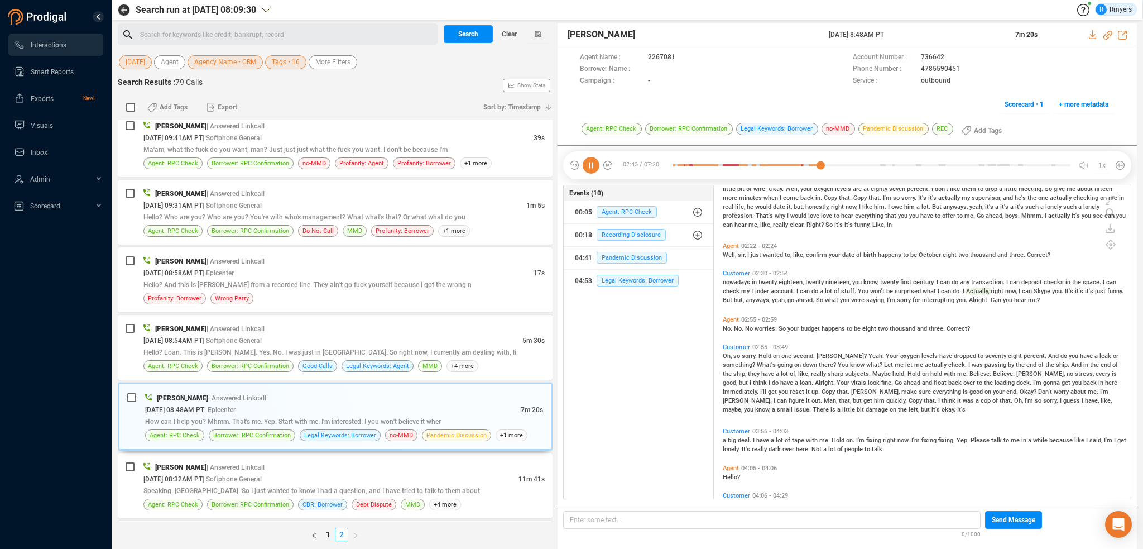
scroll to position [447, 0]
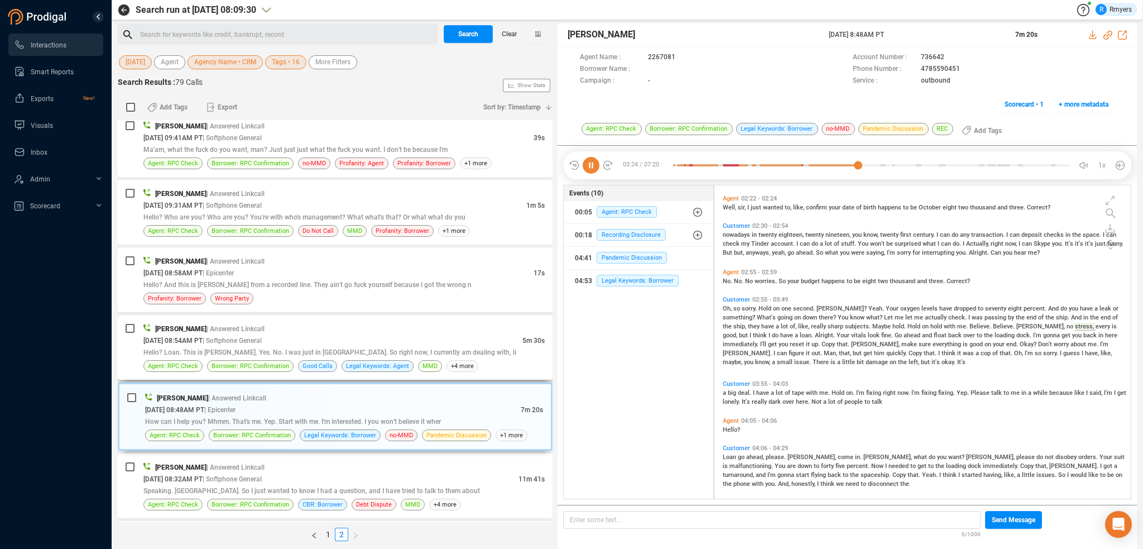
drag, startPoint x: 303, startPoint y: 343, endPoint x: 303, endPoint y: 350, distance: 7.3
click at [303, 348] on div "Frank Napoles | Answered Linkcall 09/30/2025 @ 08:54AM PT | Softphone General 5…" at bounding box center [343, 347] width 401 height 49
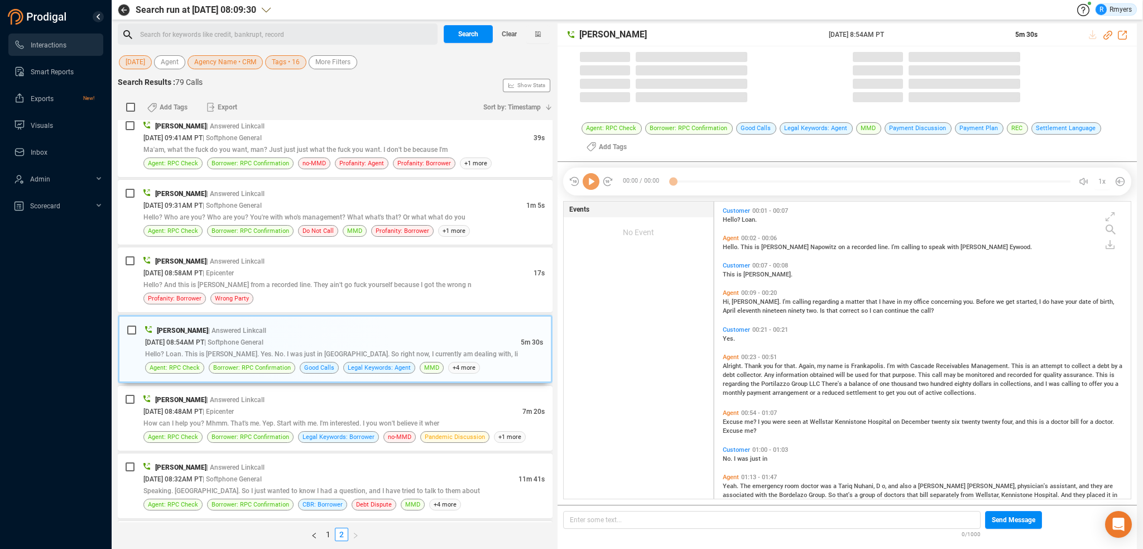
scroll to position [295, 411]
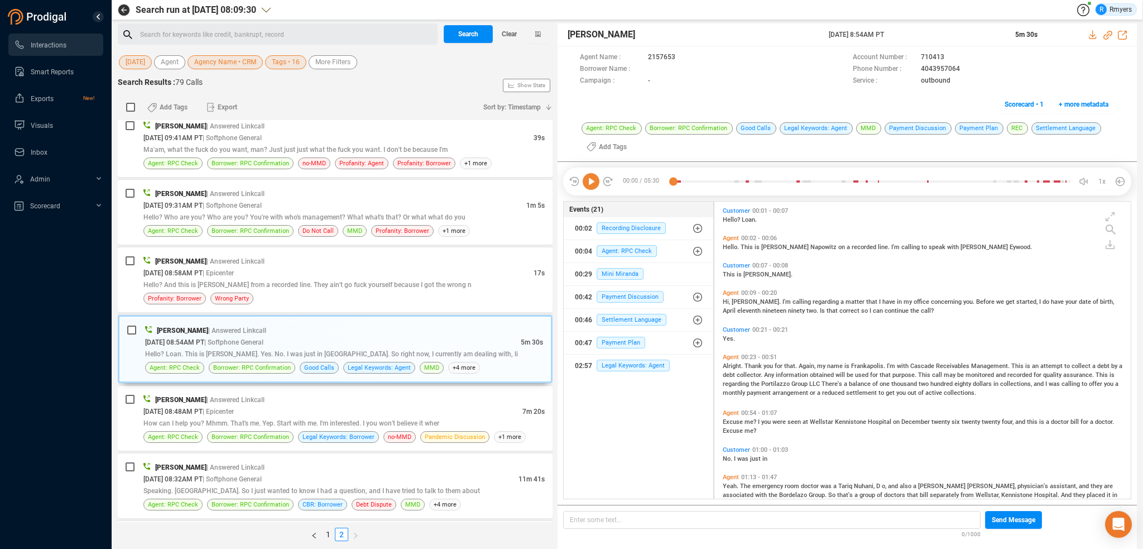
click at [590, 185] on icon at bounding box center [591, 181] width 17 height 17
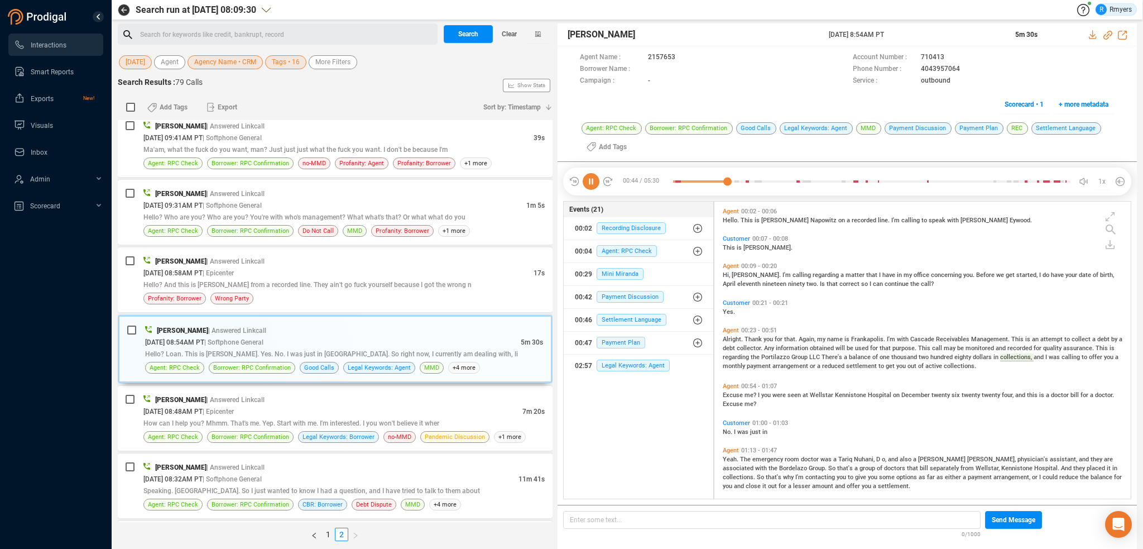
click at [589, 184] on icon at bounding box center [591, 181] width 17 height 17
click at [295, 271] on div "09/30/2025 @ 08:58AM PT | Epicenter" at bounding box center [338, 273] width 390 height 12
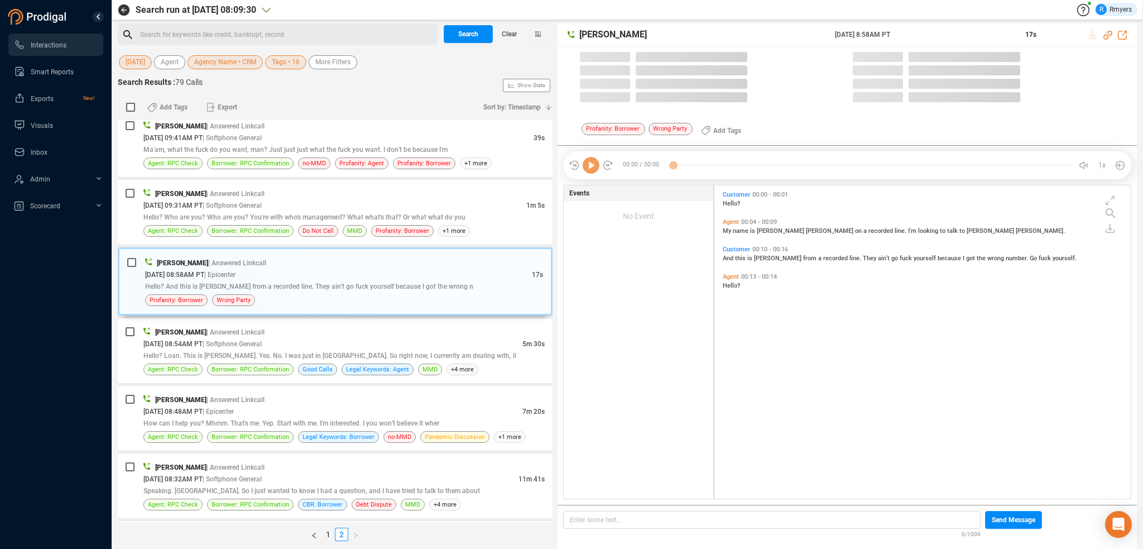
scroll to position [311, 411]
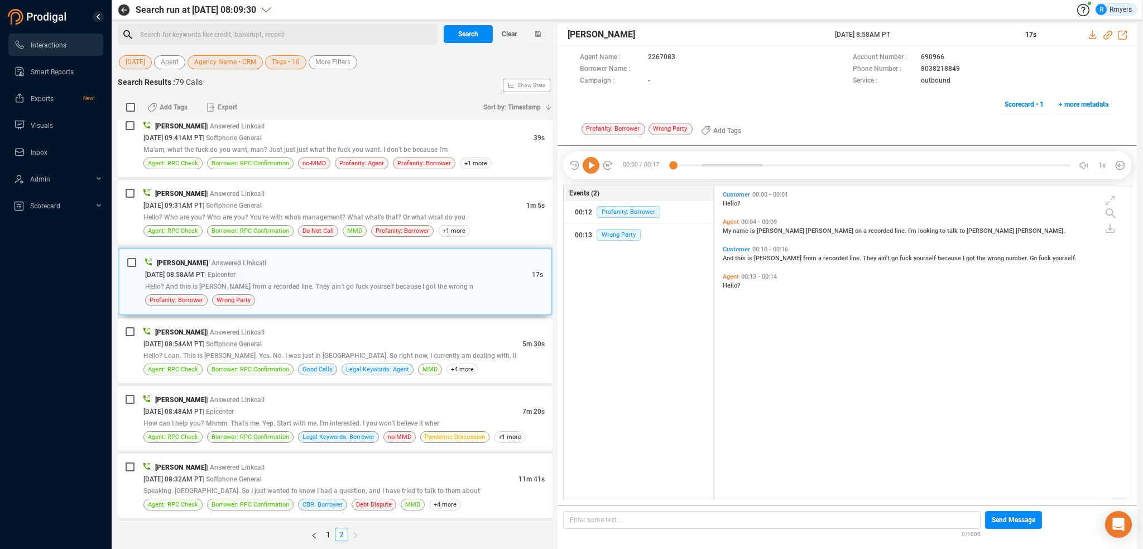
click at [589, 165] on icon at bounding box center [591, 165] width 17 height 17
click at [590, 167] on icon at bounding box center [591, 165] width 17 height 17
drag, startPoint x: 917, startPoint y: 71, endPoint x: 953, endPoint y: 71, distance: 35.7
click at [959, 68] on div "Phone Number : 8038218849" at bounding box center [984, 70] width 262 height 12
drag, startPoint x: 952, startPoint y: 71, endPoint x: 799, endPoint y: 130, distance: 163.8
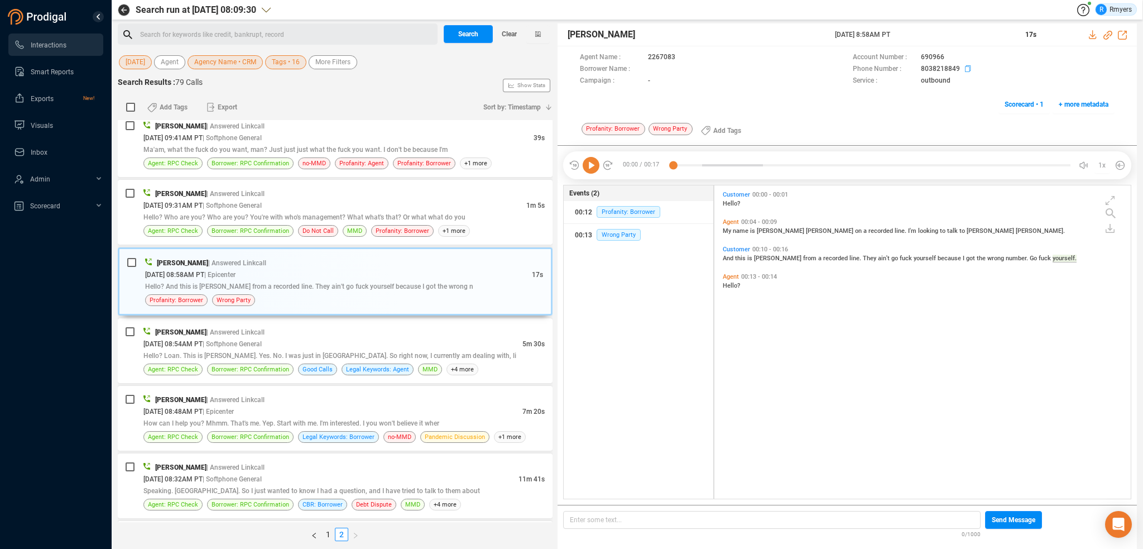
click at [799, 130] on div "Profanity: Borrower Wrong Party Add Tags" at bounding box center [847, 131] width 535 height 18
click at [236, 213] on span "Hello? Who are you? Who are you? You're with who's management? What what's that…" at bounding box center [304, 217] width 322 height 8
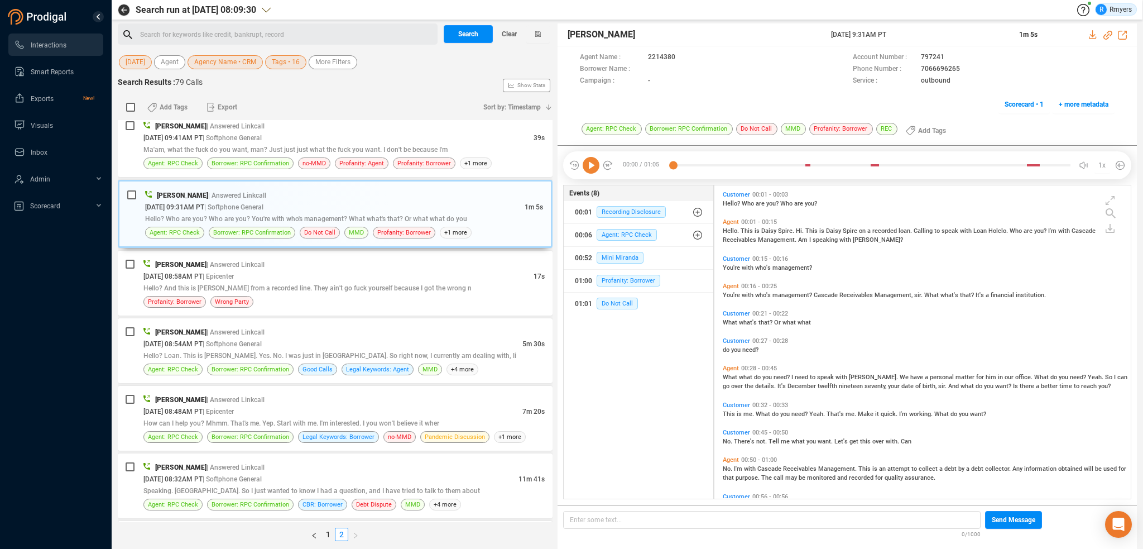
click at [592, 167] on icon at bounding box center [591, 165] width 17 height 17
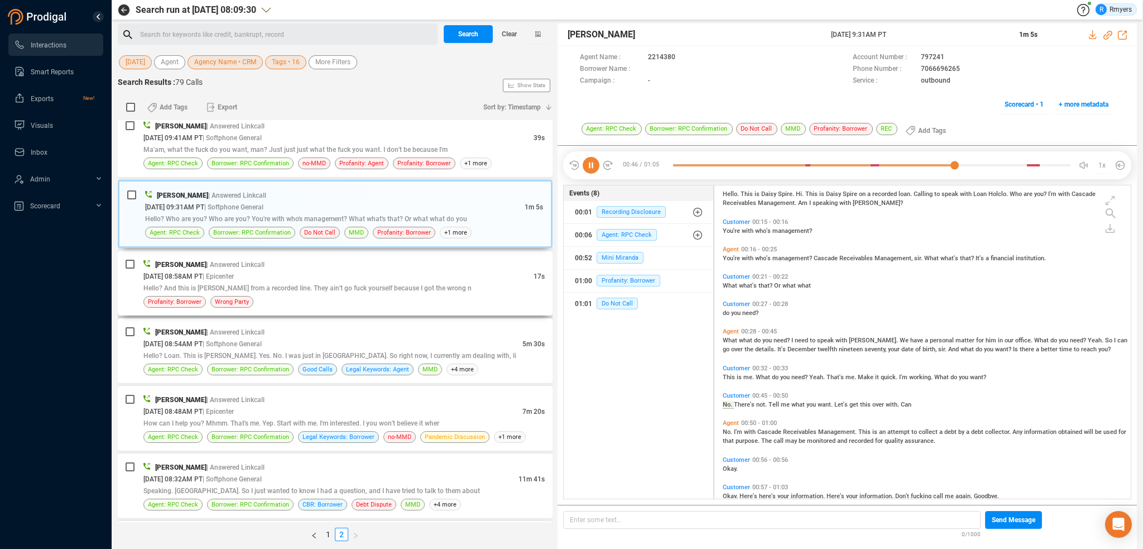
scroll to position [55, 0]
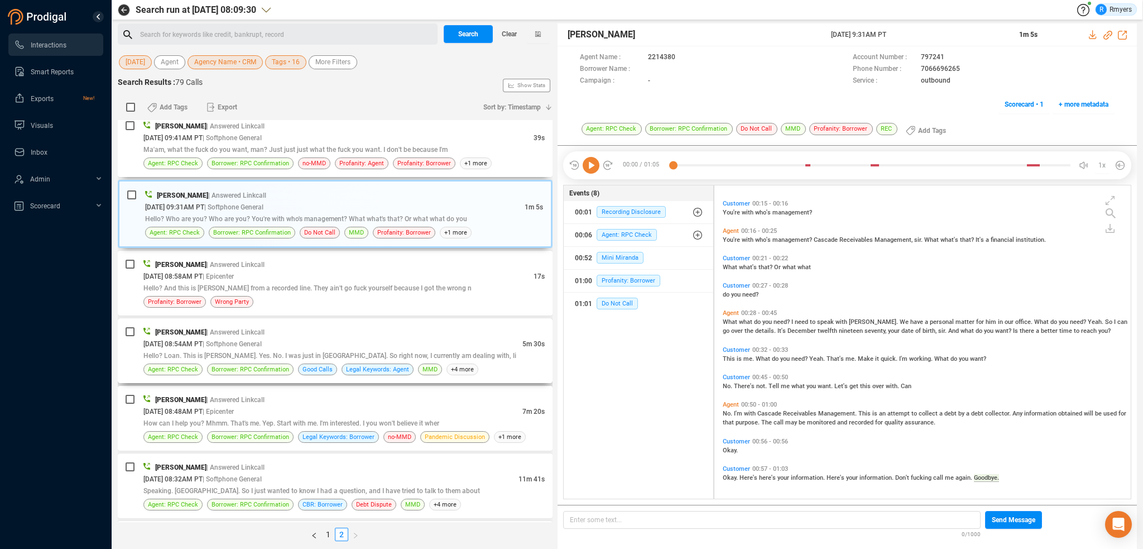
drag, startPoint x: 322, startPoint y: 142, endPoint x: 335, endPoint y: 321, distance: 179.7
click at [322, 143] on div "Ma'am, what the fuck do you want, man? Just just just what the fuck you want. I…" at bounding box center [343, 149] width 401 height 12
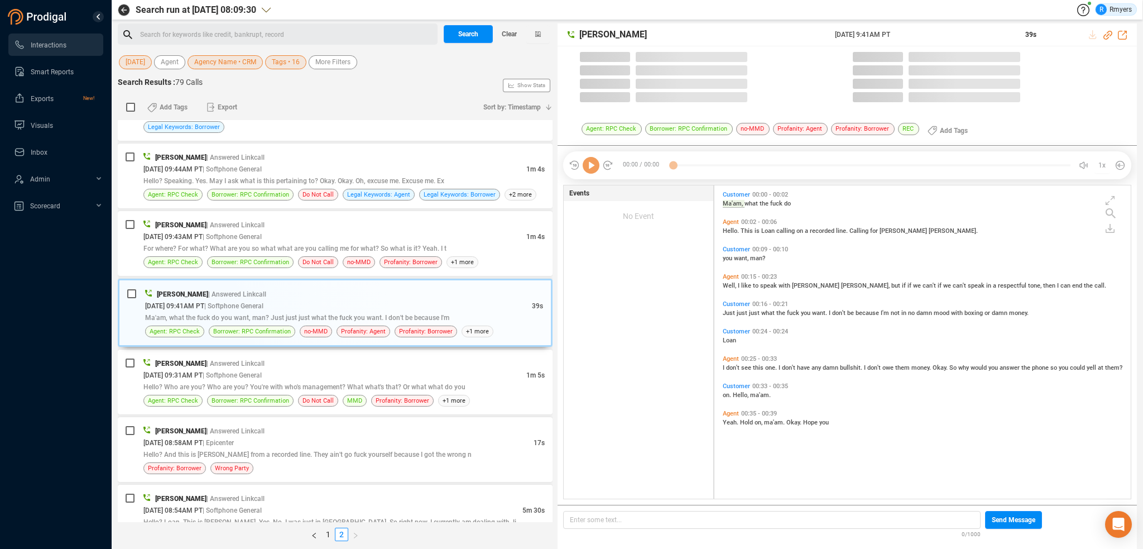
scroll to position [311, 411]
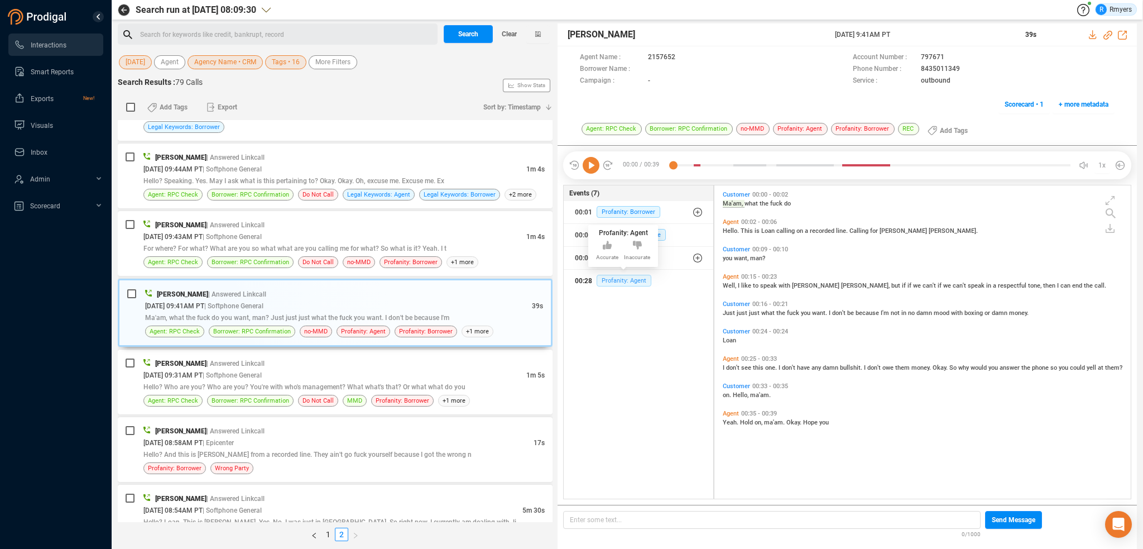
click at [600, 279] on span "Profanity: Agent" at bounding box center [624, 281] width 55 height 12
click at [672, 161] on span "00:35 / 00:39" at bounding box center [644, 165] width 60 height 17
click at [678, 165] on div at bounding box center [854, 165] width 362 height 17
click at [798, 93] on icon at bounding box center [795, 93] width 9 height 8
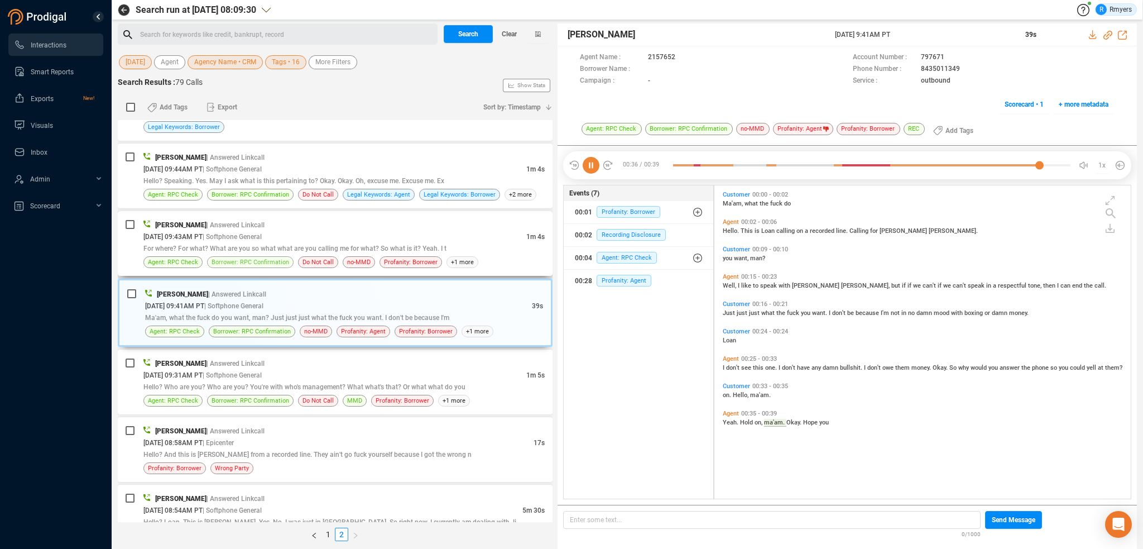
click at [250, 257] on span "Borrower: RPC Confirmation" at bounding box center [251, 262] width 78 height 11
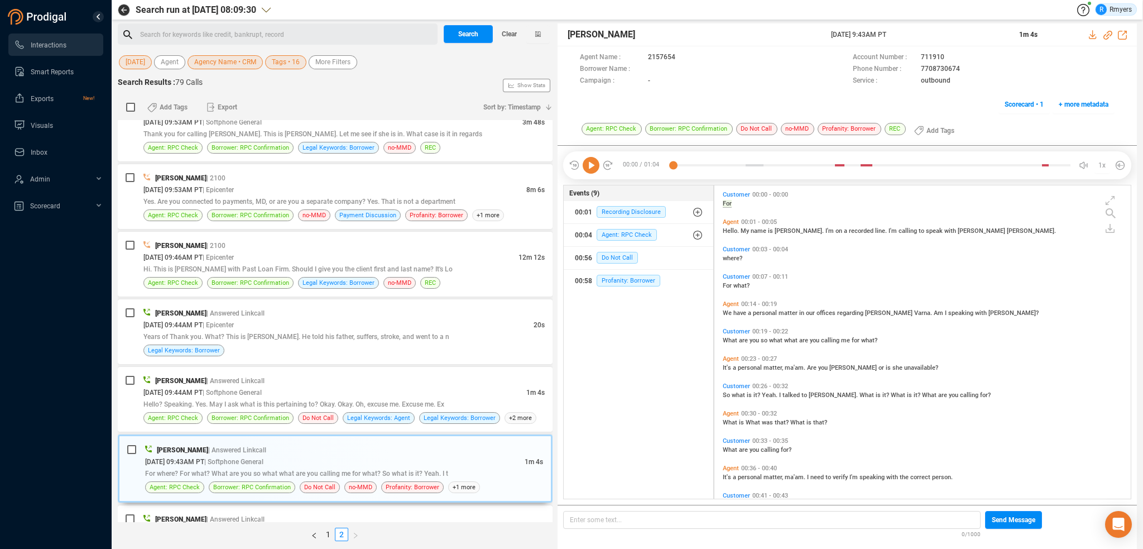
click at [595, 162] on icon at bounding box center [591, 165] width 17 height 17
click at [262, 389] on span "| Softphone General" at bounding box center [232, 393] width 59 height 8
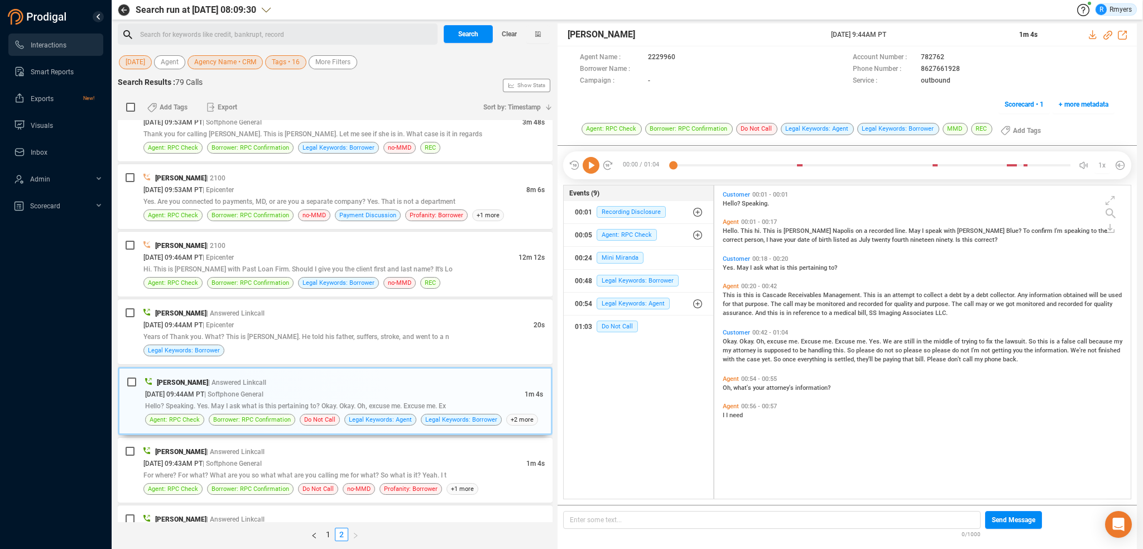
click at [587, 170] on icon at bounding box center [591, 165] width 17 height 17
click at [391, 327] on div "09/30/2025 @ 09:44AM PT | Epicenter" at bounding box center [338, 325] width 390 height 12
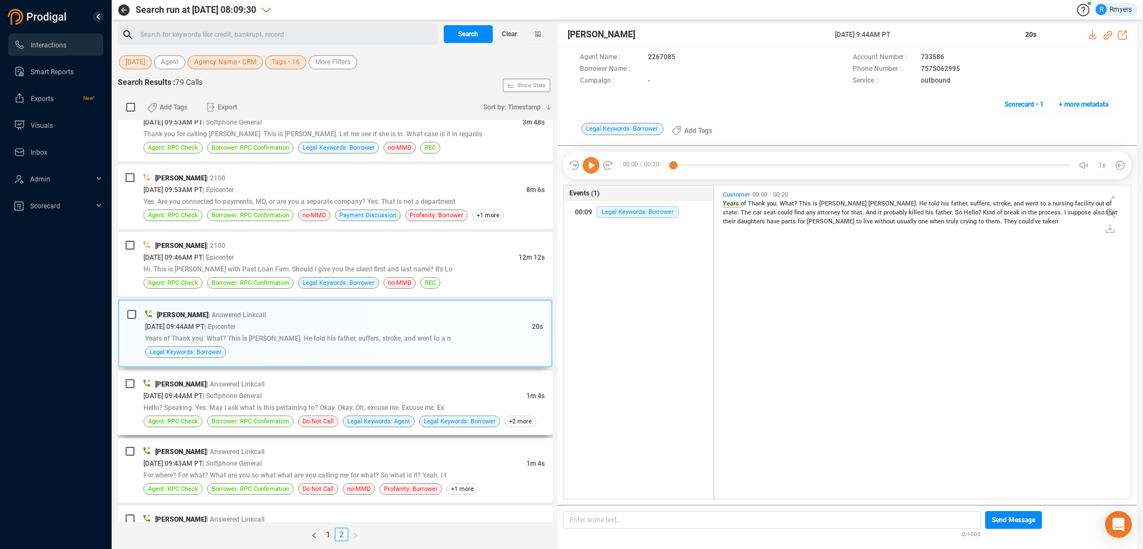
click at [363, 391] on div "09/30/2025 @ 09:44AM PT | Softphone General" at bounding box center [334, 396] width 383 height 12
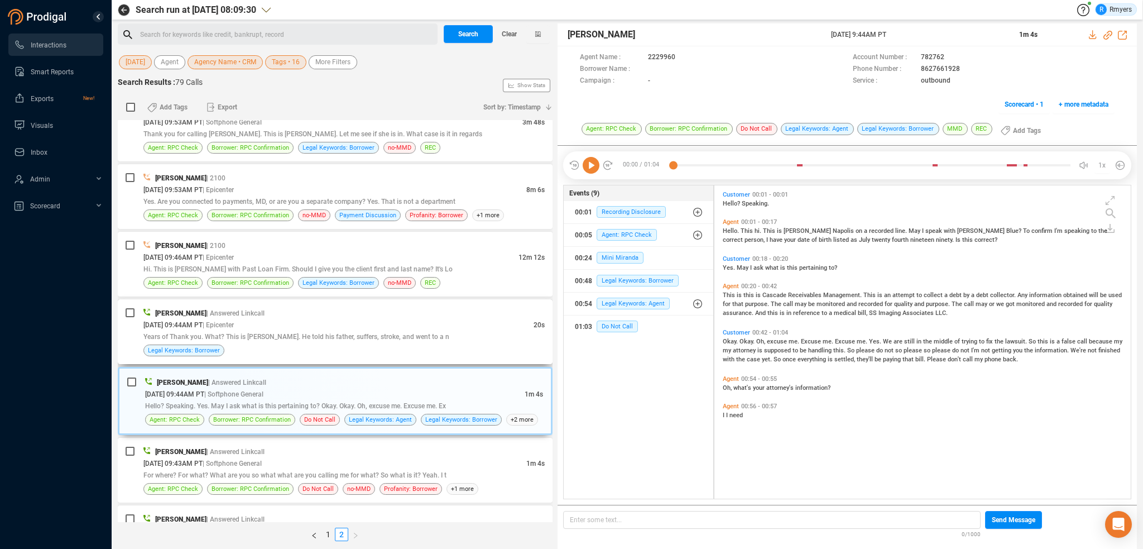
click at [208, 333] on span "Years of Thank you. What? This is Bolton Kevin. He told his father, suffers, st…" at bounding box center [296, 337] width 306 height 8
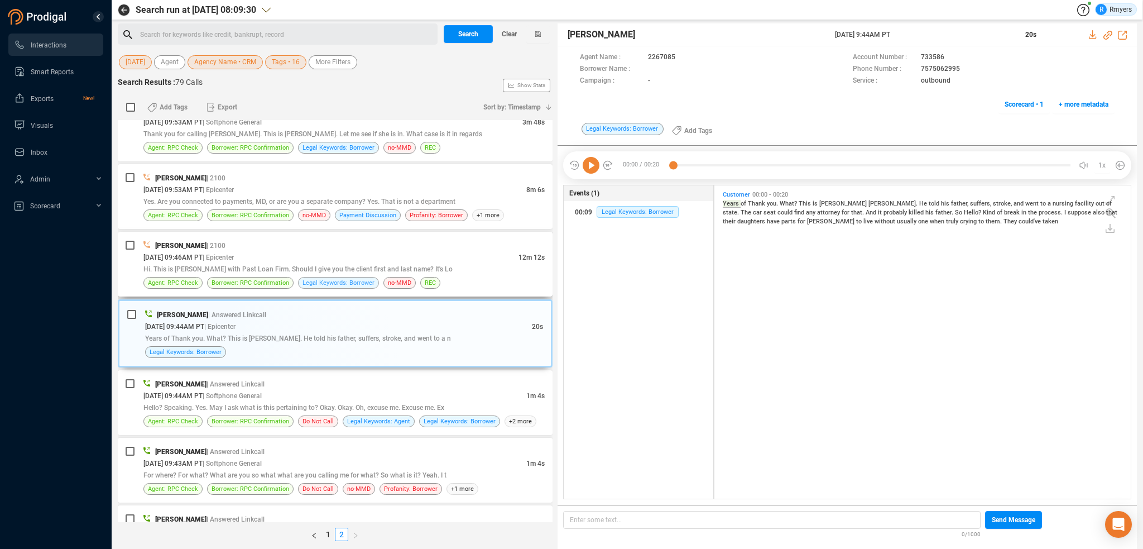
click at [317, 279] on span "Legal Keywords: Borrower" at bounding box center [339, 282] width 72 height 11
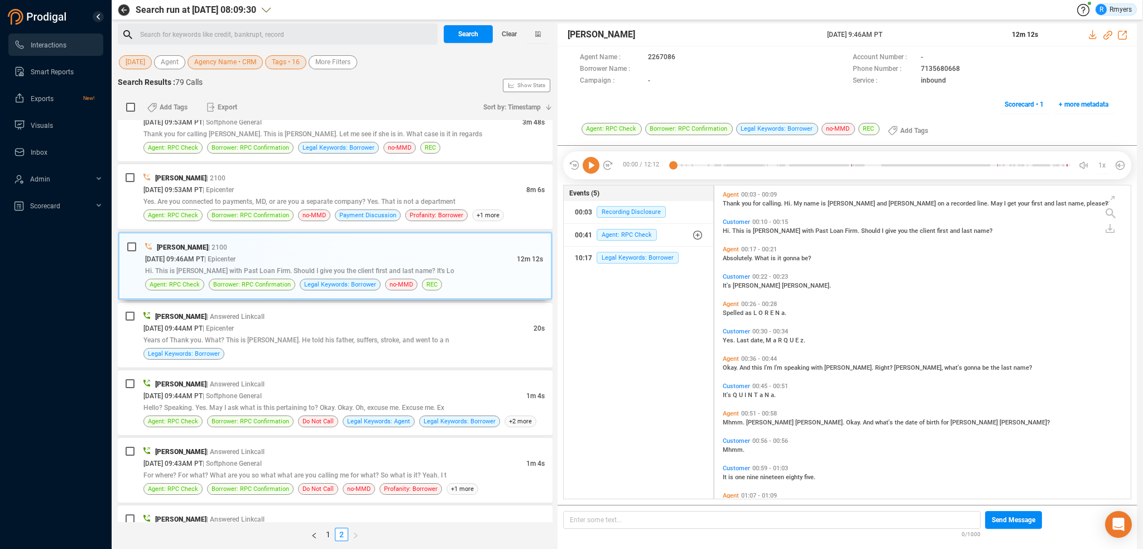
click at [590, 174] on div "00:00 / 12:12 1x" at bounding box center [847, 165] width 568 height 28
click at [592, 170] on icon at bounding box center [591, 165] width 17 height 17
click at [597, 166] on icon at bounding box center [591, 165] width 17 height 17
click at [590, 162] on icon at bounding box center [591, 165] width 17 height 17
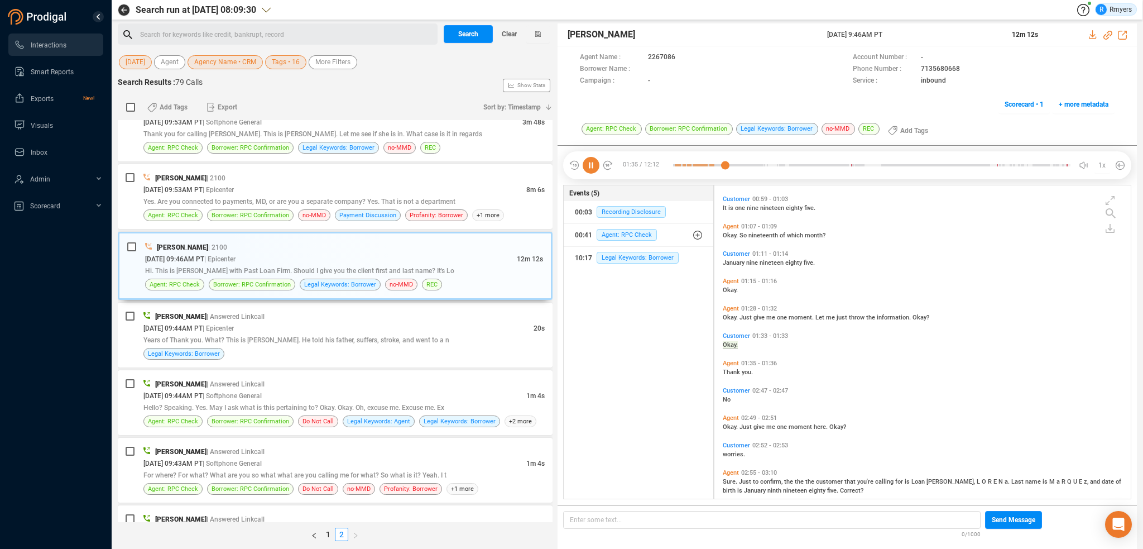
scroll to position [296, 0]
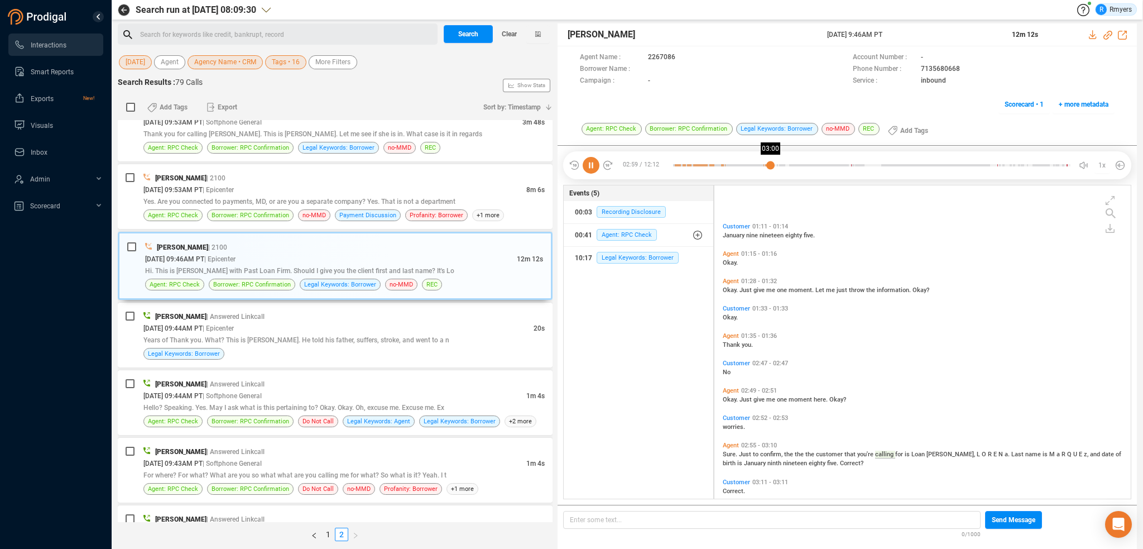
click at [770, 165] on div at bounding box center [872, 165] width 398 height 17
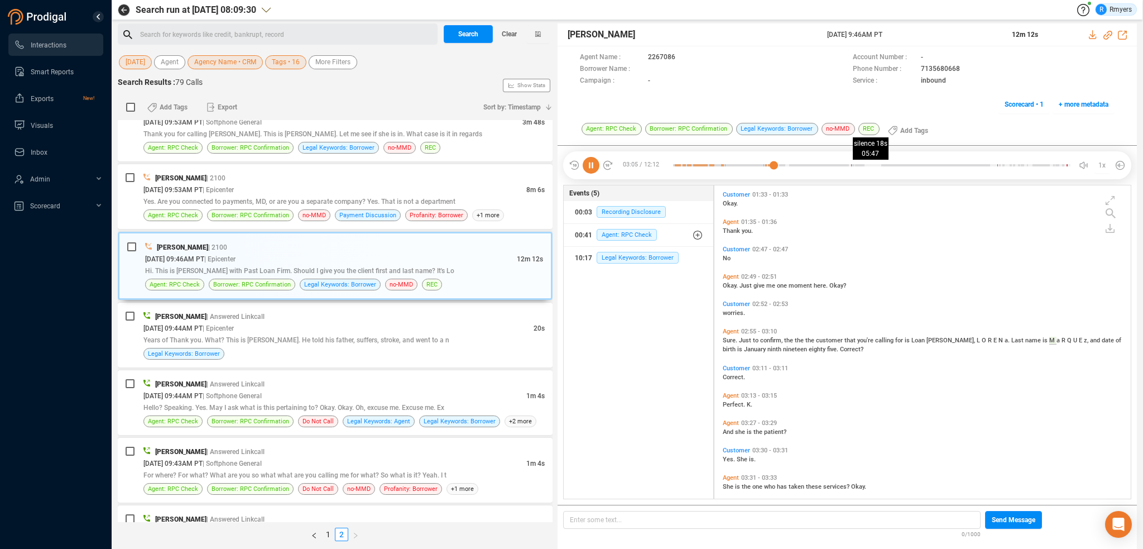
click at [862, 166] on div at bounding box center [872, 165] width 398 height 17
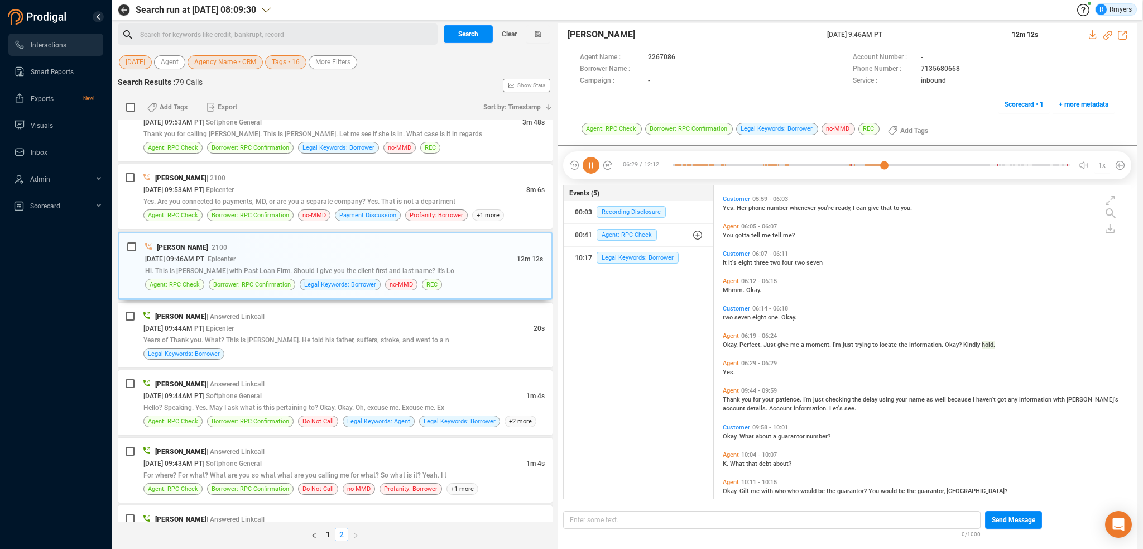
scroll to position [880, 0]
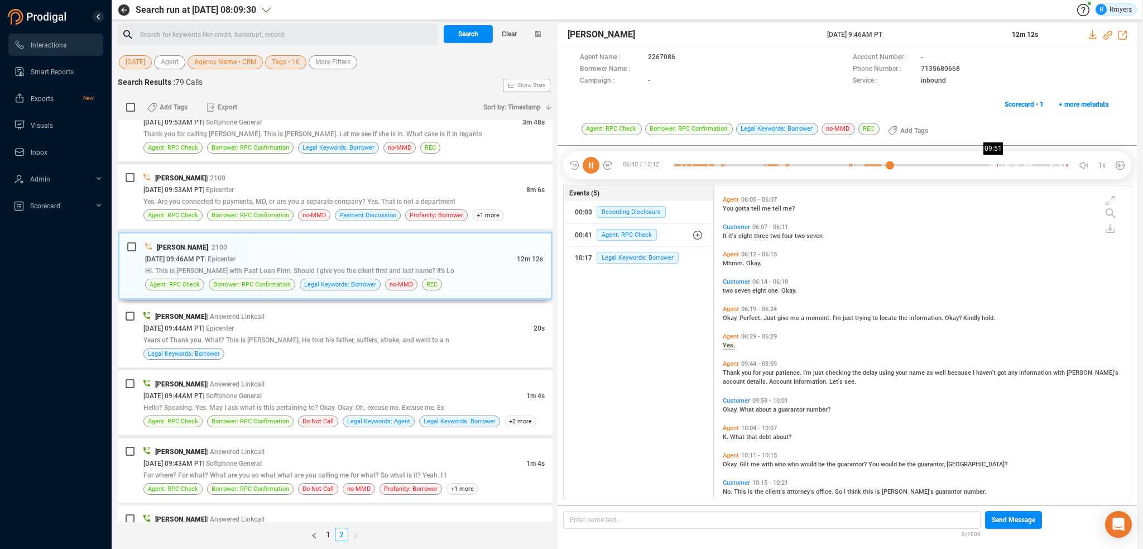
click at [994, 167] on div at bounding box center [872, 165] width 398 height 17
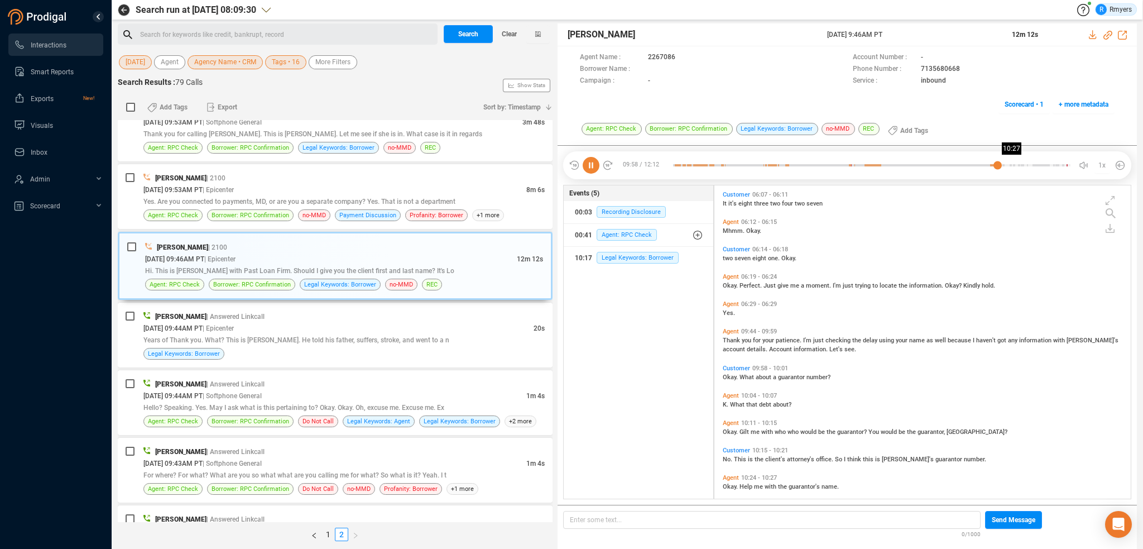
scroll to position [945, 0]
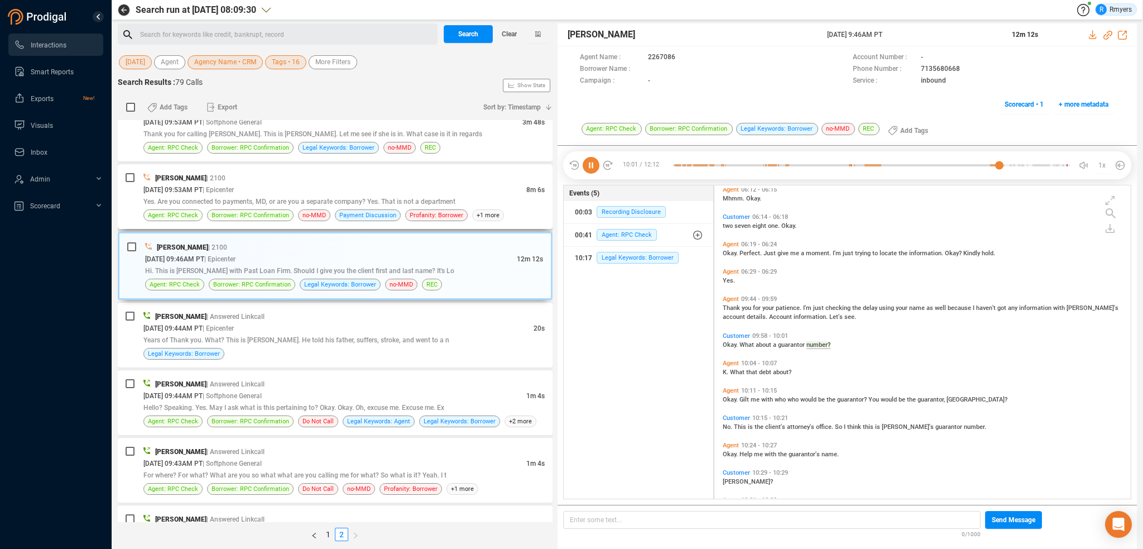
click at [300, 207] on div "Jurgen Rose | 2100 09/30/2025 @ 09:53AM PT | Epicenter 8m 6s Yes. Are you conne…" at bounding box center [343, 196] width 401 height 49
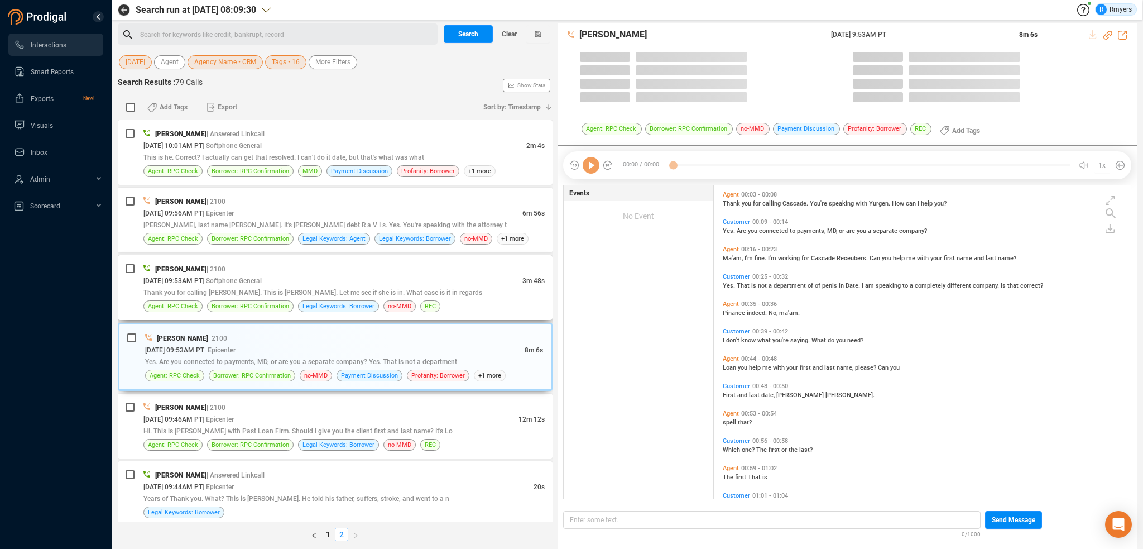
scroll to position [311, 411]
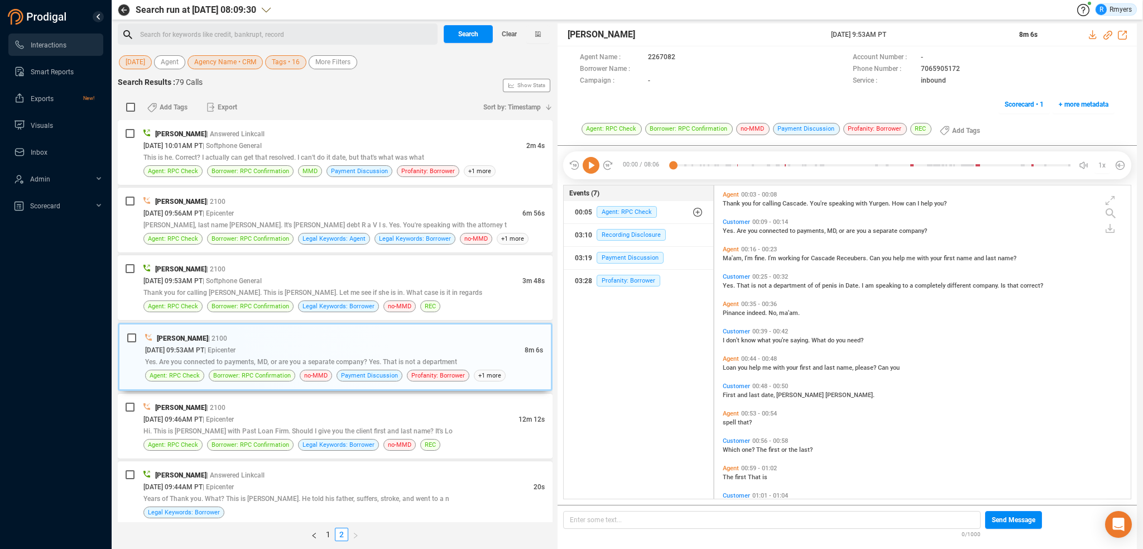
click at [585, 173] on icon at bounding box center [591, 165] width 17 height 17
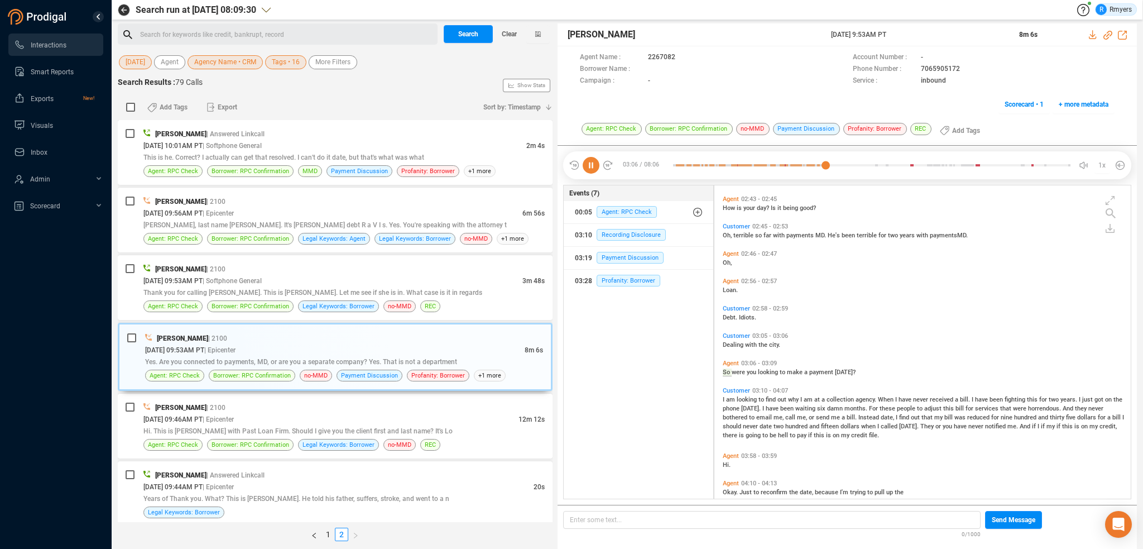
scroll to position [1007, 0]
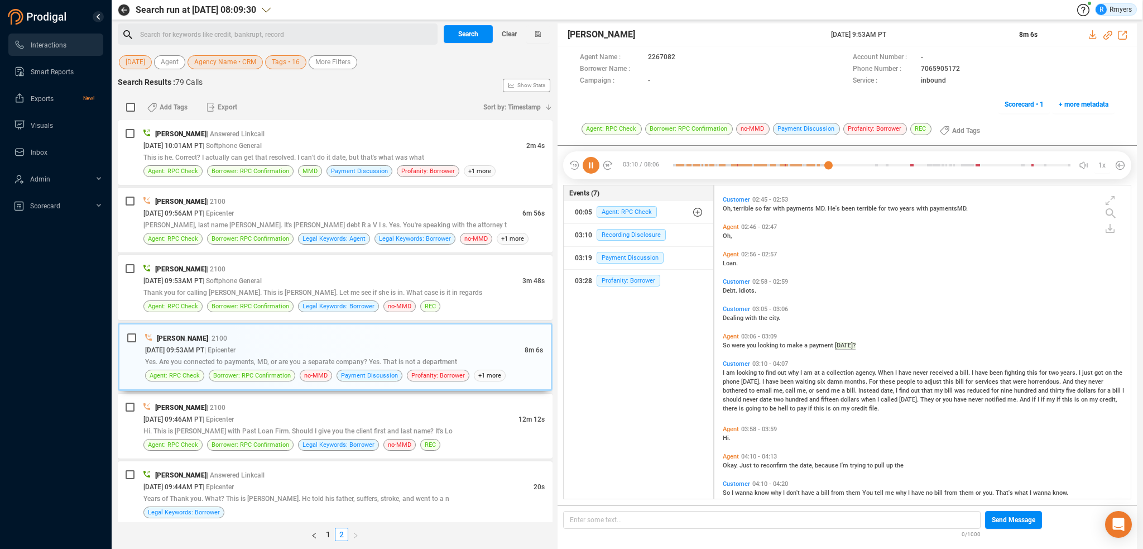
drag, startPoint x: 585, startPoint y: 162, endPoint x: 581, endPoint y: 169, distance: 8.5
click at [585, 162] on icon at bounding box center [591, 165] width 17 height 17
click at [589, 165] on icon at bounding box center [591, 165] width 17 height 17
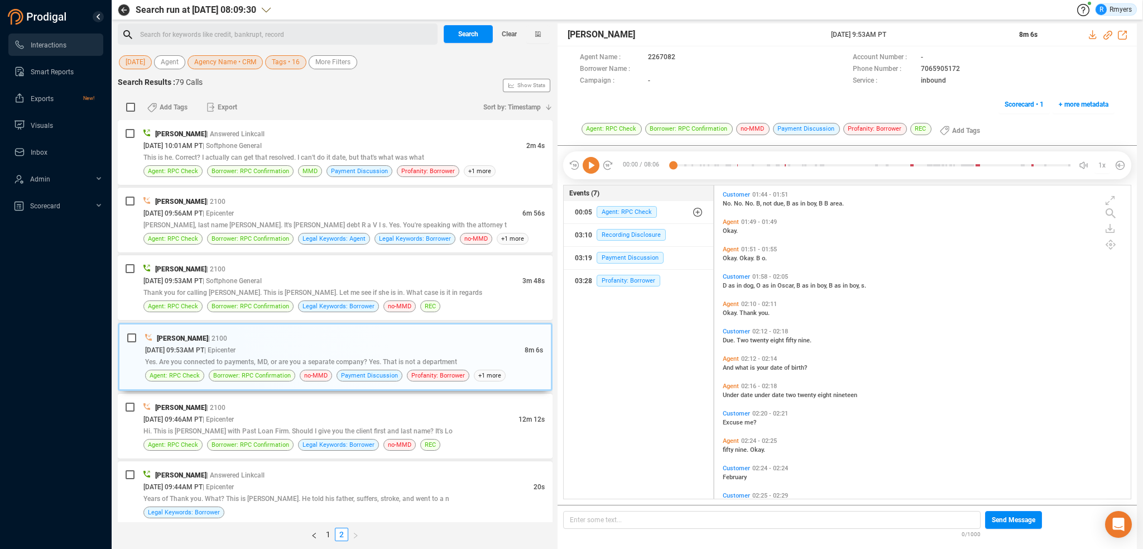
scroll to position [614, 0]
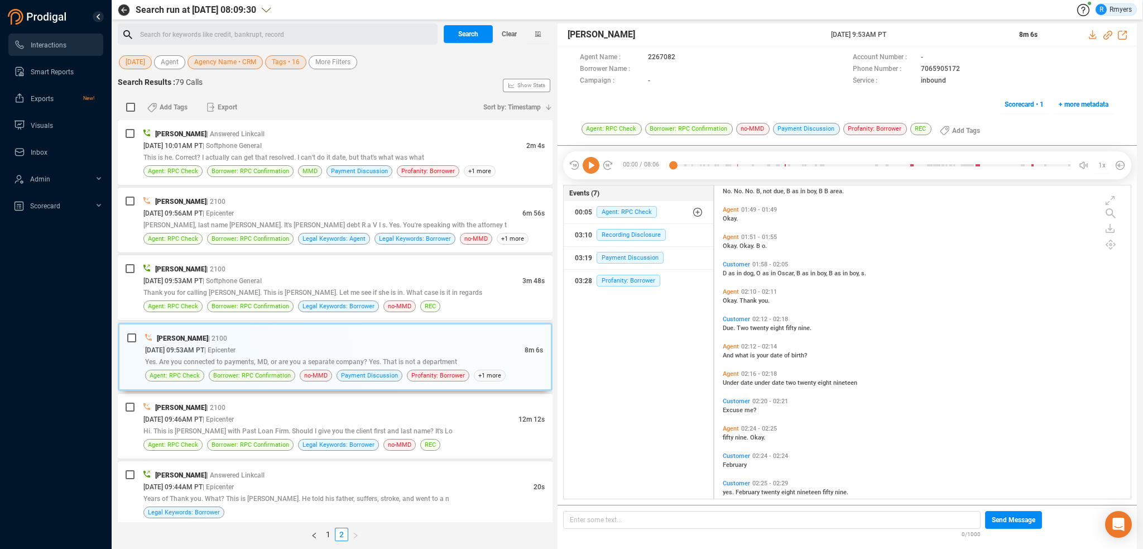
click at [1107, 33] on icon at bounding box center [1108, 35] width 9 height 9
drag, startPoint x: 828, startPoint y: 33, endPoint x: 916, endPoint y: 30, distance: 87.7
click at [916, 30] on div "Jurgen Rose 30 Sep 2025 @ 9:53AM PT 8m 6s" at bounding box center [848, 34] width 580 height 23
copy div "[DATE] 9:53AM PT"
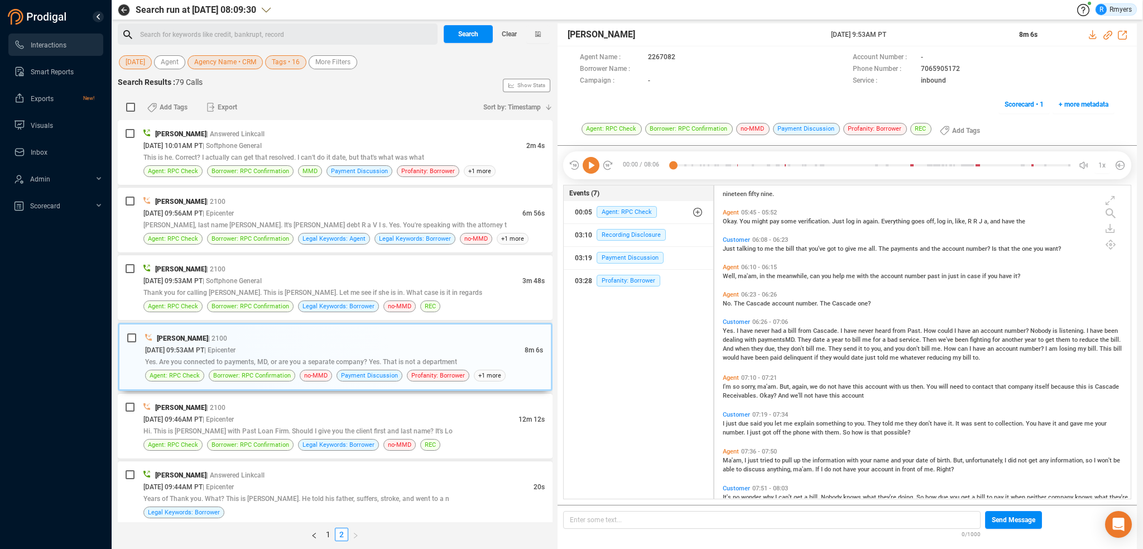
scroll to position [1627, 0]
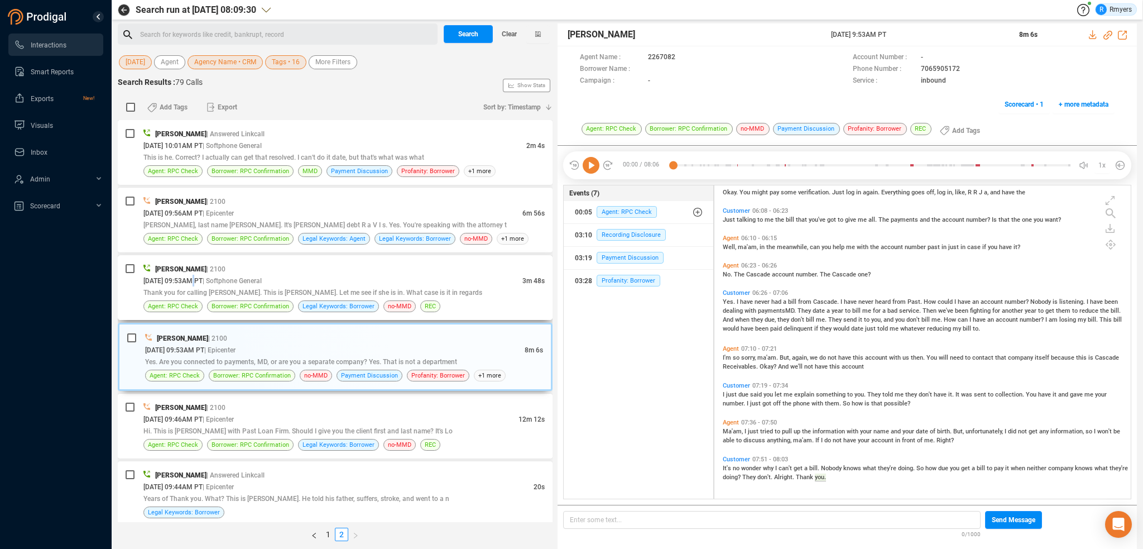
drag, startPoint x: 193, startPoint y: 279, endPoint x: 205, endPoint y: 290, distance: 17.0
click at [197, 281] on span "09/30/2025 @ 09:53AM PT" at bounding box center [172, 281] width 59 height 8
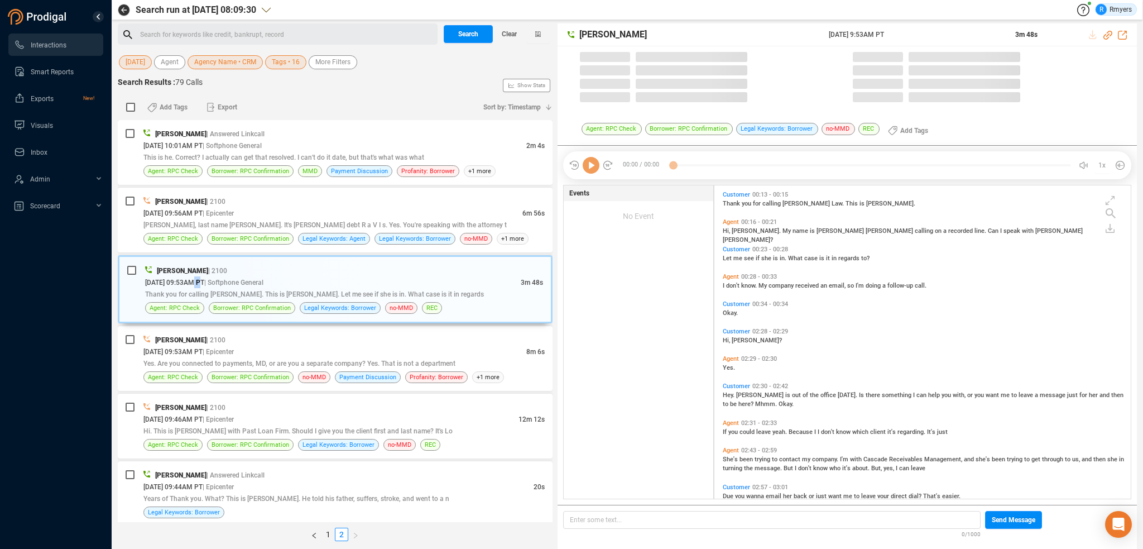
scroll to position [311, 411]
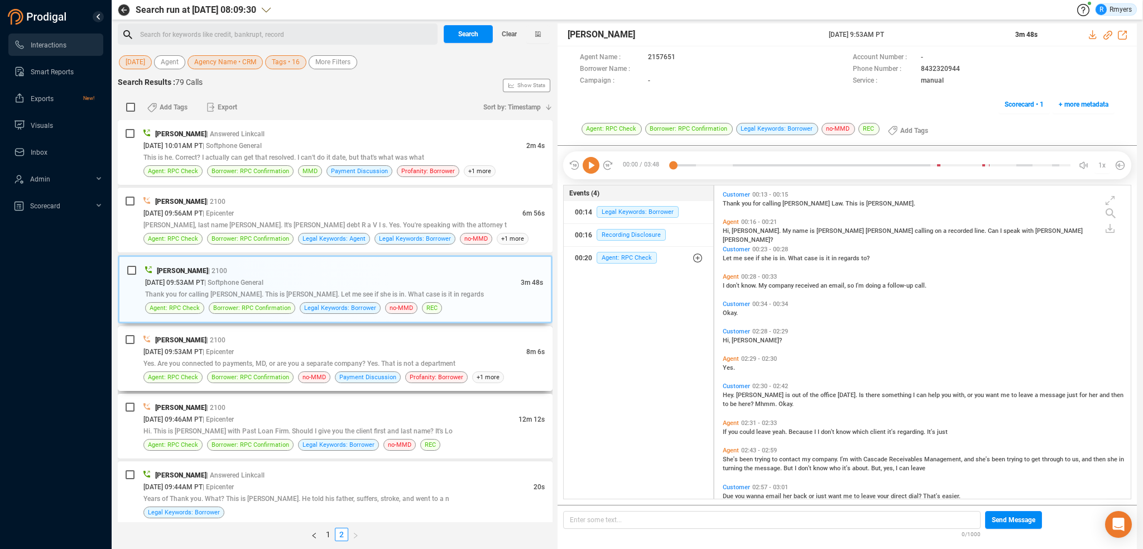
click at [282, 342] on div "Jurgen Rose | 2100" at bounding box center [343, 340] width 401 height 12
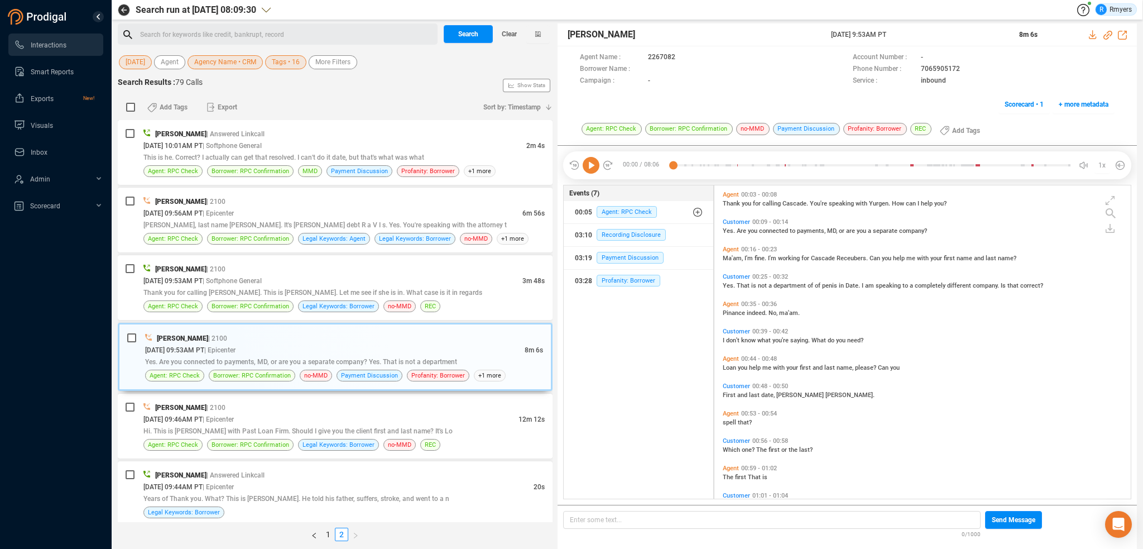
click at [727, 257] on span "Ma'am," at bounding box center [734, 258] width 22 height 7
click at [590, 167] on icon at bounding box center [591, 165] width 17 height 17
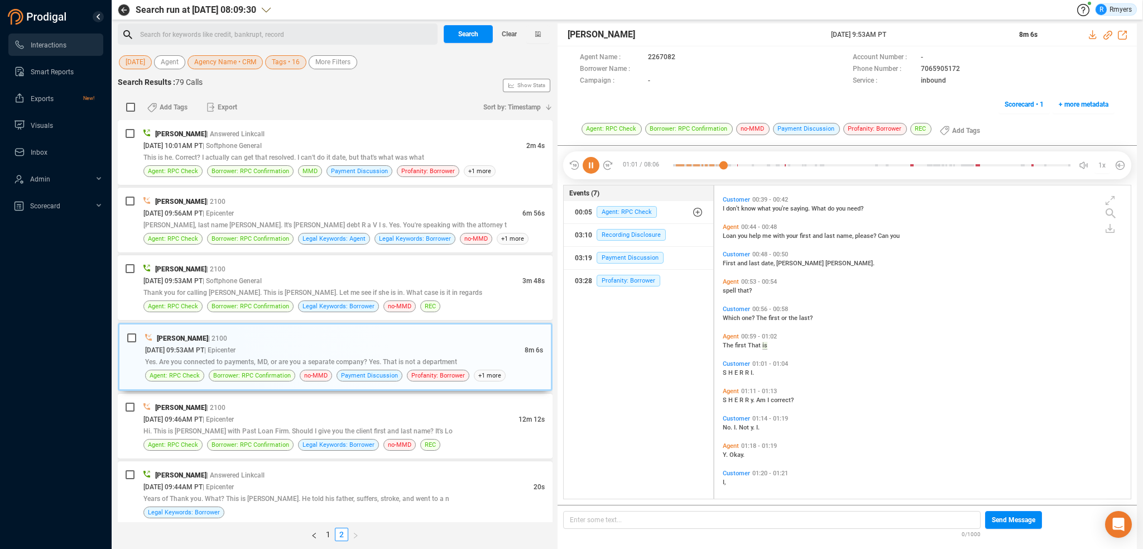
scroll to position [160, 0]
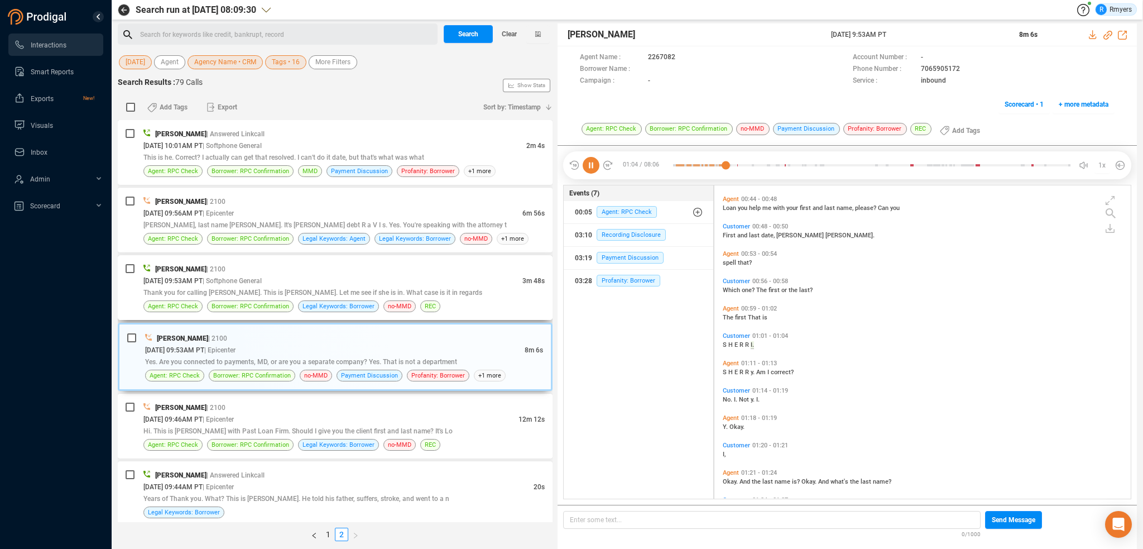
click at [205, 298] on div "Elizabeth Thorpe | 2100 09/30/2025 @ 09:53AM PT | Softphone General 3m 48s Than…" at bounding box center [343, 287] width 401 height 49
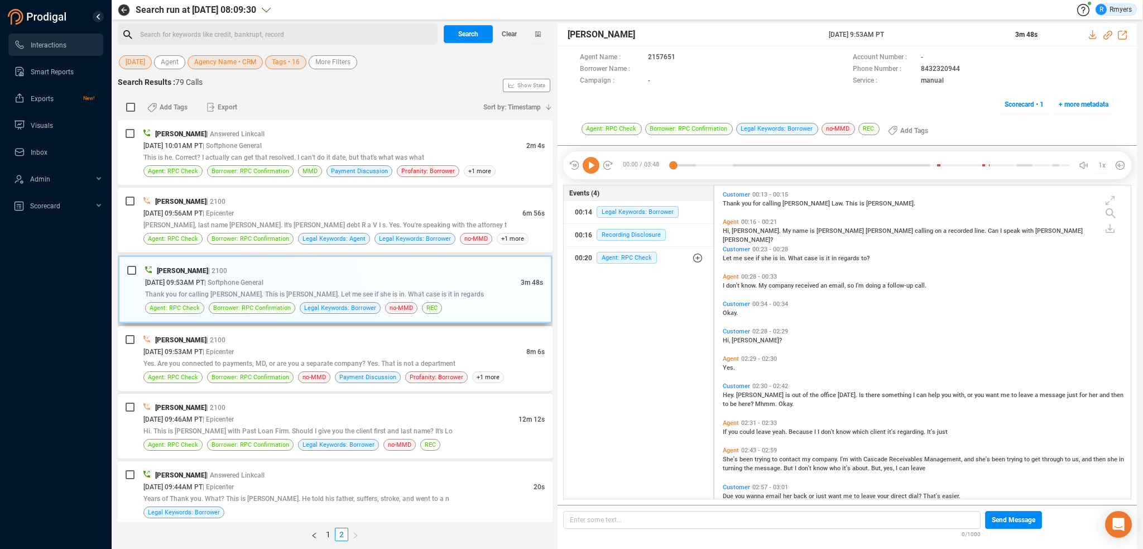
scroll to position [311, 411]
click at [590, 169] on icon at bounding box center [591, 165] width 17 height 17
drag, startPoint x: 732, startPoint y: 391, endPoint x: 732, endPoint y: 396, distance: 5.6
click at [732, 395] on span "Hey." at bounding box center [729, 394] width 13 height 7
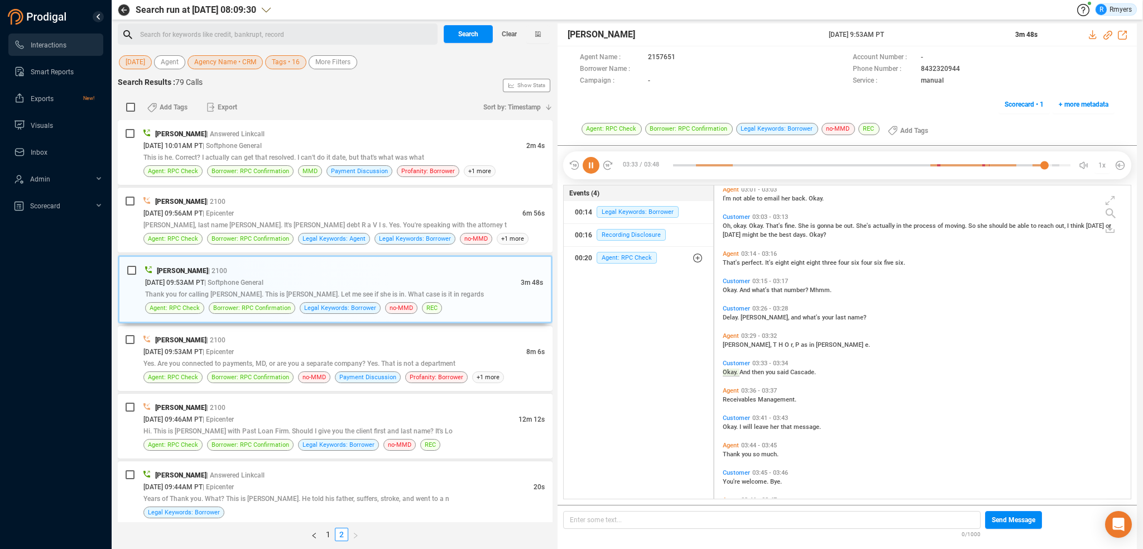
scroll to position [352, 0]
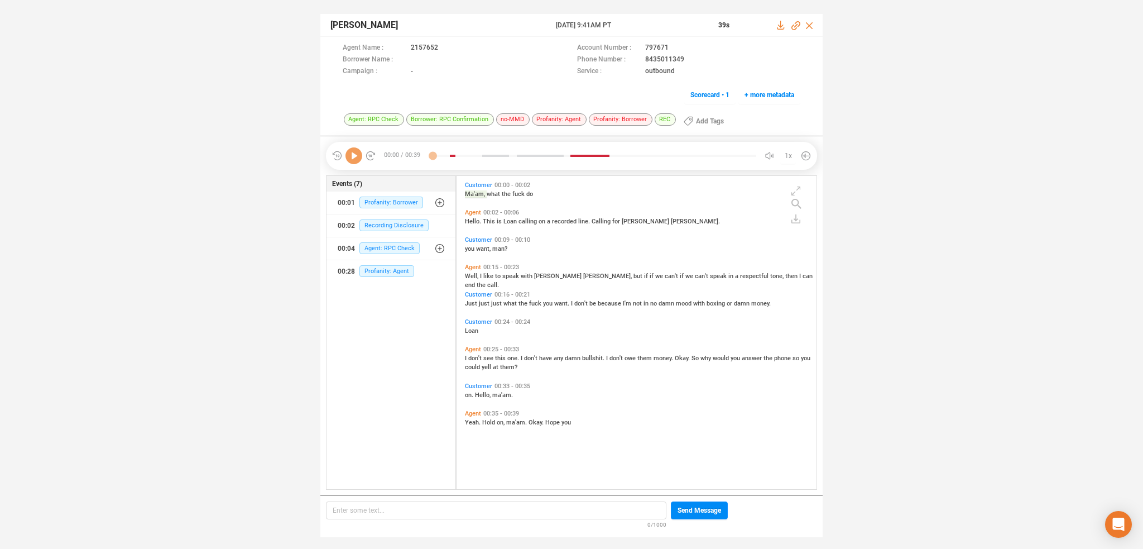
scroll to position [311, 355]
click at [380, 267] on span "Profanity: Agent" at bounding box center [387, 271] width 55 height 12
click at [472, 191] on span "Ma'am," at bounding box center [476, 193] width 22 height 7
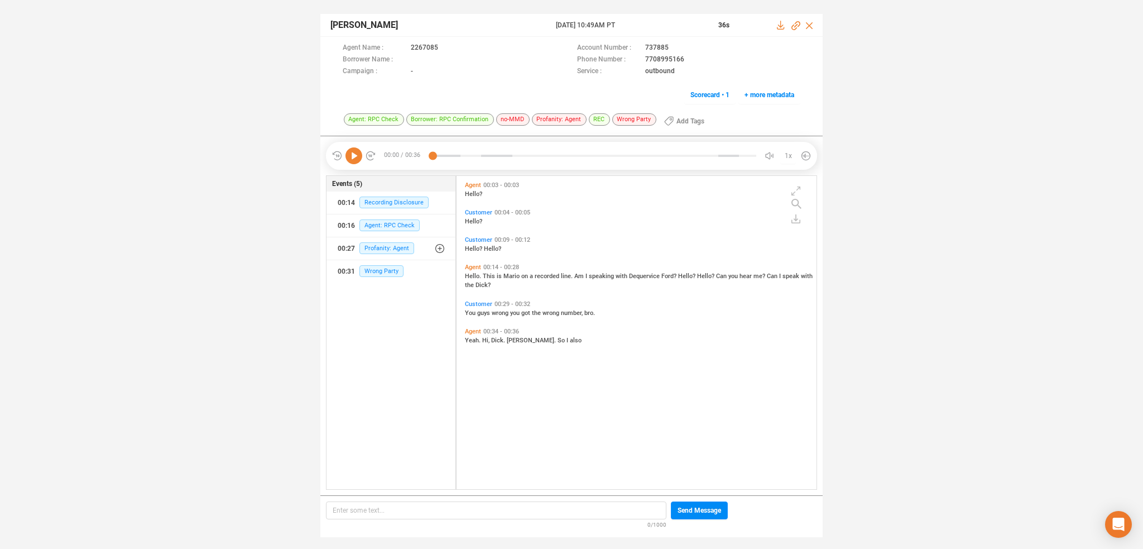
scroll to position [311, 355]
click at [351, 154] on icon at bounding box center [354, 155] width 17 height 17
click at [381, 248] on span "Profanity: Agent" at bounding box center [387, 248] width 55 height 12
click at [388, 267] on span "Profanity: Agent" at bounding box center [395, 271] width 55 height 12
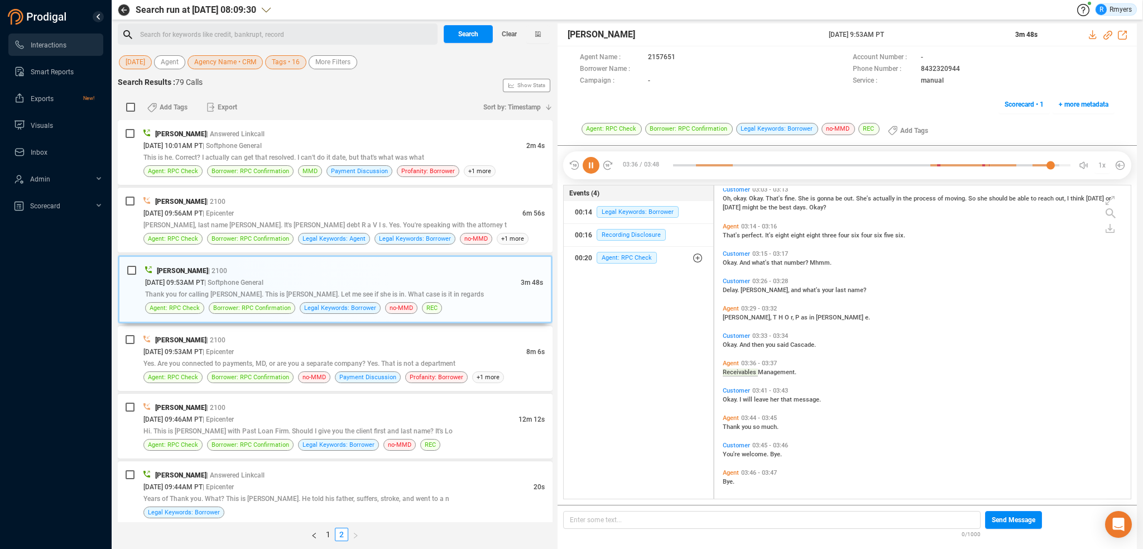
scroll to position [356, 0]
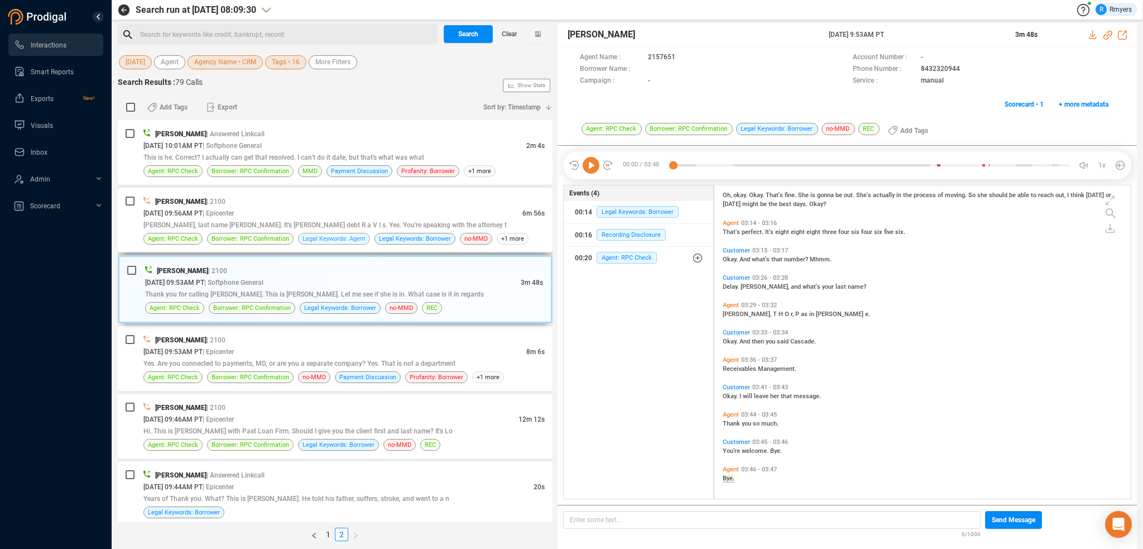
click at [331, 238] on span "Legal Keywords: Agent" at bounding box center [334, 238] width 63 height 11
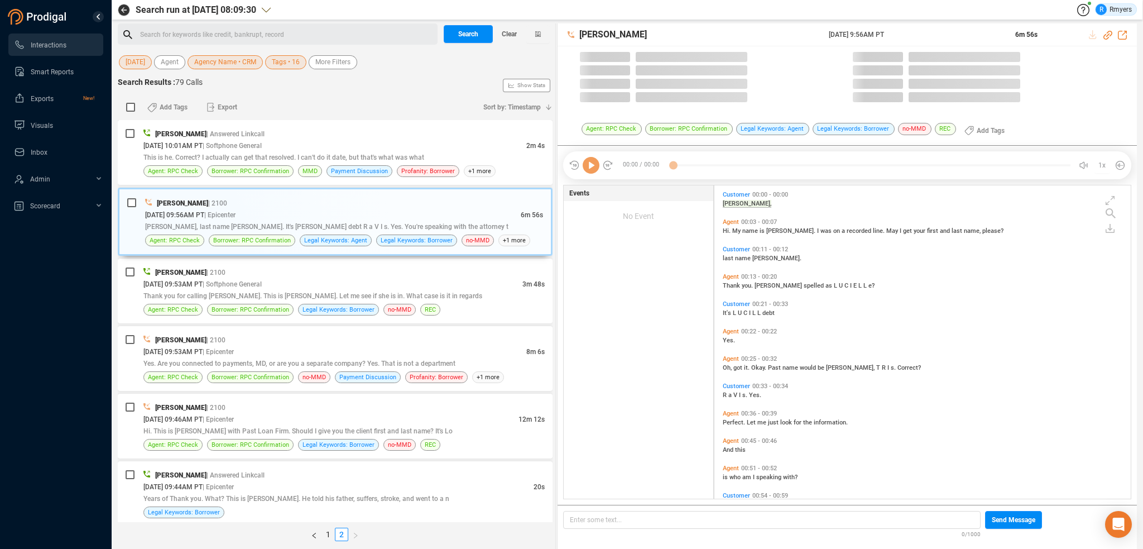
scroll to position [311, 411]
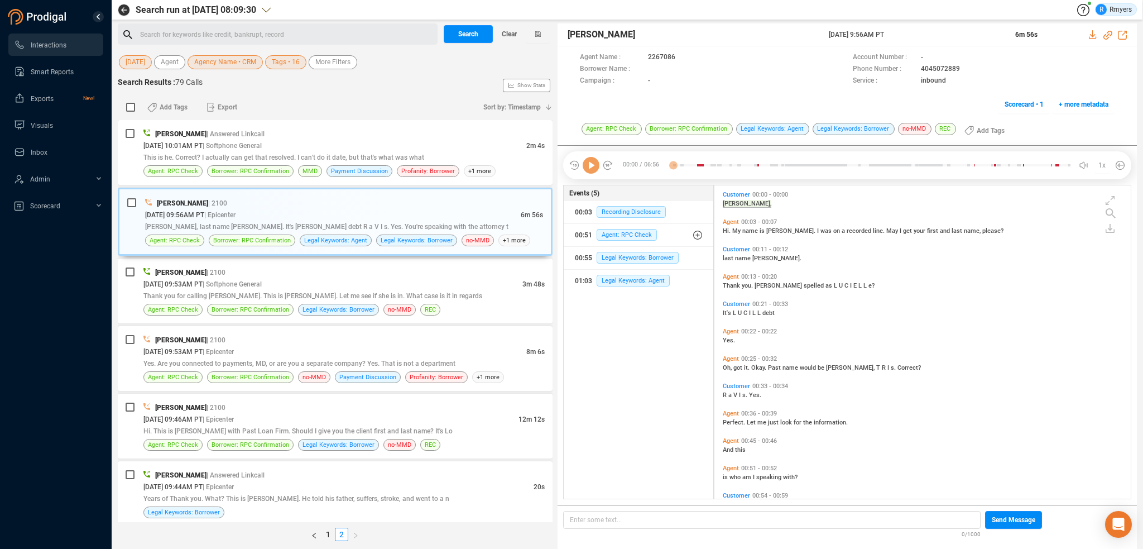
click at [581, 170] on div at bounding box center [591, 165] width 45 height 17
click at [587, 171] on icon at bounding box center [591, 165] width 17 height 17
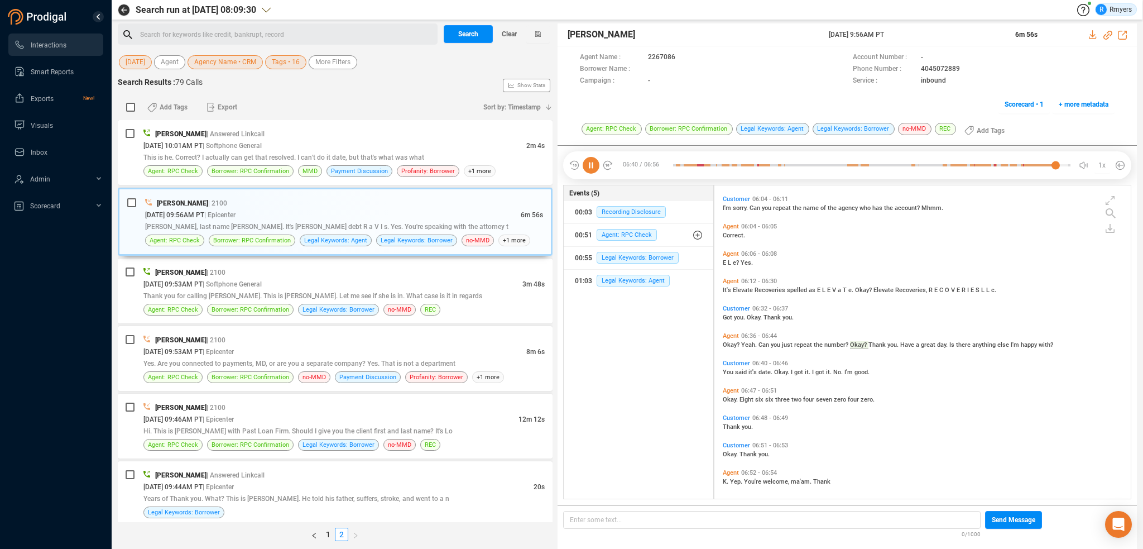
scroll to position [1358, 0]
click at [308, 142] on div "[DATE] 10:01AM PT | Softphone General" at bounding box center [334, 146] width 383 height 12
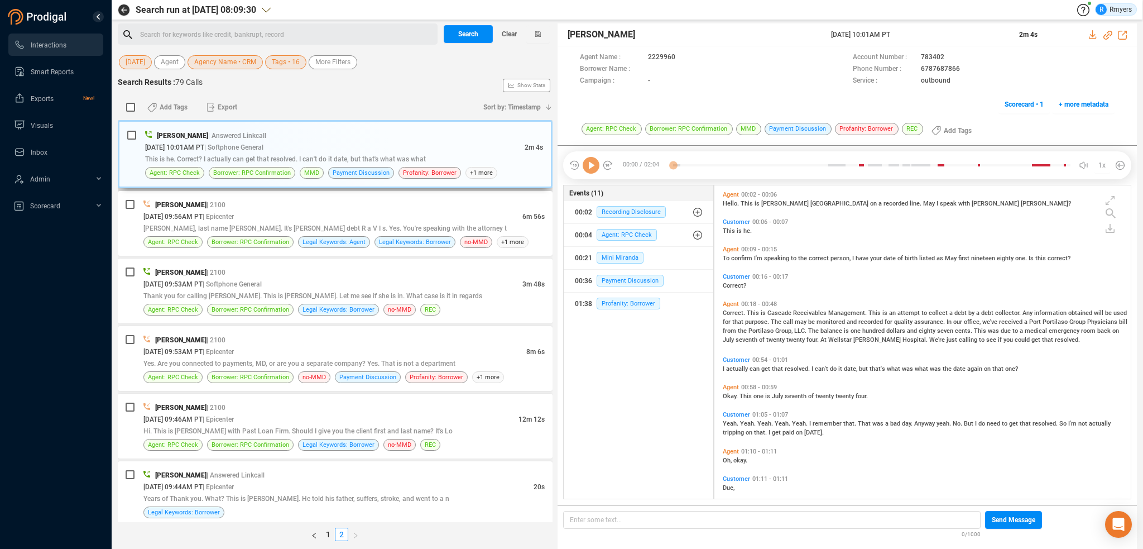
scroll to position [311, 411]
click at [591, 168] on icon at bounding box center [591, 165] width 17 height 17
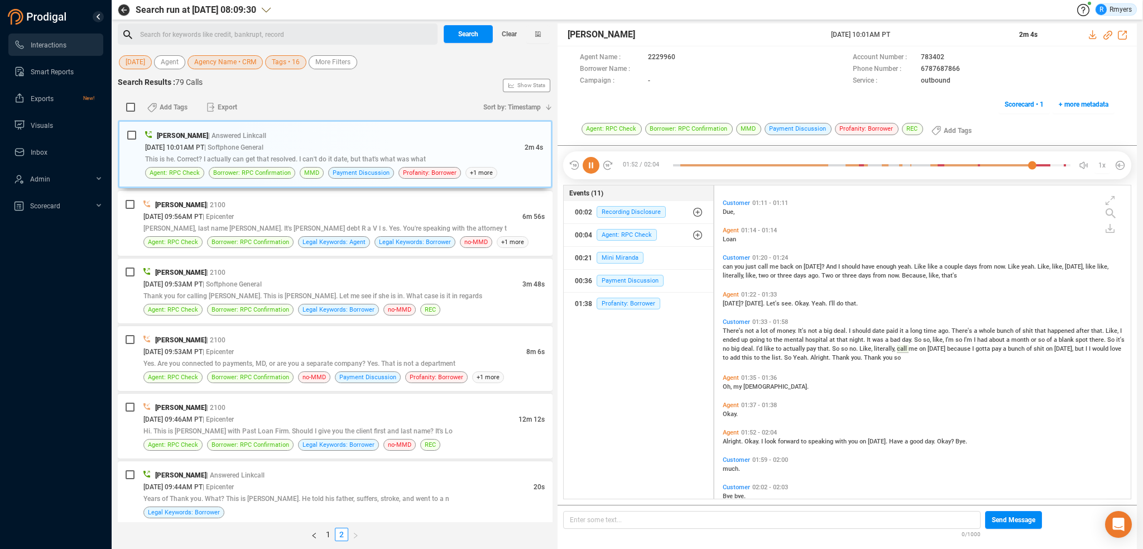
scroll to position [294, 0]
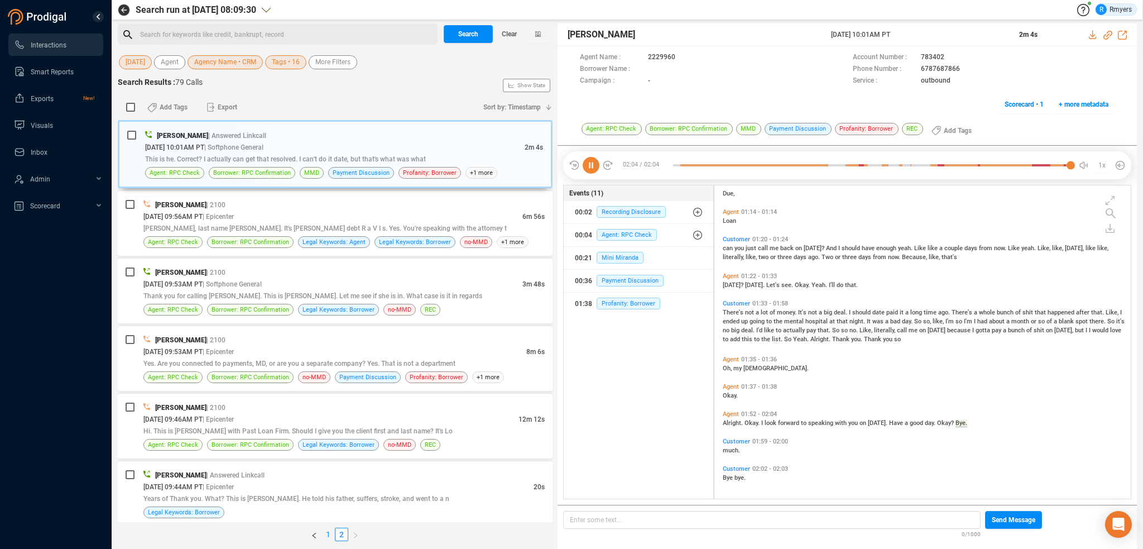
click at [326, 532] on link "1" at bounding box center [328, 534] width 12 height 12
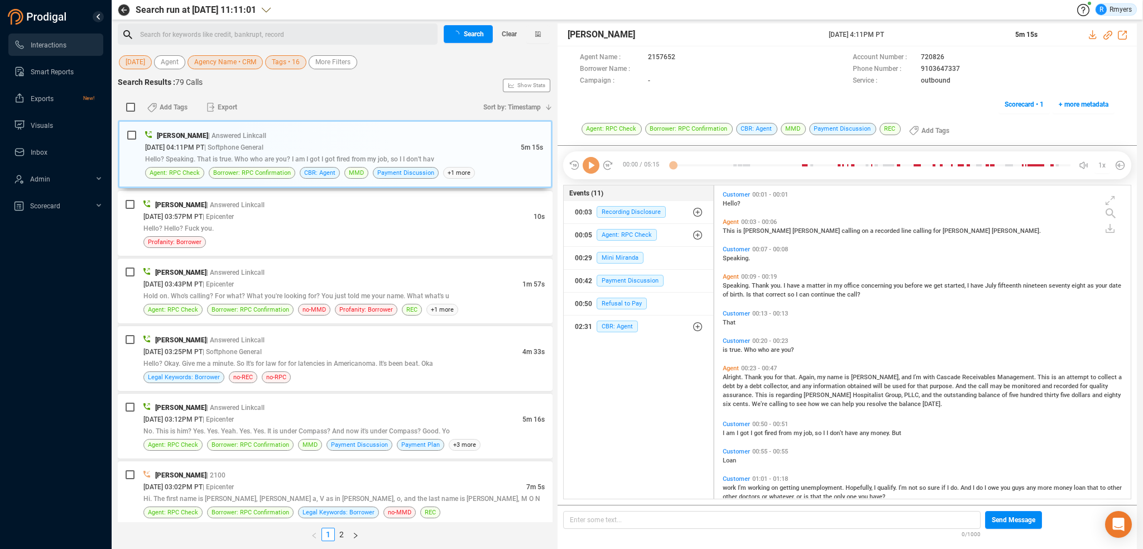
scroll to position [311, 411]
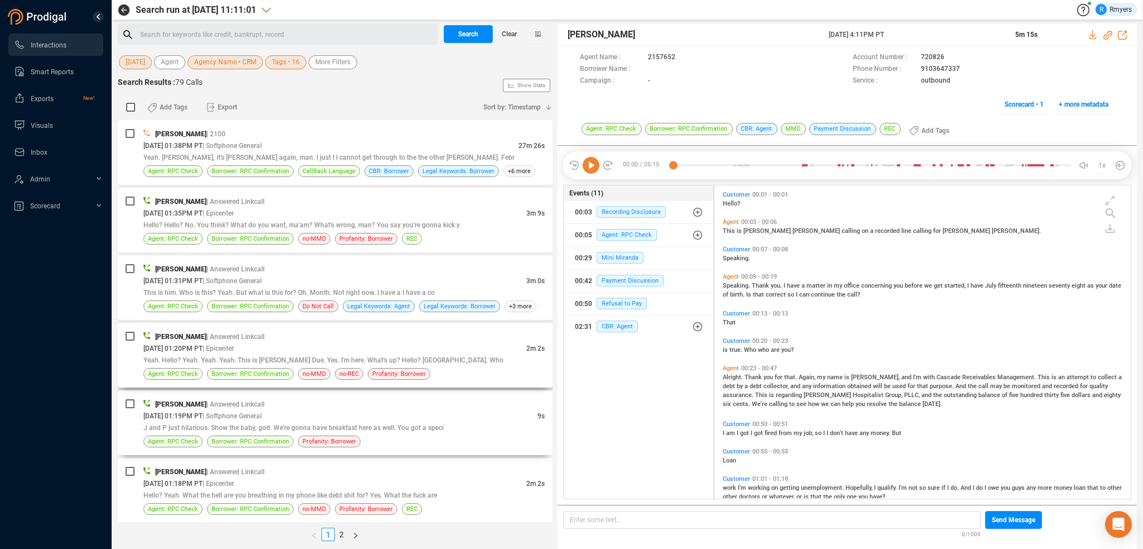
drag, startPoint x: 330, startPoint y: 426, endPoint x: 330, endPoint y: 433, distance: 6.7
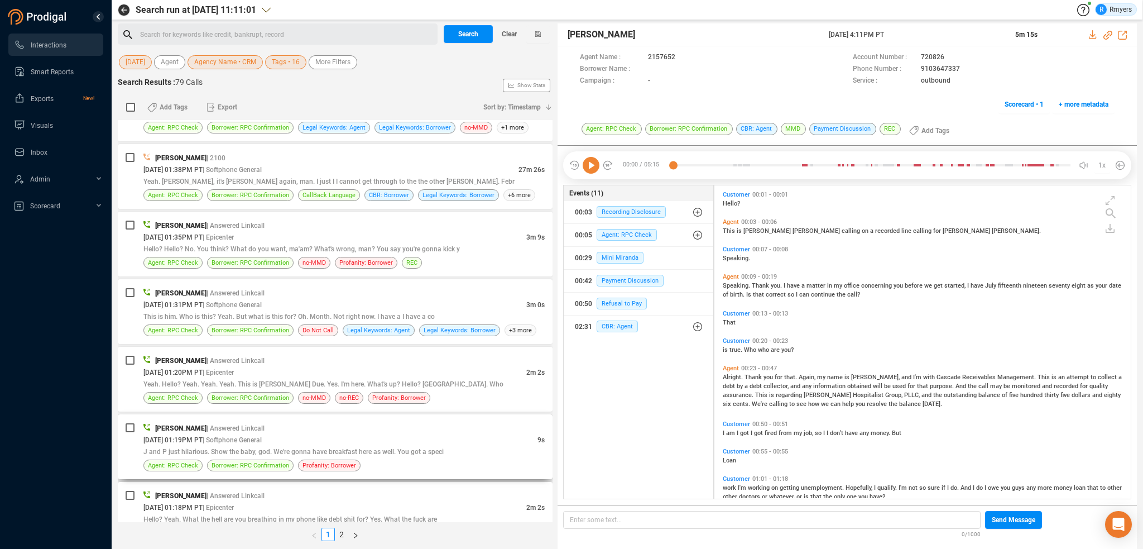
scroll to position [960, 0]
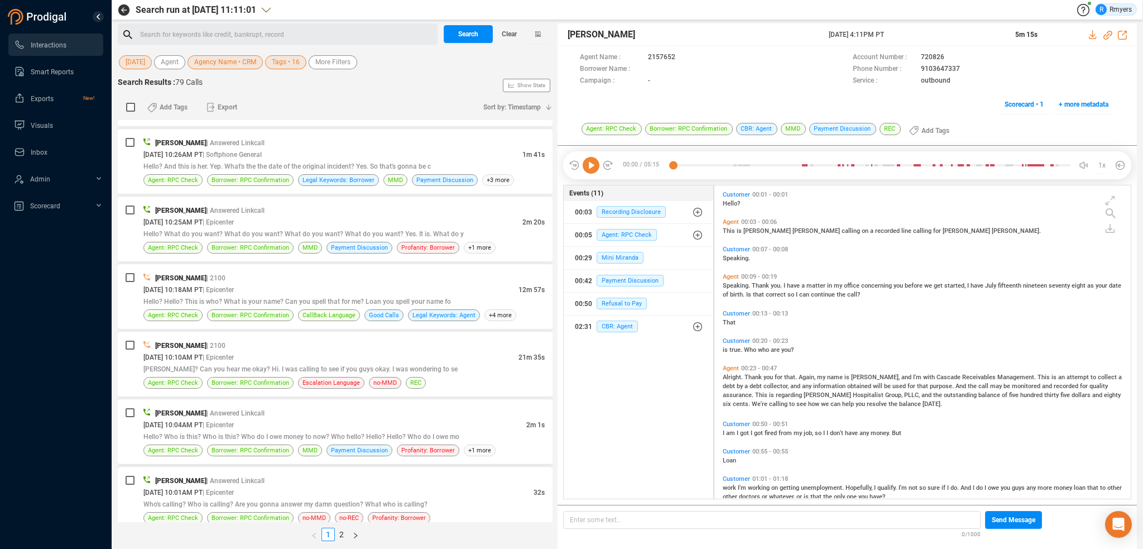
click at [348, 486] on div "09/30/2025 @ 10:01AM PT | Epicenter" at bounding box center [338, 492] width 390 height 12
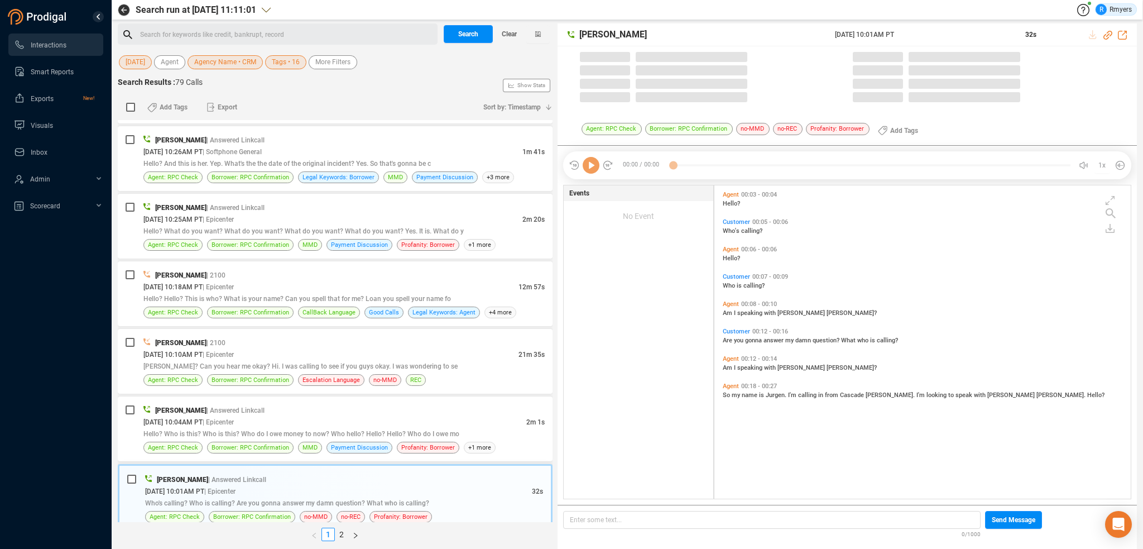
scroll to position [311, 411]
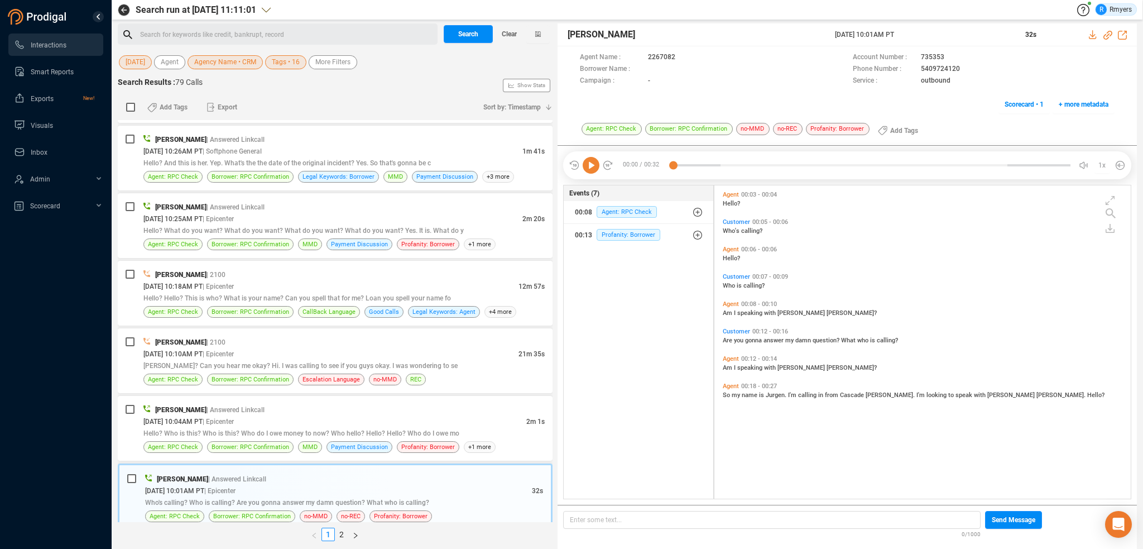
click at [594, 166] on icon at bounding box center [591, 165] width 17 height 17
drag, startPoint x: 362, startPoint y: 405, endPoint x: 353, endPoint y: 409, distance: 9.8
click at [358, 415] on div "09/30/2025 @ 10:04AM PT | Epicenter" at bounding box center [334, 421] width 383 height 12
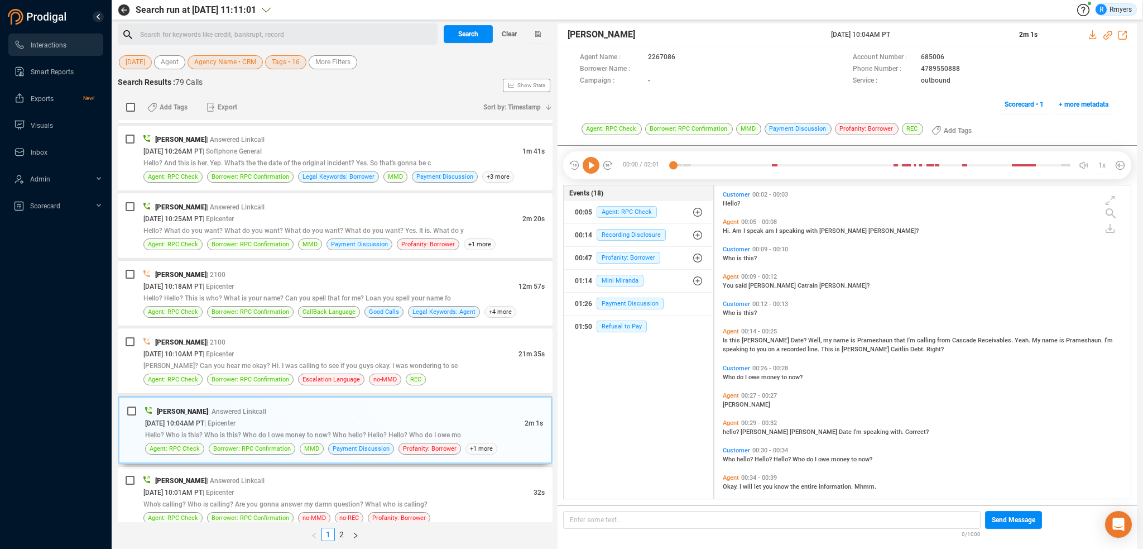
click at [346, 486] on div "09/30/2025 @ 10:01AM PT | Epicenter" at bounding box center [338, 492] width 390 height 12
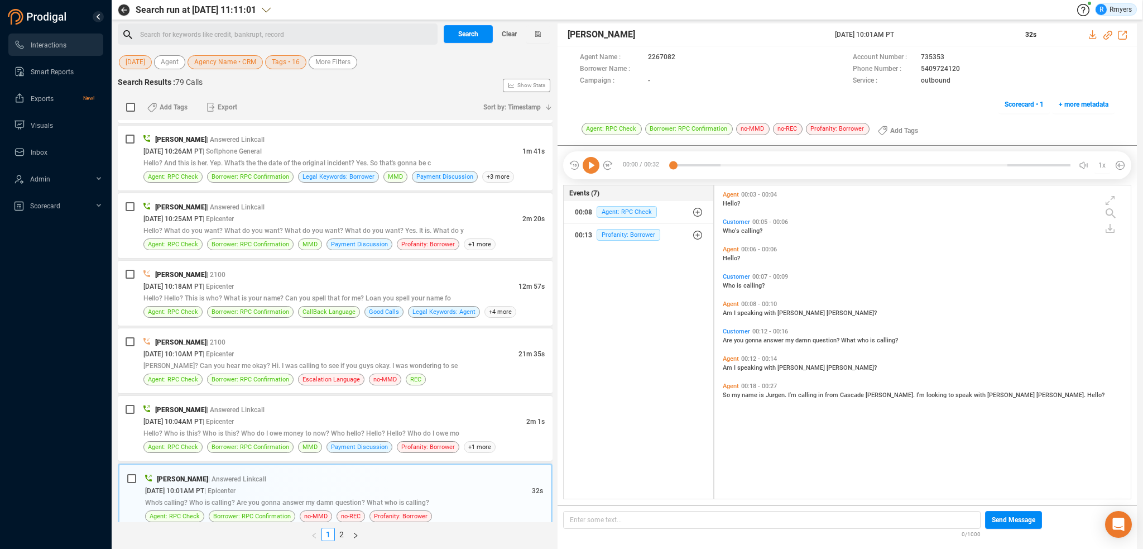
click at [590, 167] on icon at bounding box center [591, 165] width 17 height 17
click at [1107, 35] on icon at bounding box center [1108, 35] width 9 height 9
drag, startPoint x: 828, startPoint y: 33, endPoint x: 942, endPoint y: 38, distance: 114.6
click at [942, 38] on div "Jurgen Rose 30 Sep 2025 @ 10:01AM PT 32s" at bounding box center [848, 34] width 580 height 23
copy div "30 Sep 2025 @ 10:01AM PT"
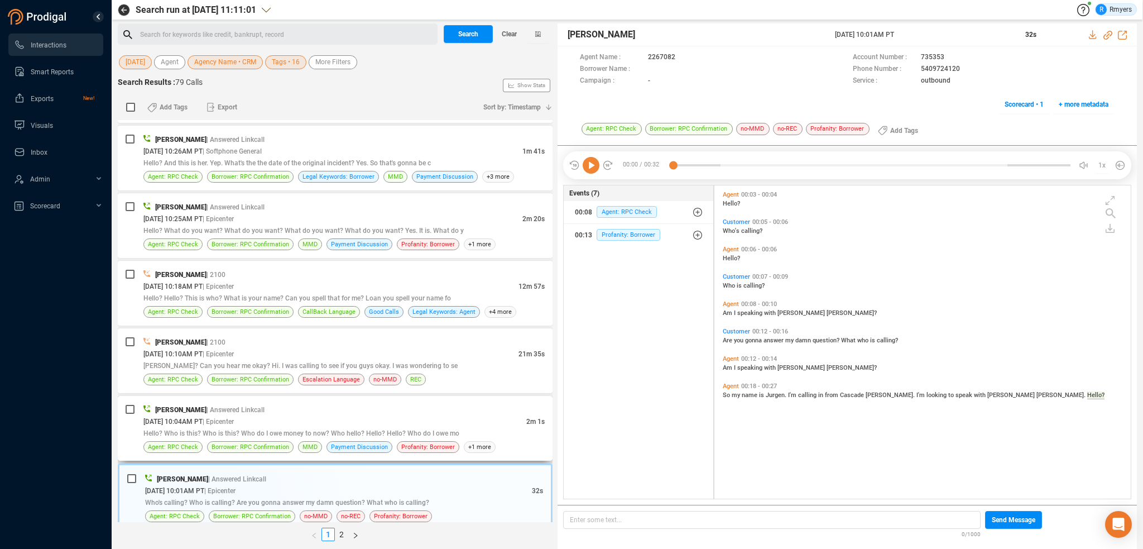
drag, startPoint x: 199, startPoint y: 419, endPoint x: 219, endPoint y: 411, distance: 21.6
click at [199, 429] on span "Hello? Who is this? Who is this? Who do I owe money to now? Who hello? Hello? H…" at bounding box center [301, 433] width 316 height 8
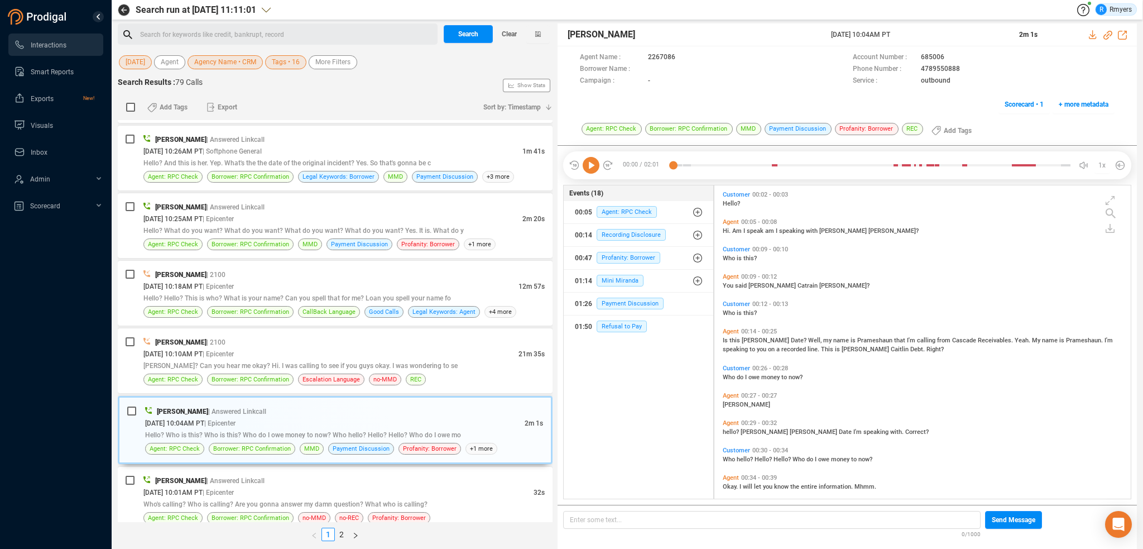
click at [591, 169] on icon at bounding box center [591, 165] width 17 height 17
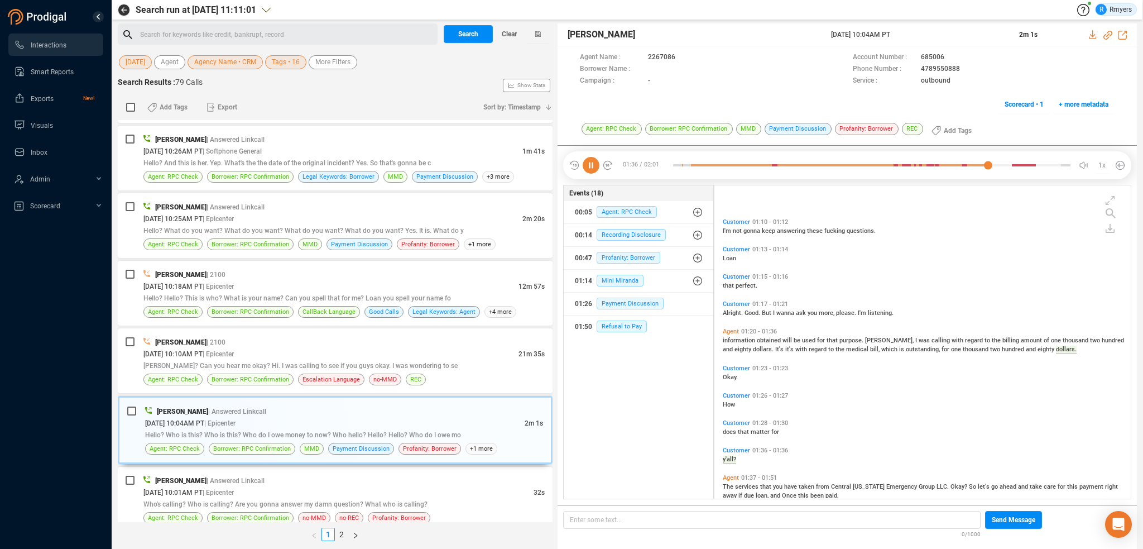
scroll to position [549, 0]
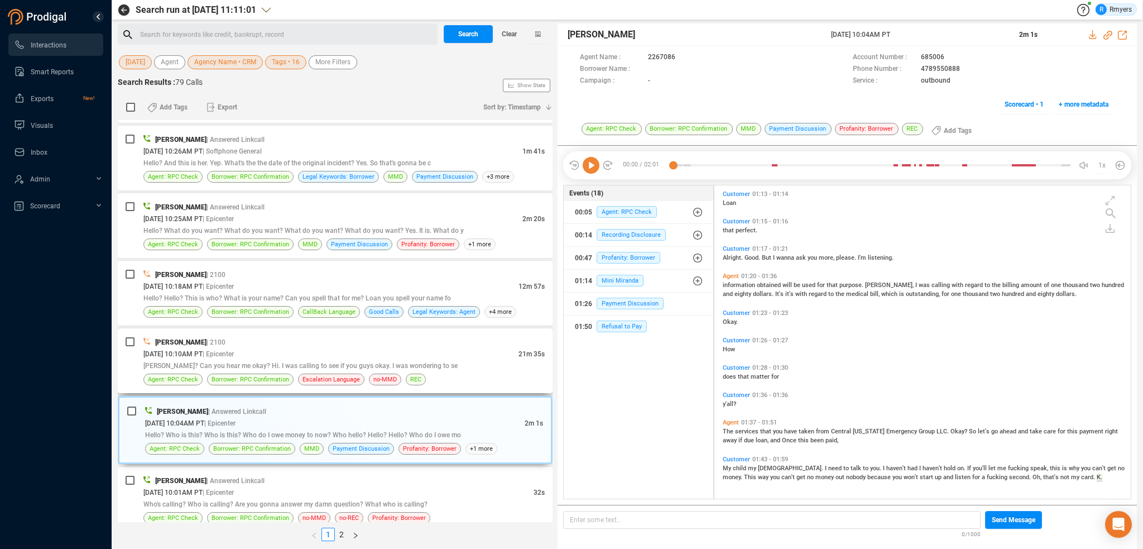
click at [273, 348] on div "09/30/2025 @ 10:10AM PT | Epicenter" at bounding box center [330, 354] width 375 height 12
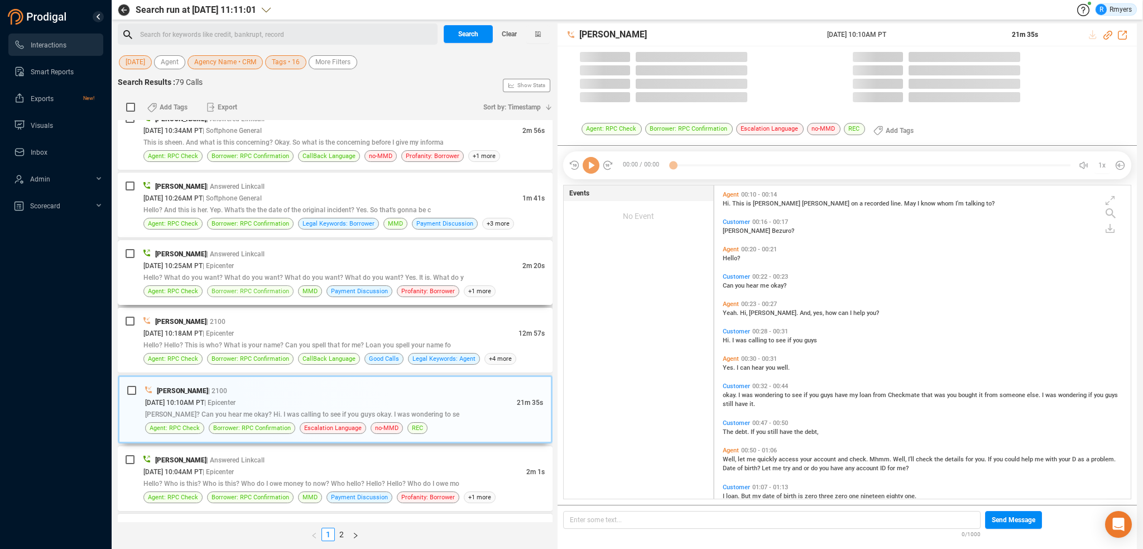
scroll to position [311, 411]
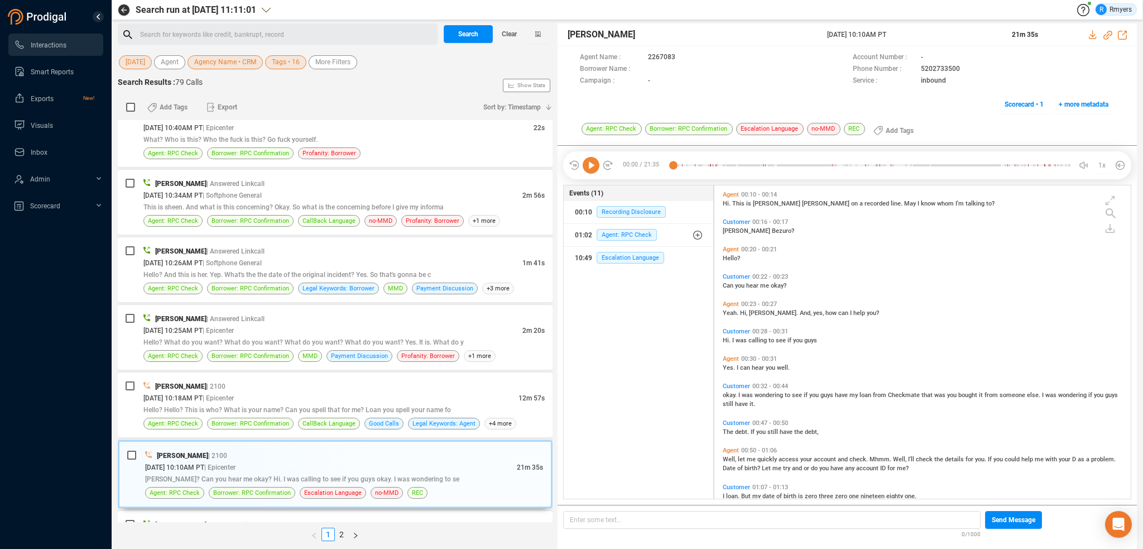
click at [588, 165] on icon at bounding box center [591, 165] width 17 height 17
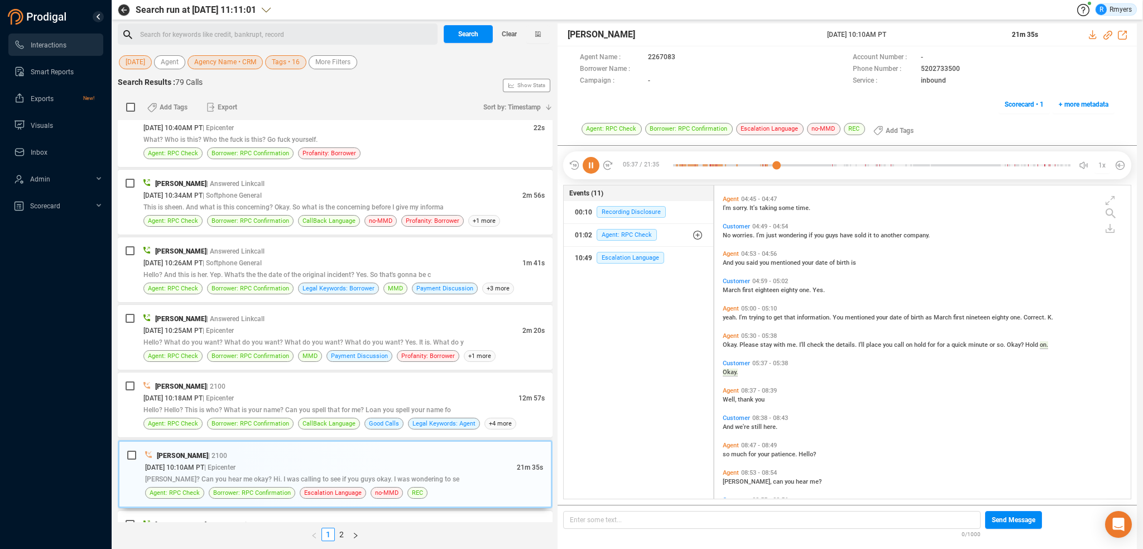
scroll to position [862, 0]
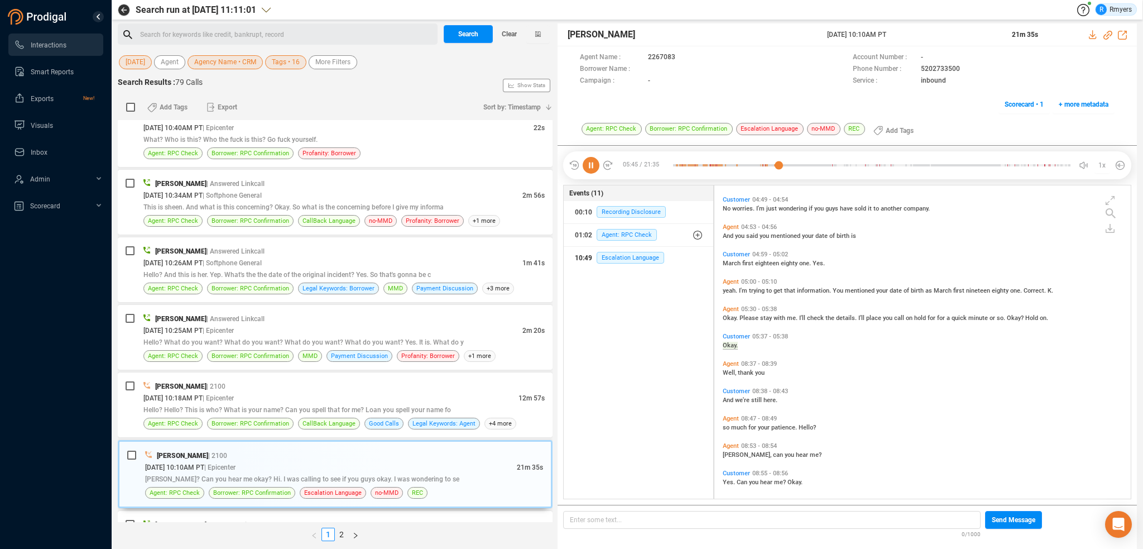
drag, startPoint x: 618, startPoint y: 260, endPoint x: 606, endPoint y: 263, distance: 12.6
click at [617, 260] on span "Escalation Language" at bounding box center [631, 258] width 68 height 12
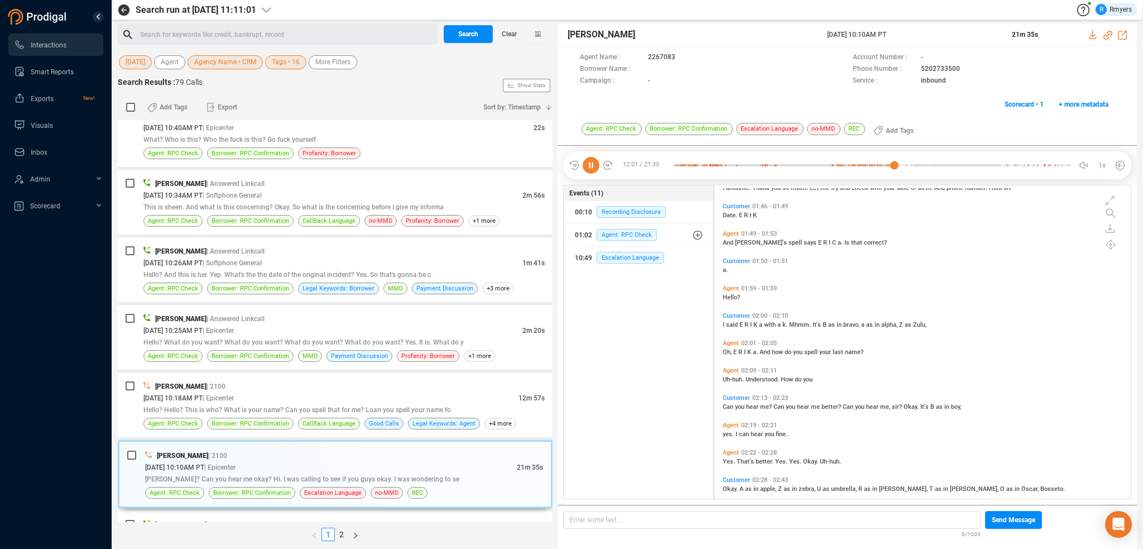
scroll to position [391, 0]
click at [1108, 35] on icon at bounding box center [1108, 35] width 9 height 9
drag, startPoint x: 804, startPoint y: 31, endPoint x: 921, endPoint y: 36, distance: 116.8
click at [921, 36] on div "Justin Paul 30 Sep 2025 @ 10:10AM PT 21m 35s" at bounding box center [848, 34] width 580 height 23
copy div "30 Sep 2025 @ 10:10AM PT"
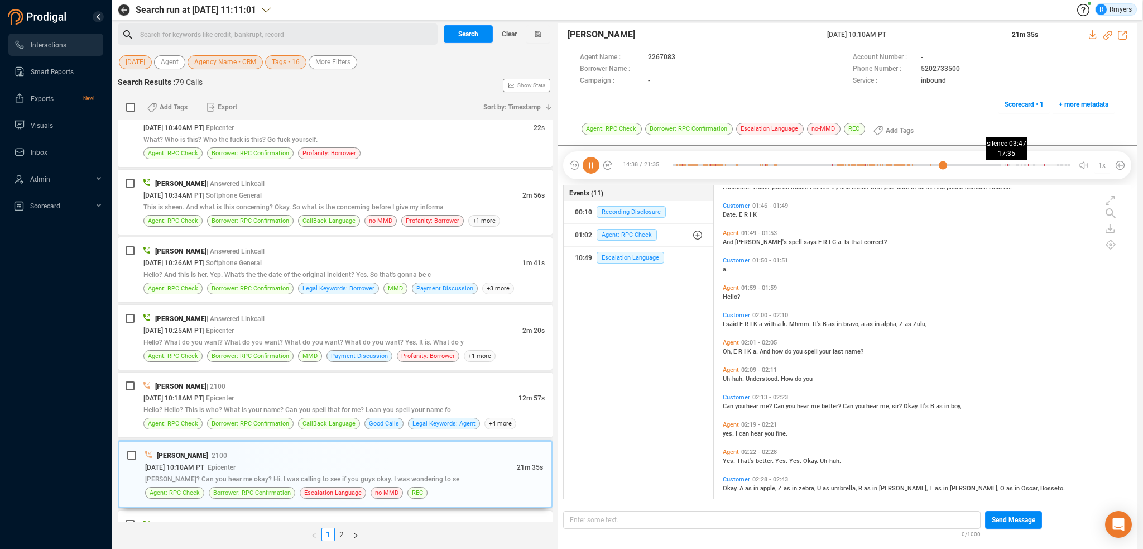
click at [997, 162] on div at bounding box center [872, 165] width 398 height 17
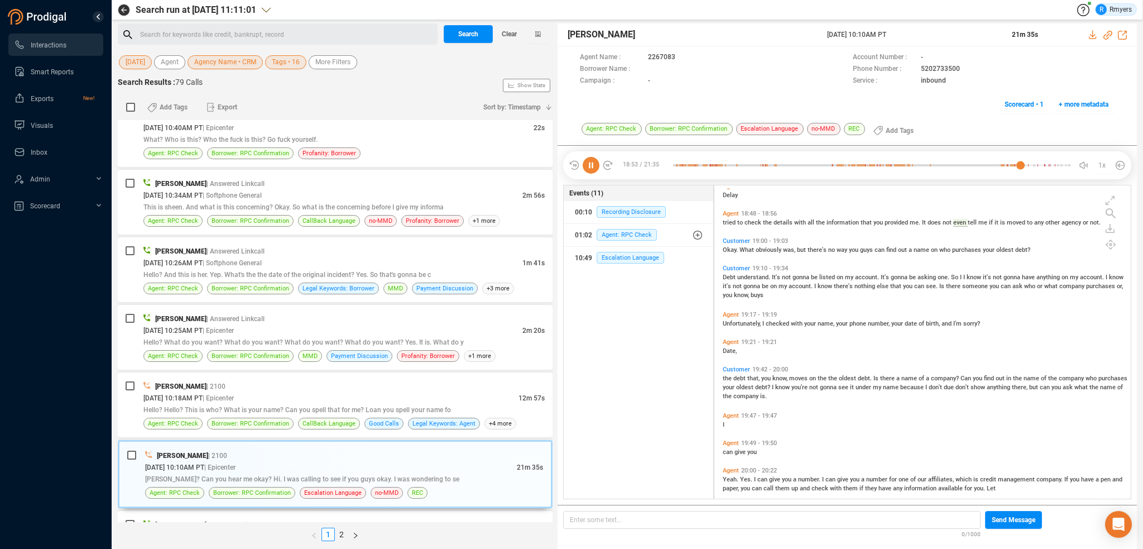
scroll to position [2659, 0]
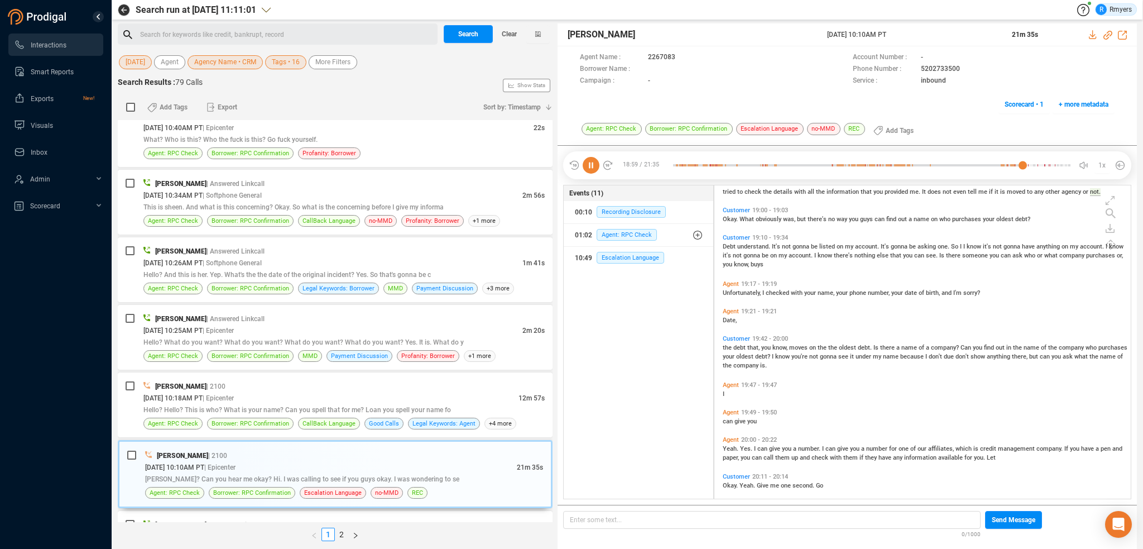
click at [735, 348] on span "debt" at bounding box center [741, 347] width 14 height 7
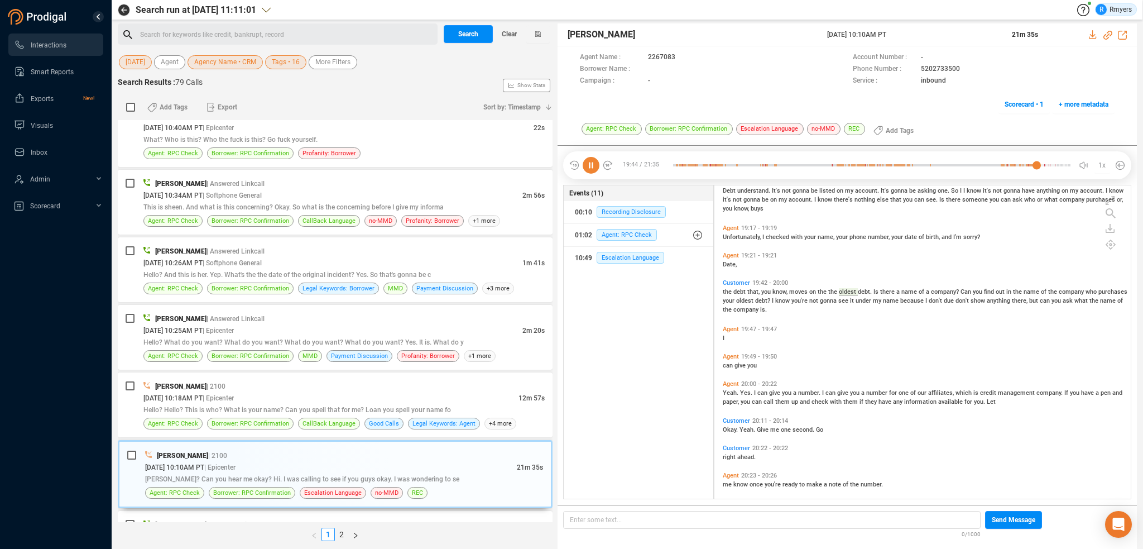
scroll to position [2771, 0]
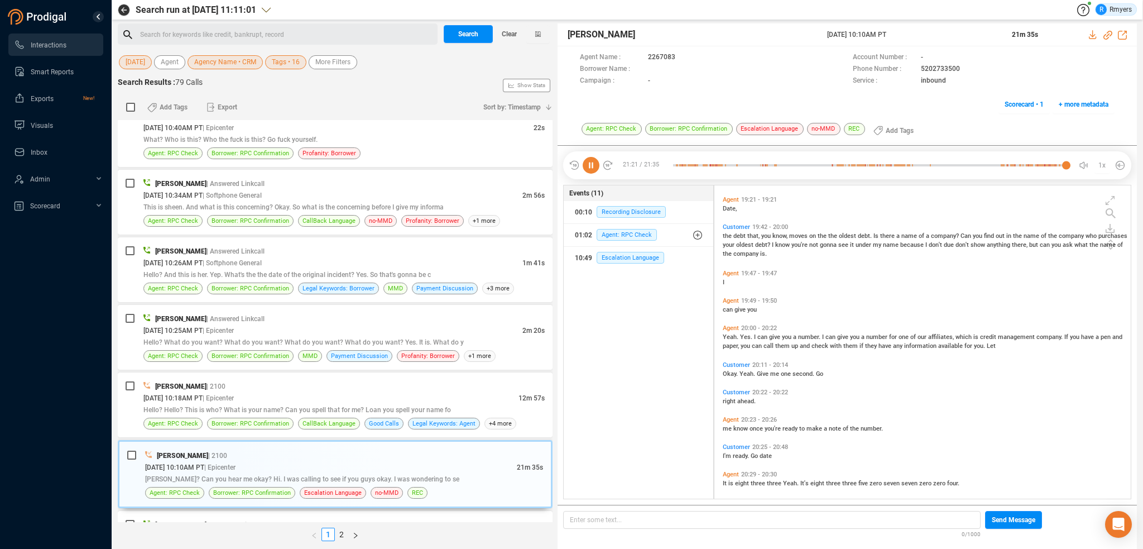
drag, startPoint x: 591, startPoint y: 167, endPoint x: 606, endPoint y: 172, distance: 15.9
click at [591, 167] on icon at bounding box center [591, 165] width 17 height 17
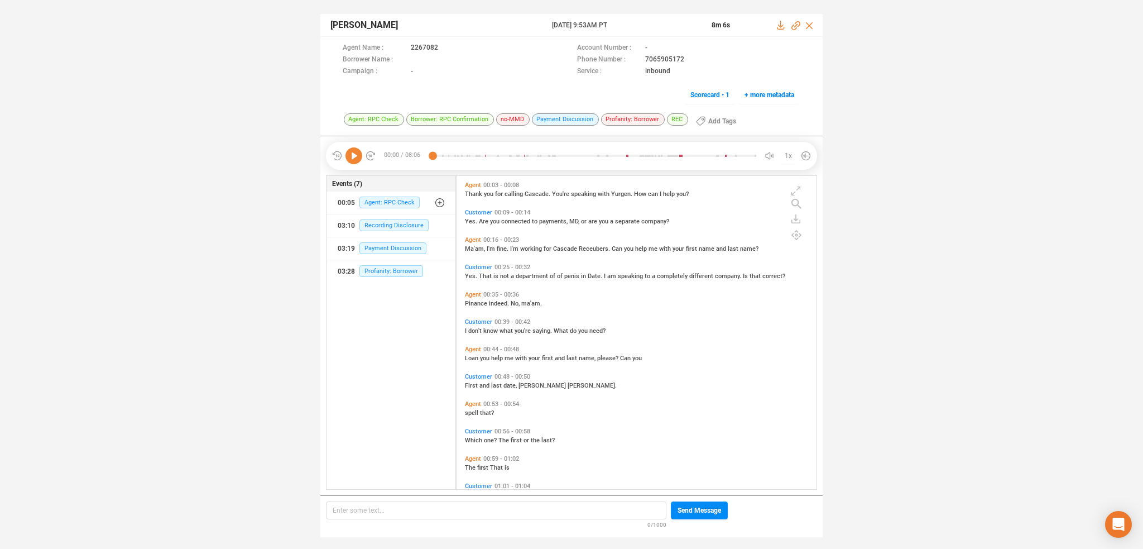
scroll to position [311, 355]
